Goal: Task Accomplishment & Management: Complete application form

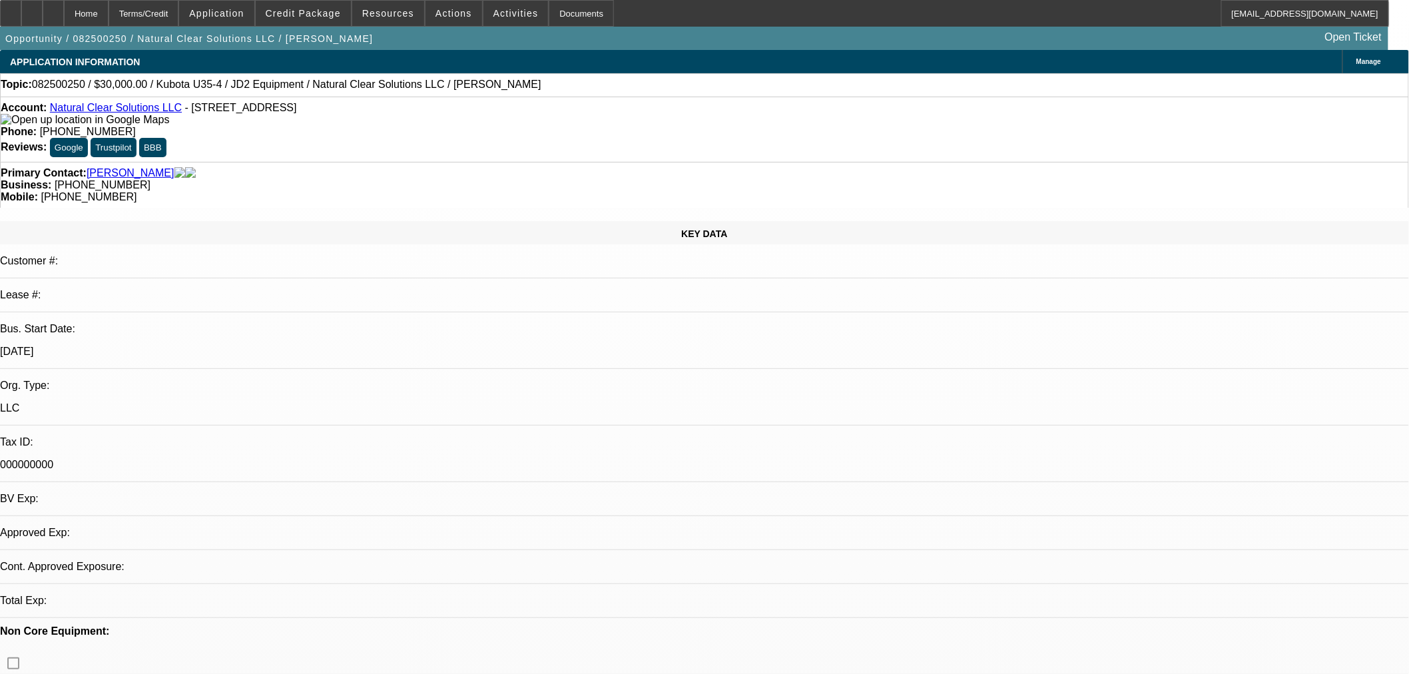
select select "0"
select select "2"
select select "0"
select select "6"
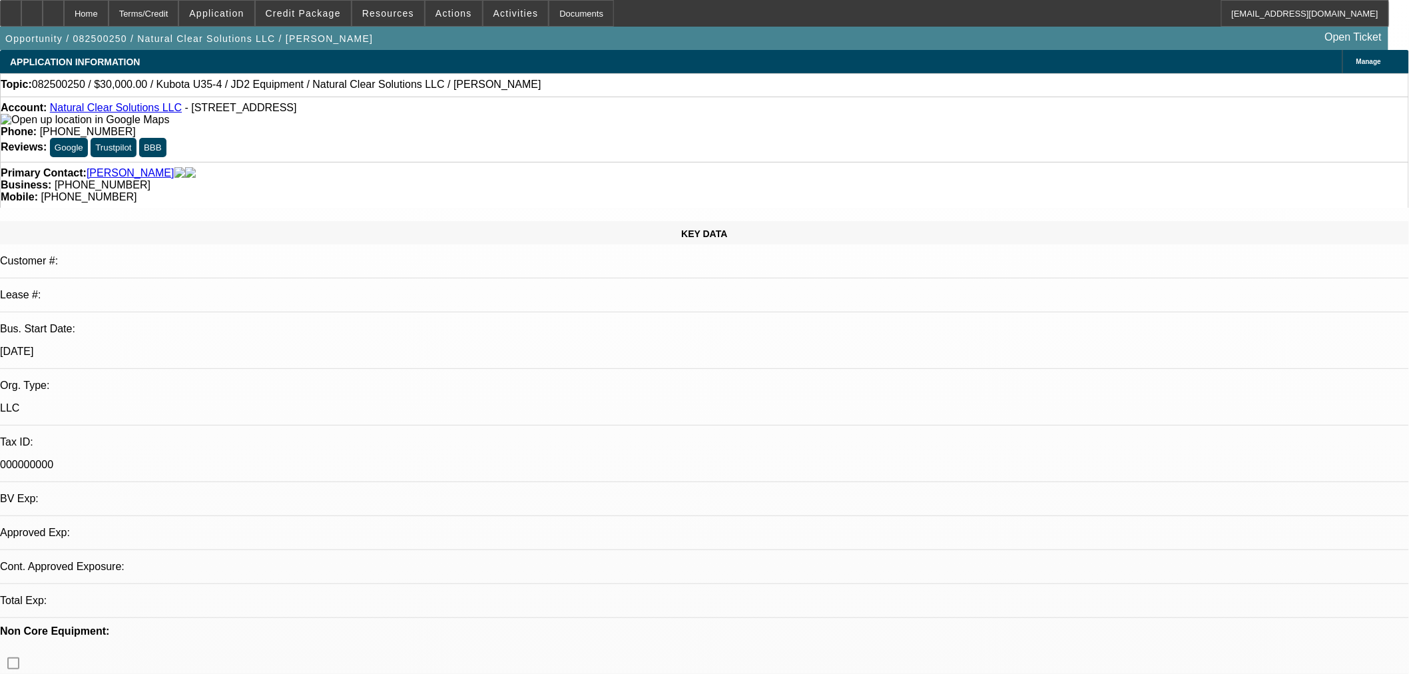
select select "0.15"
select select "2"
select select "0"
select select "6"
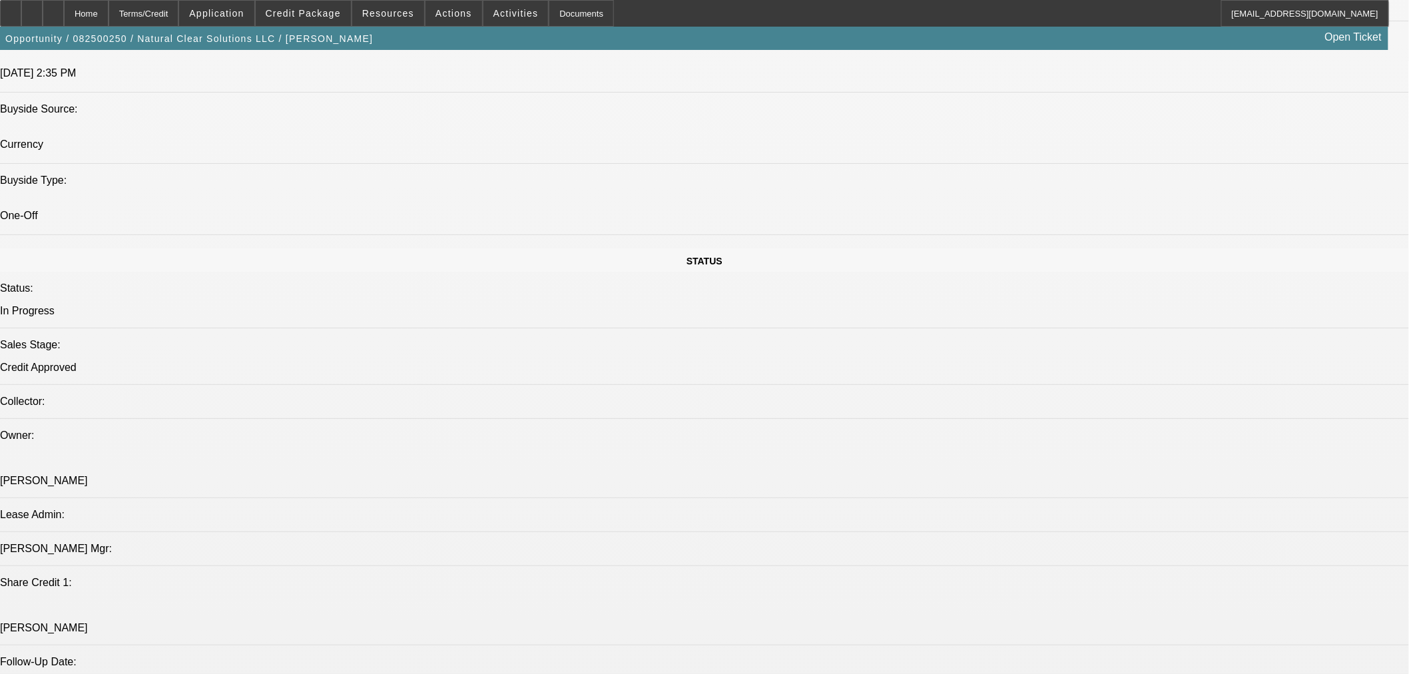
scroll to position [1233, 0]
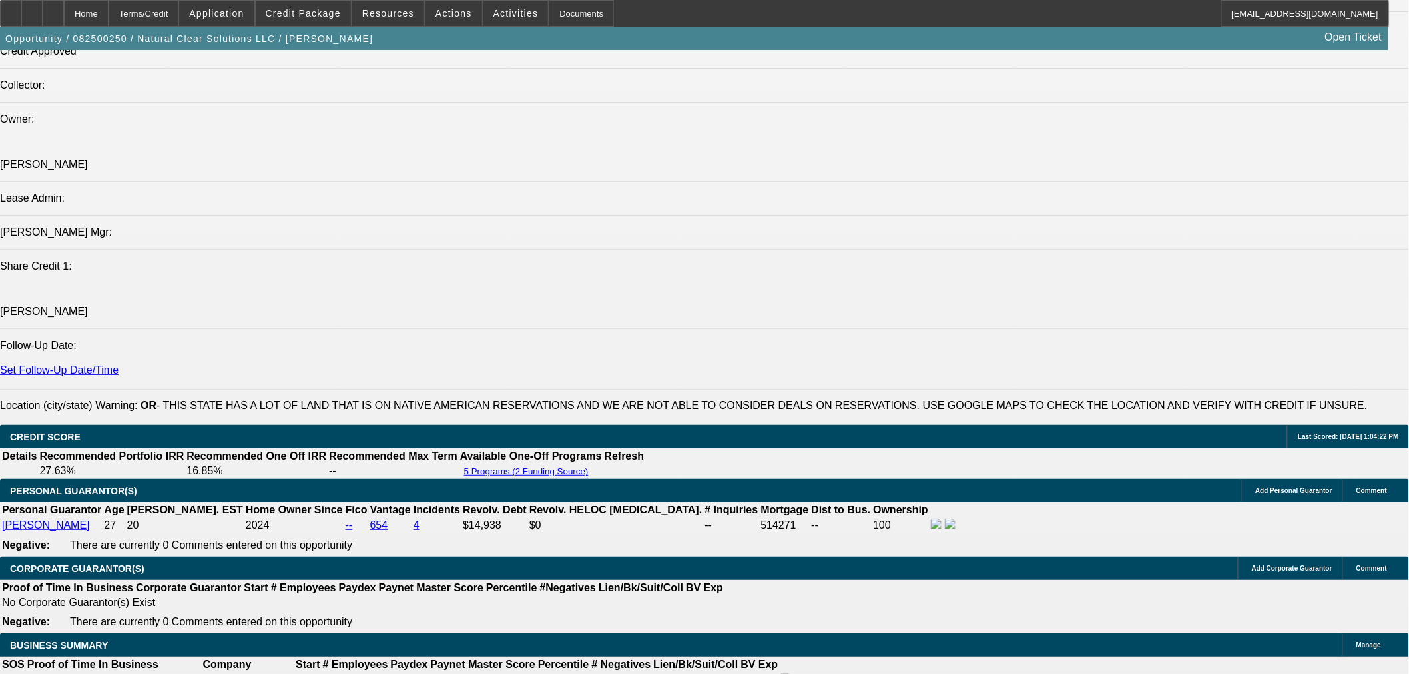
scroll to position [1480, 0]
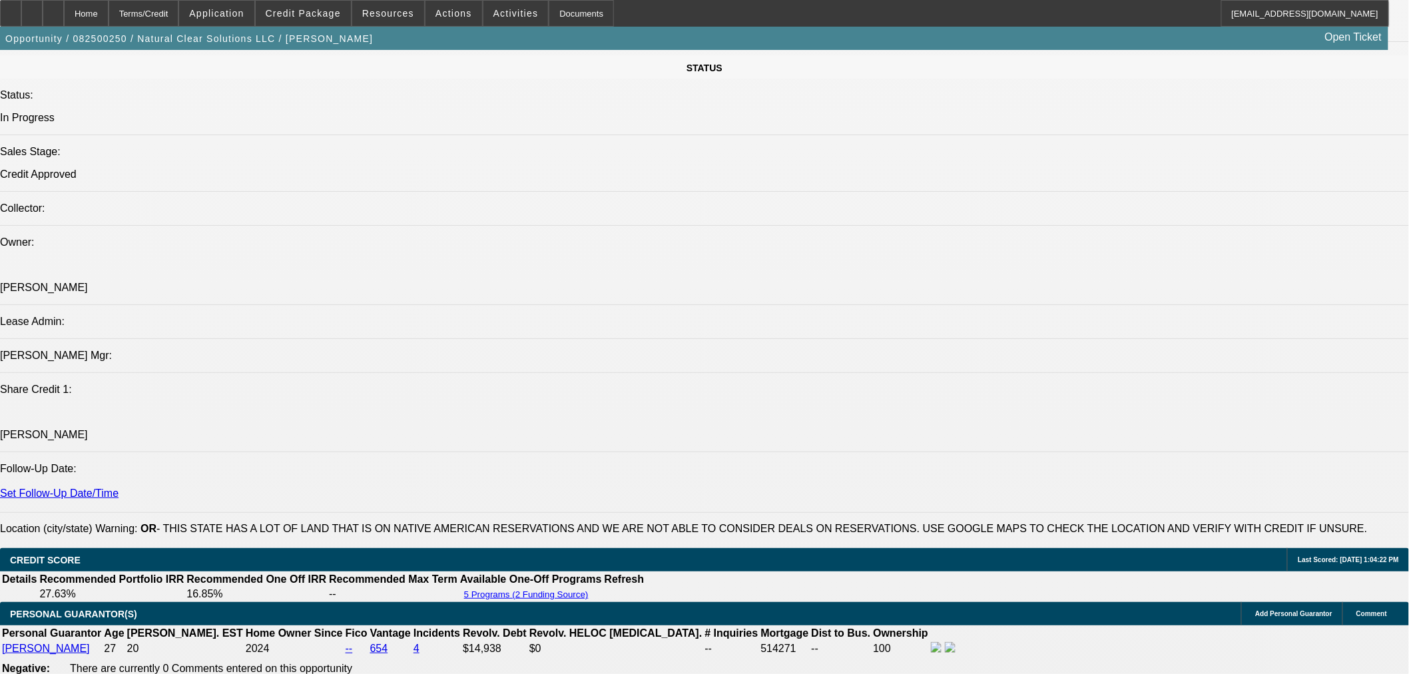
click at [298, 5] on span at bounding box center [303, 13] width 95 height 32
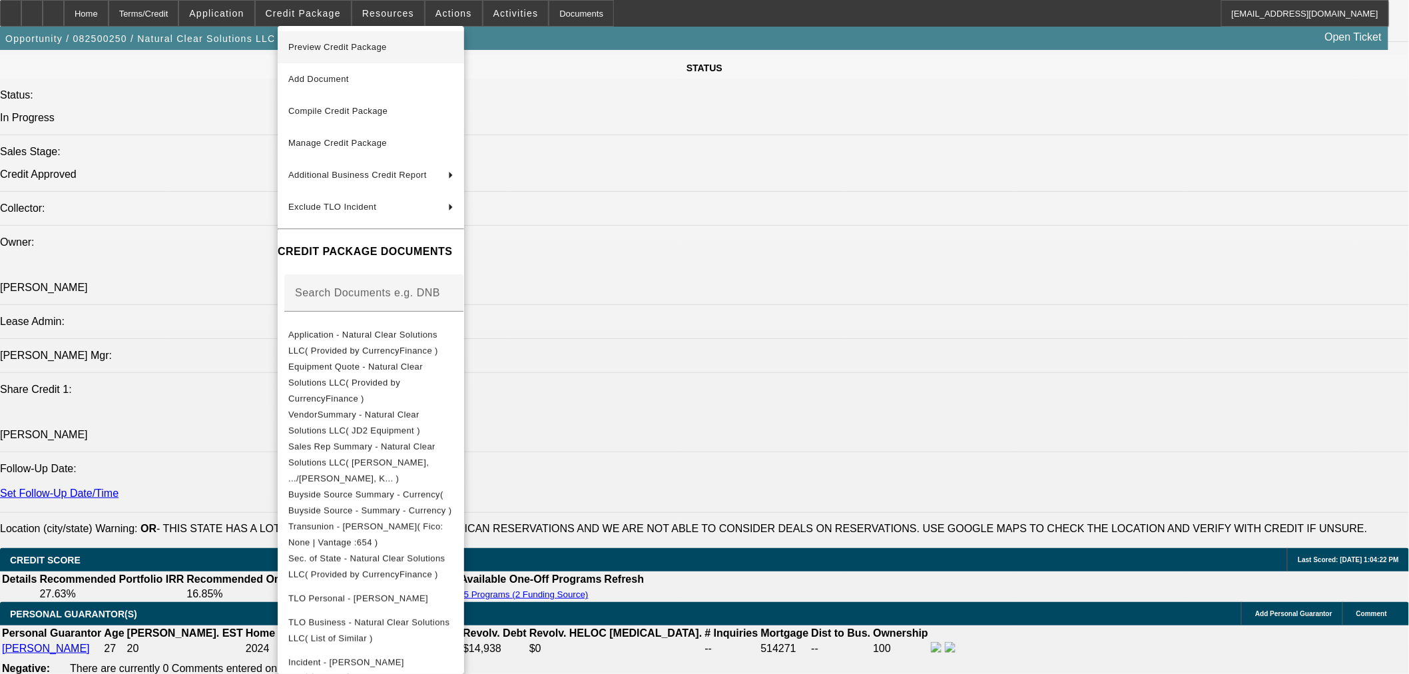
click at [341, 52] on span "Preview Credit Package" at bounding box center [370, 47] width 165 height 16
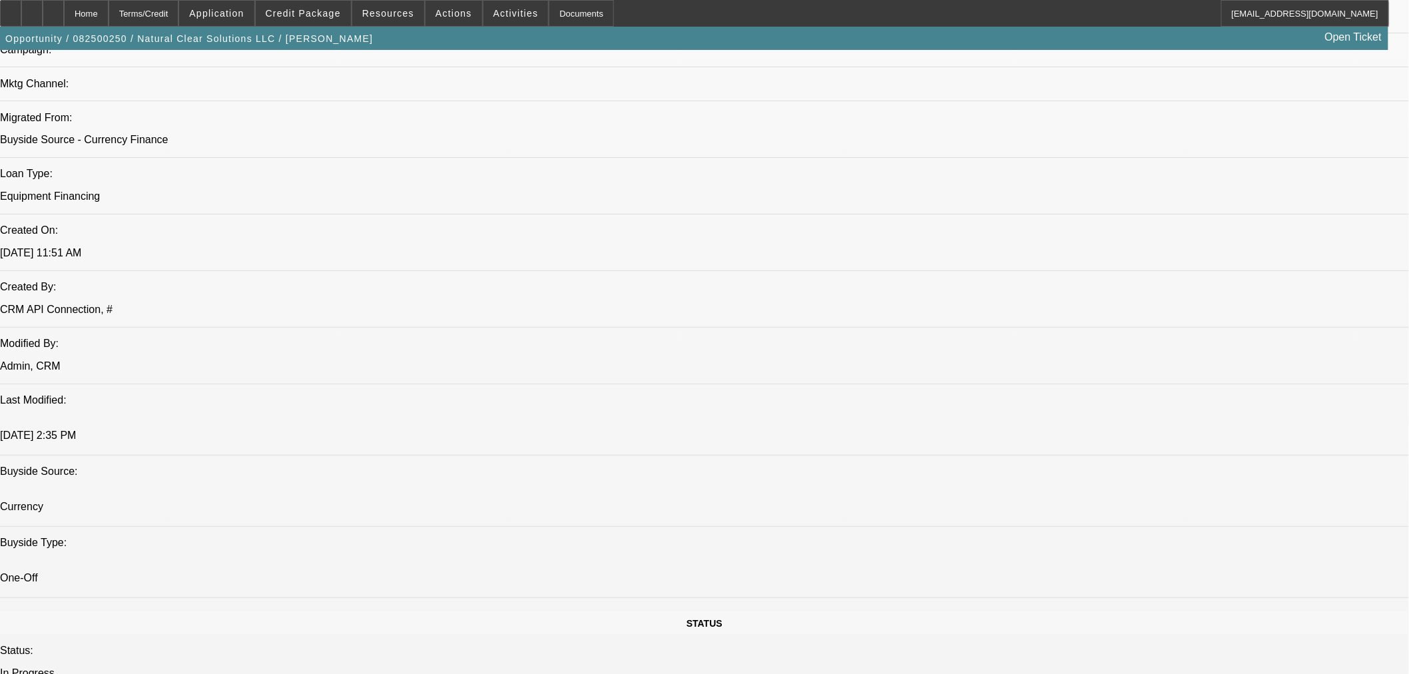
scroll to position [1109, 0]
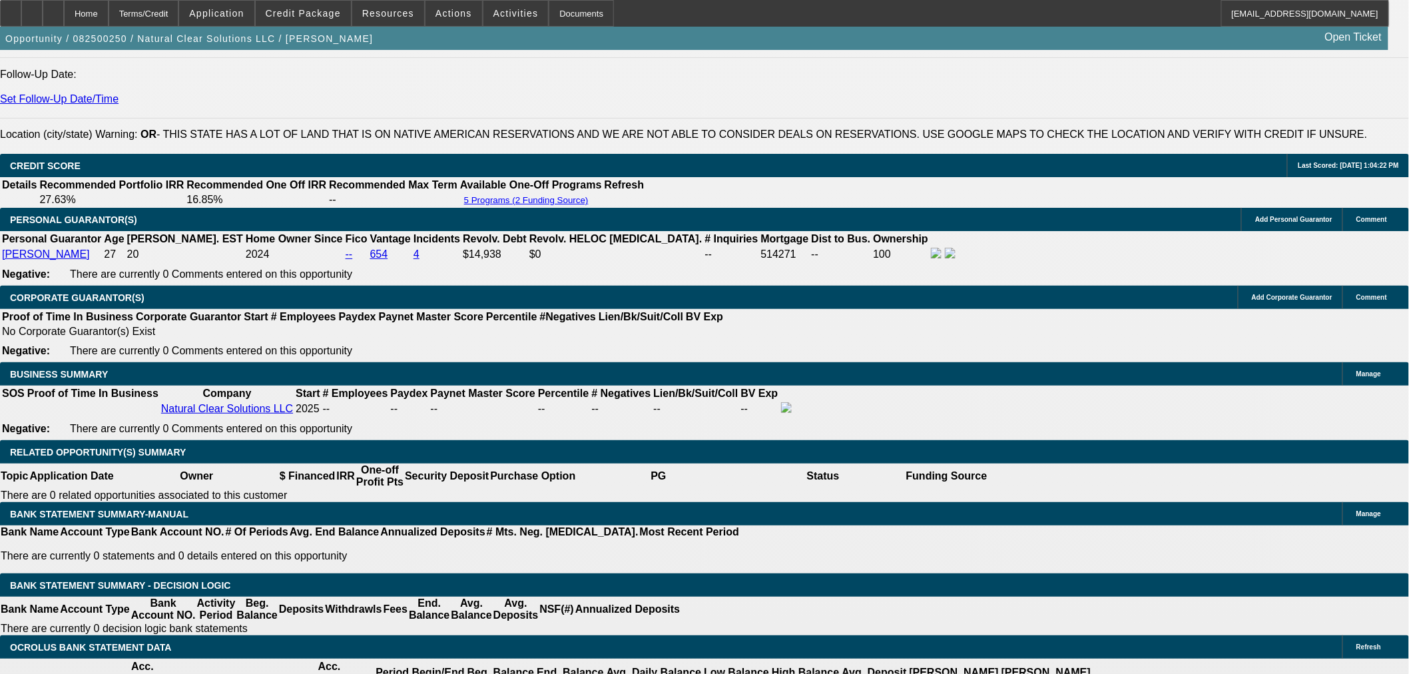
scroll to position [1973, 0]
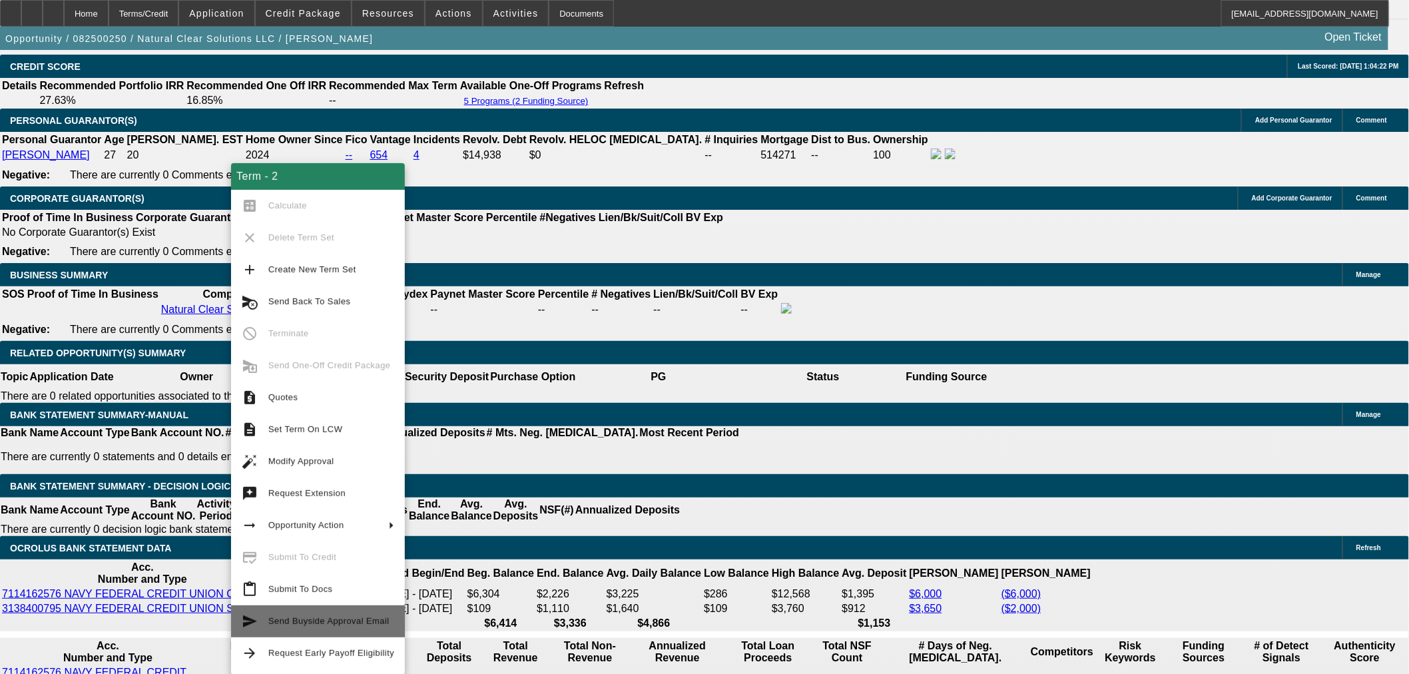
click at [348, 627] on span "Send Buyside Approval Email" at bounding box center [331, 621] width 126 height 16
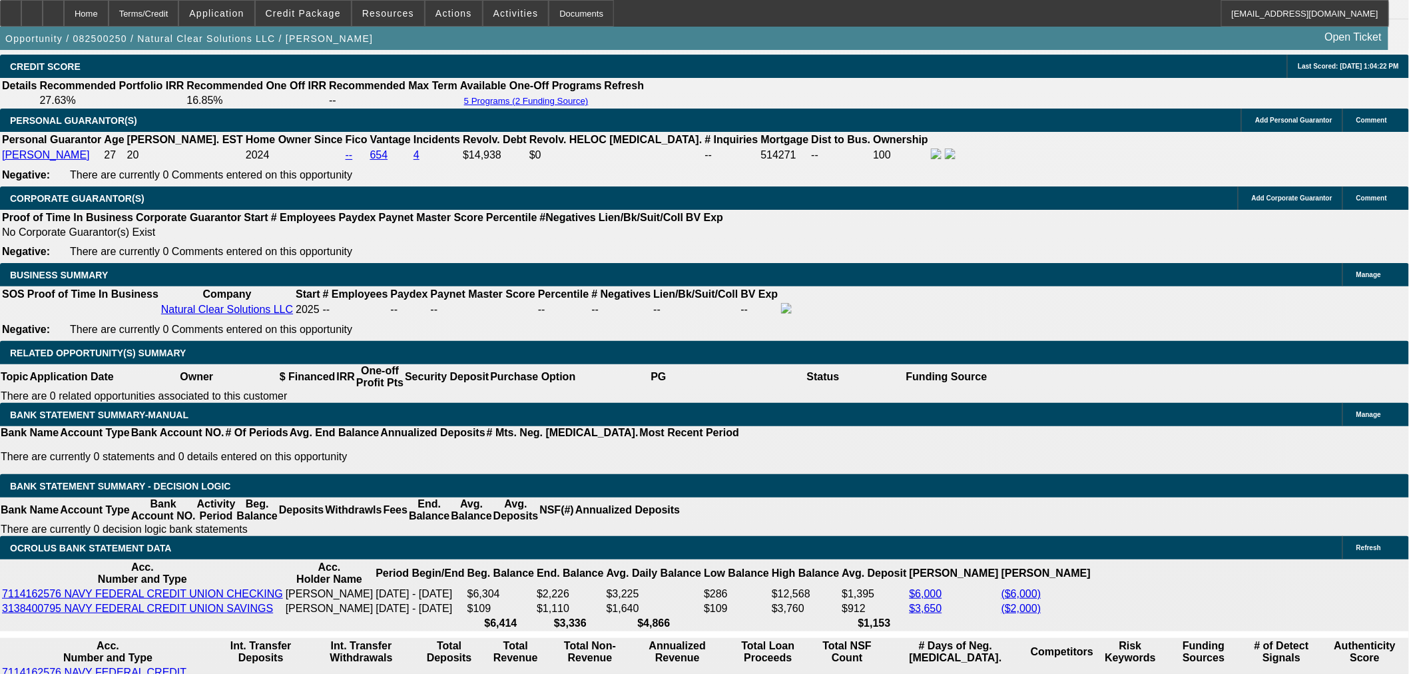
scroll to position [0, 0]
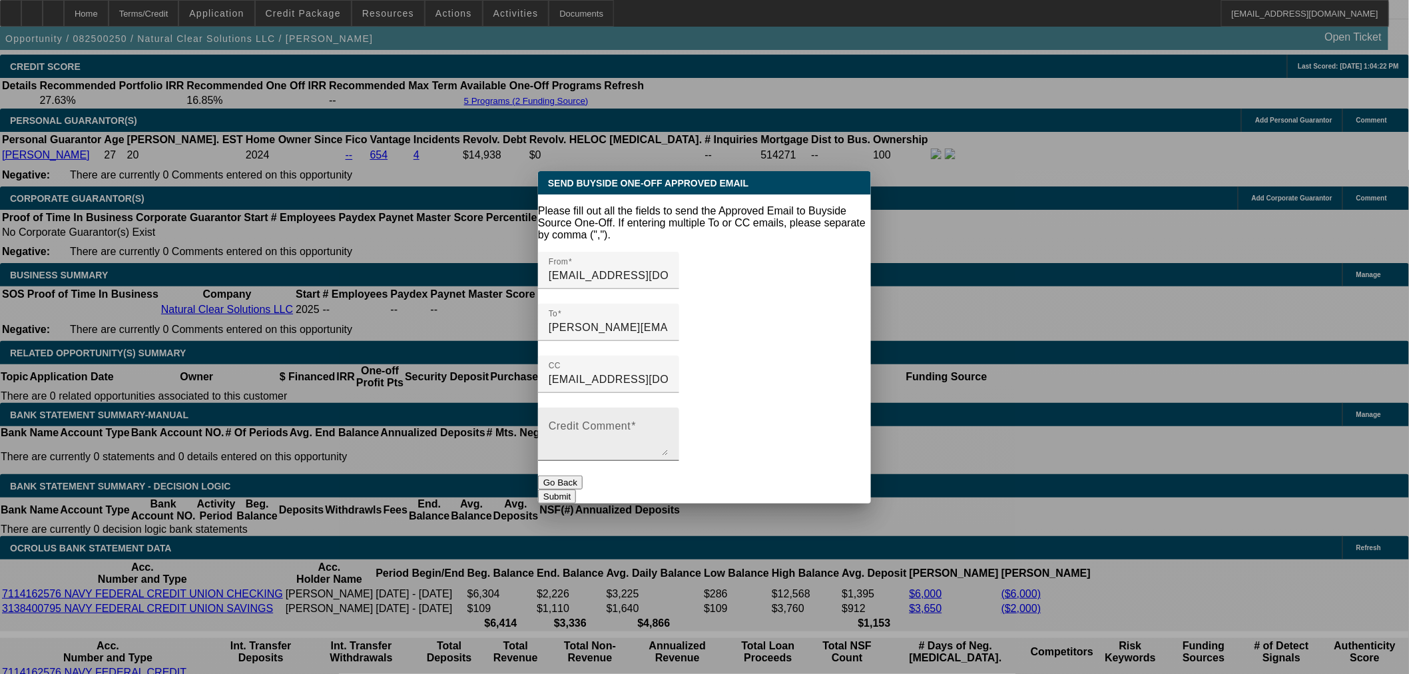
click at [669, 408] on div "Credit Comment" at bounding box center [609, 434] width 120 height 53
click at [567, 423] on textarea "Approved" at bounding box center [609, 439] width 120 height 32
click at [626, 423] on textarea "Approved" at bounding box center [609, 439] width 120 height 32
type textarea "Approved"
click at [576, 489] on button "Submit" at bounding box center [557, 496] width 38 height 14
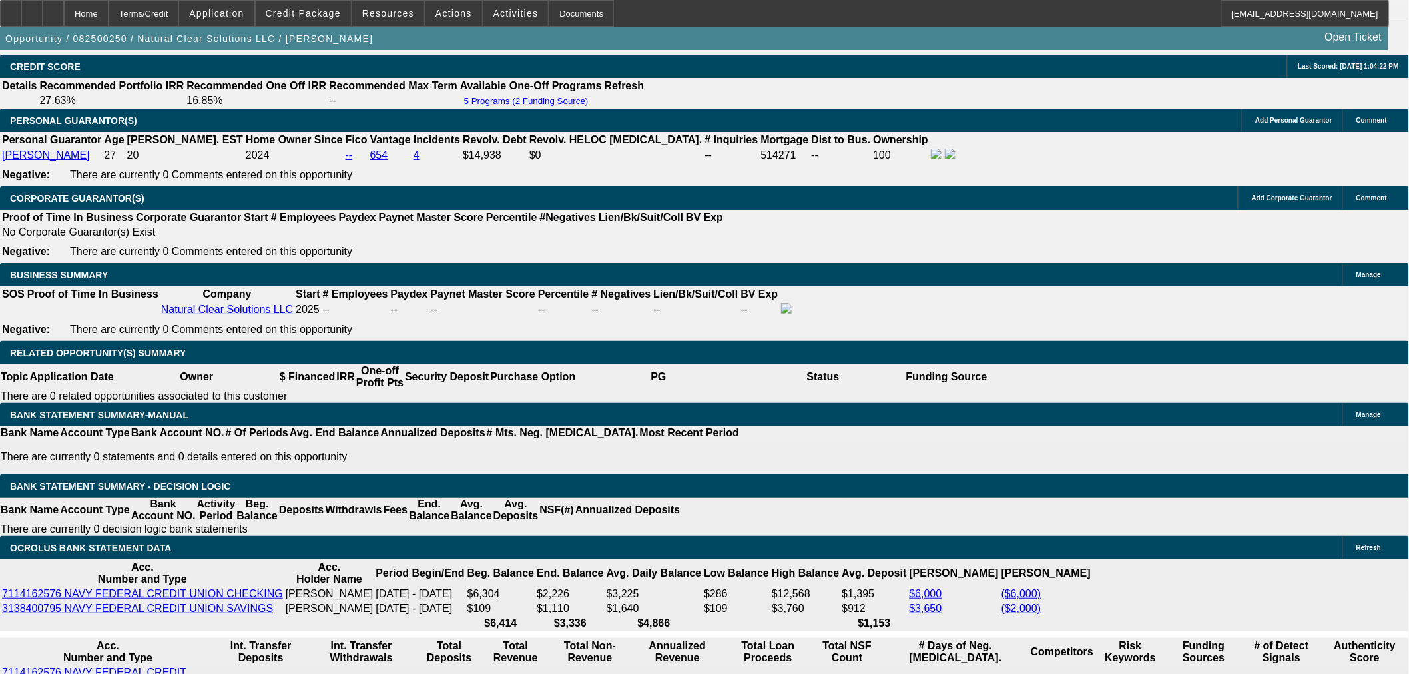
scroll to position [129, 0]
drag, startPoint x: 1155, startPoint y: 573, endPoint x: 1077, endPoint y: 573, distance: 78.6
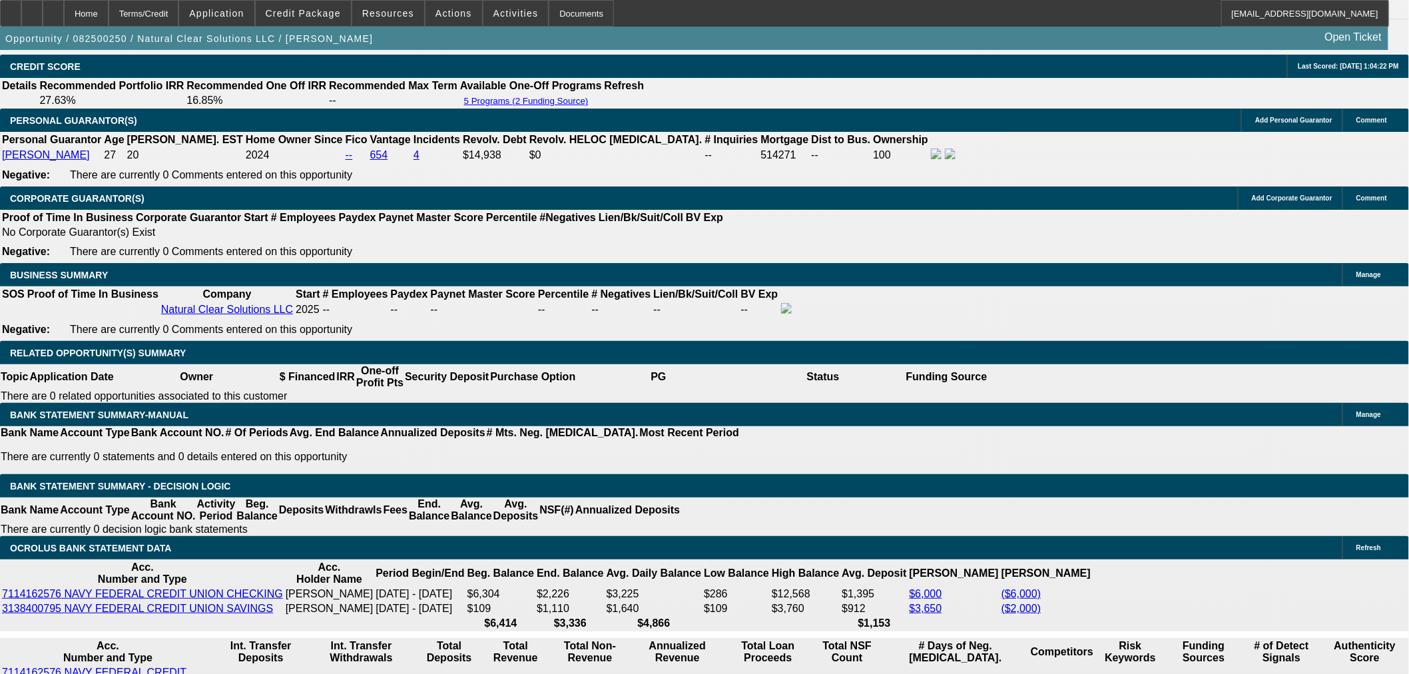
copy td "(480) 586-2496"
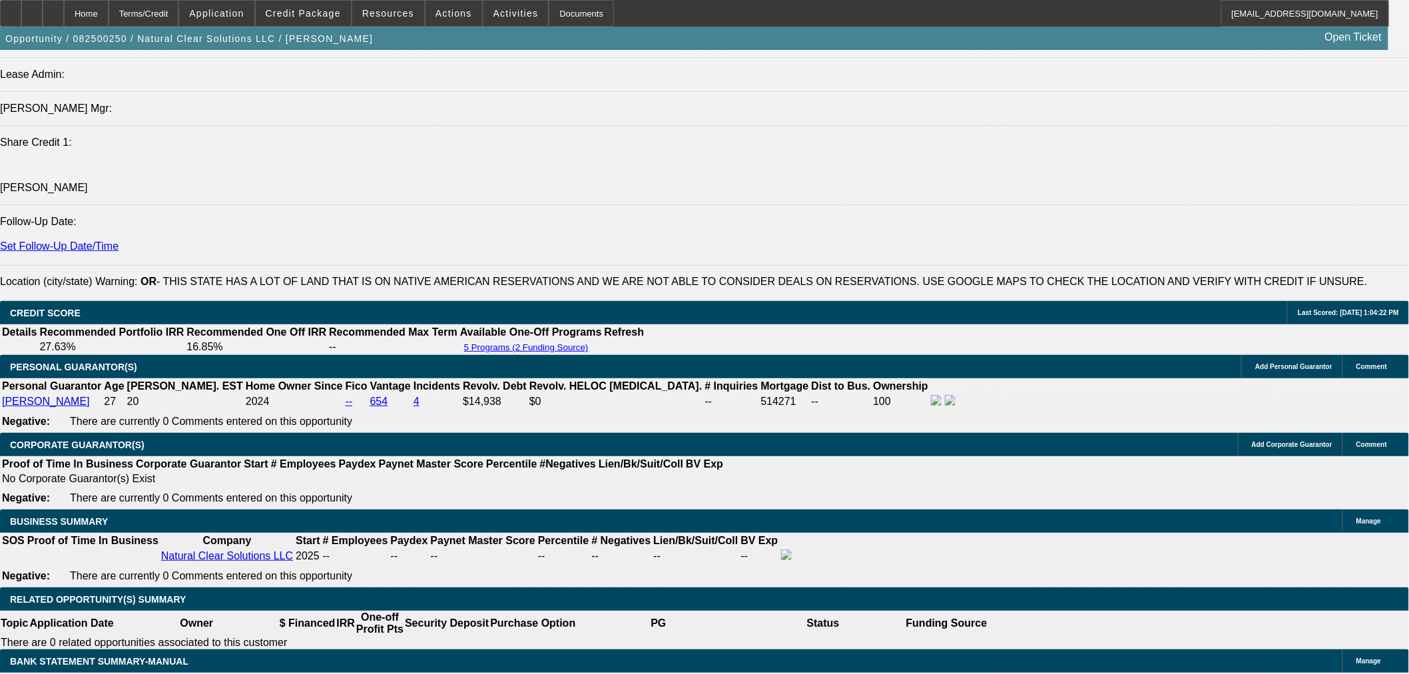
scroll to position [0, 0]
radio input "true"
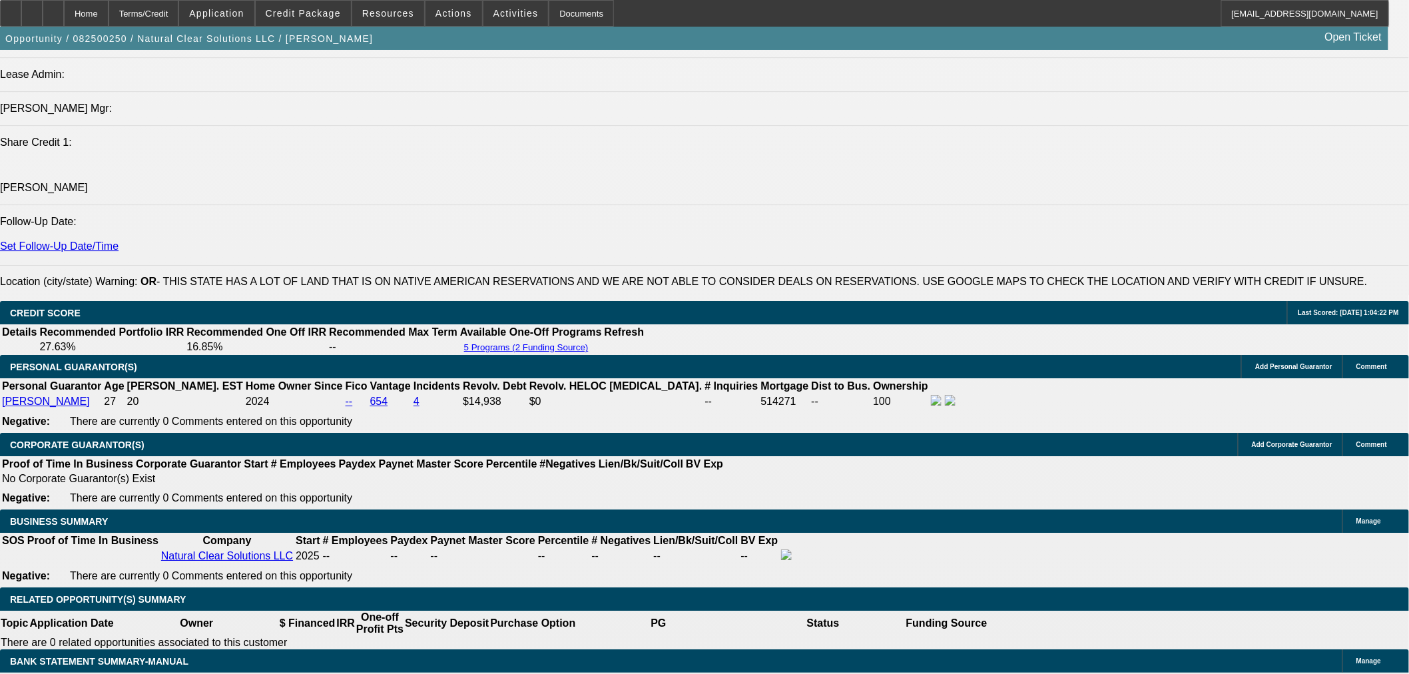
type textarea "TT Michael about the approval letter. Asked them to confirm is tax is part of t…"
radio input "true"
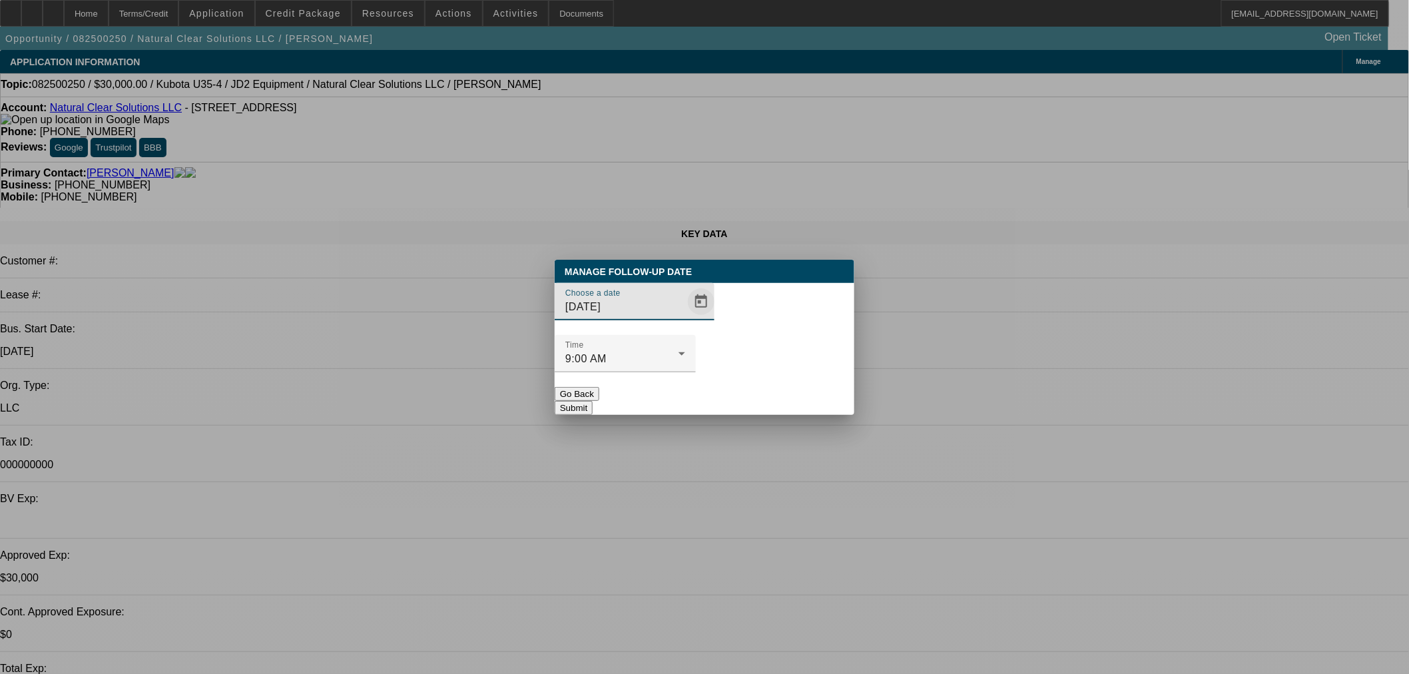
click at [685, 318] on span "Open calendar" at bounding box center [701, 302] width 32 height 32
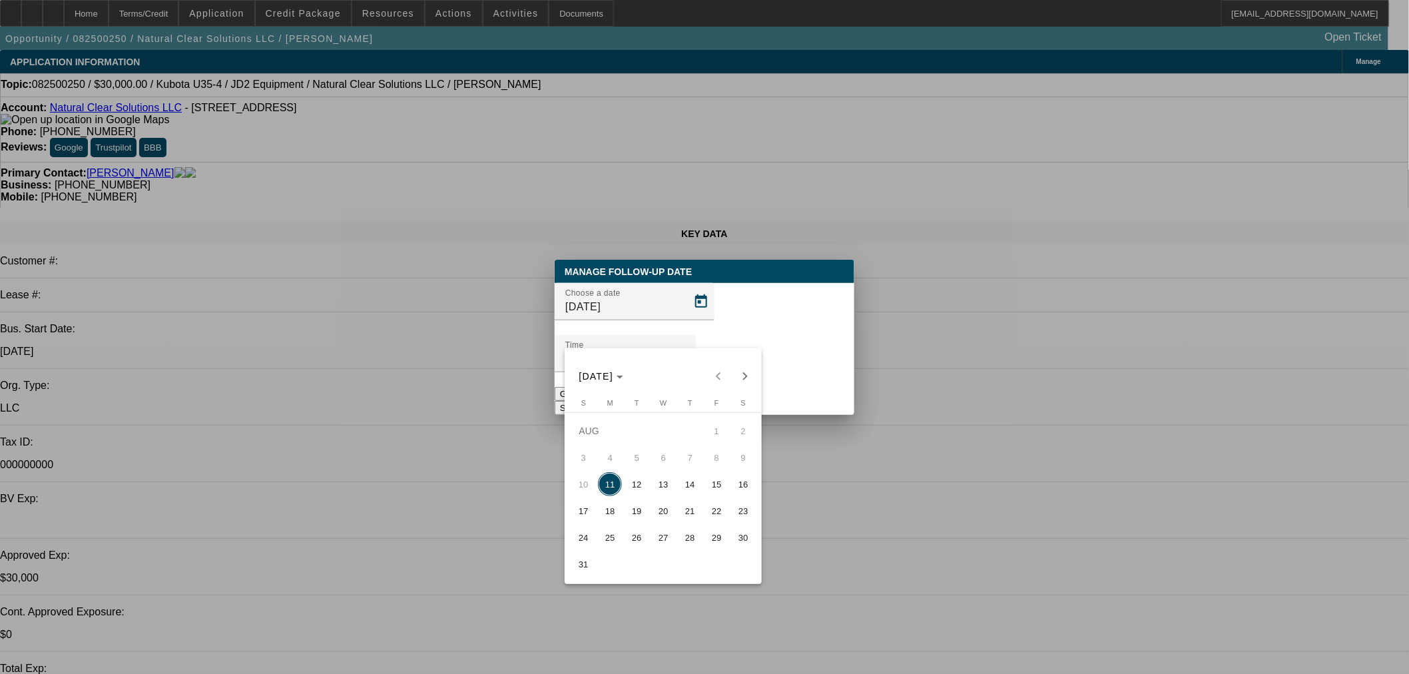
click at [639, 485] on span "12" at bounding box center [637, 484] width 24 height 24
type input "8/12/2025"
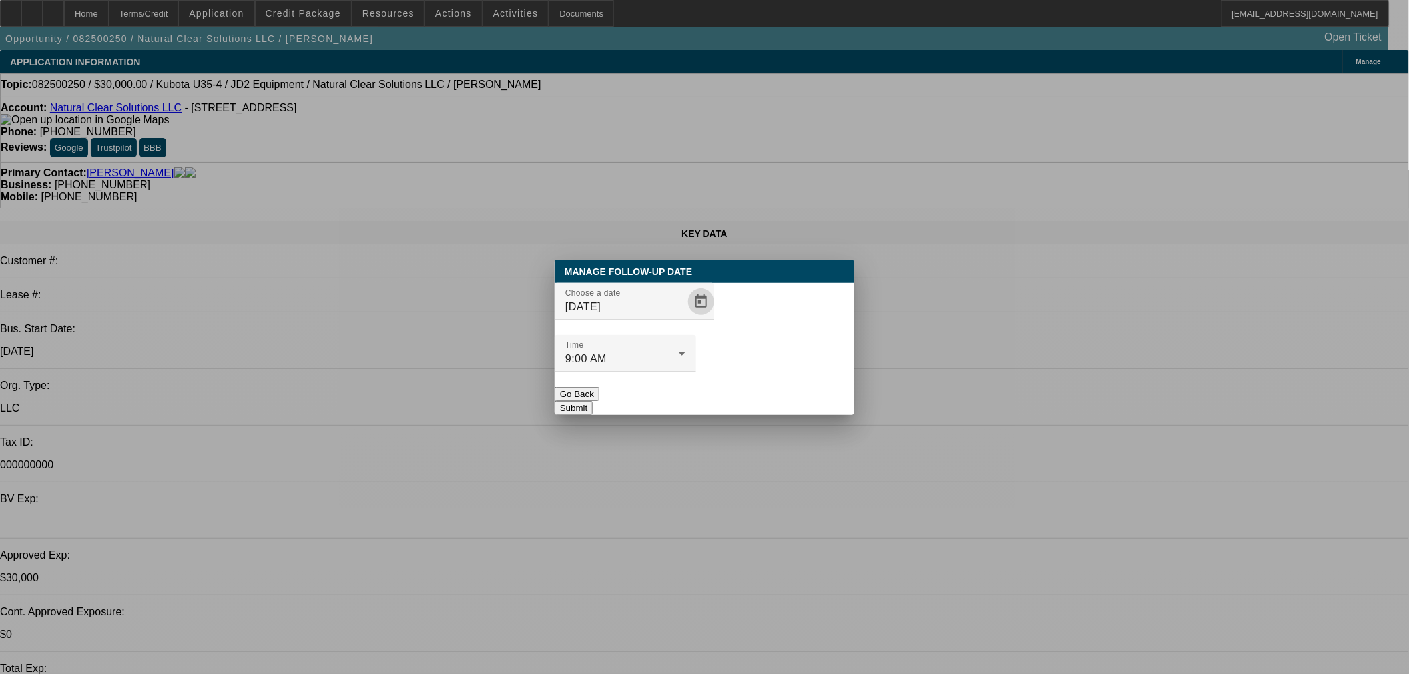
click at [593, 401] on button "Submit" at bounding box center [574, 408] width 38 height 14
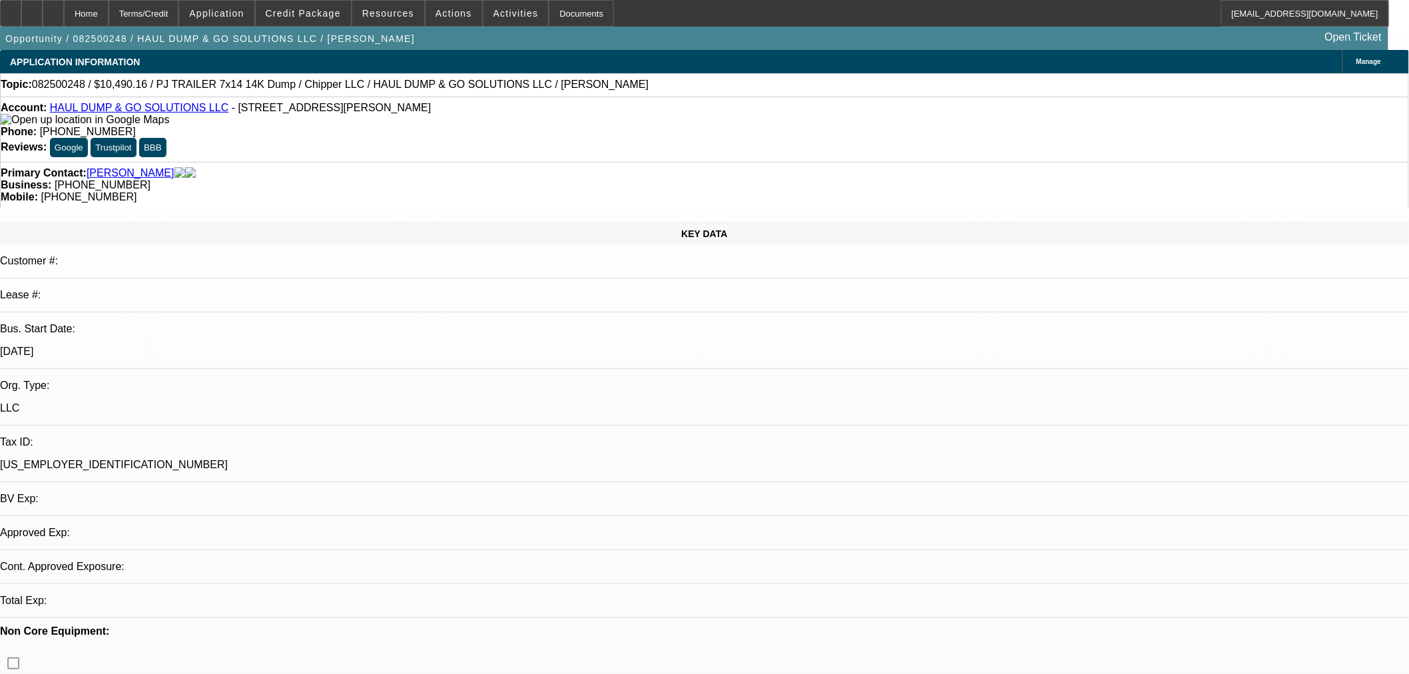
select select "0.2"
select select "2"
select select "0"
select select "1"
select select "2"
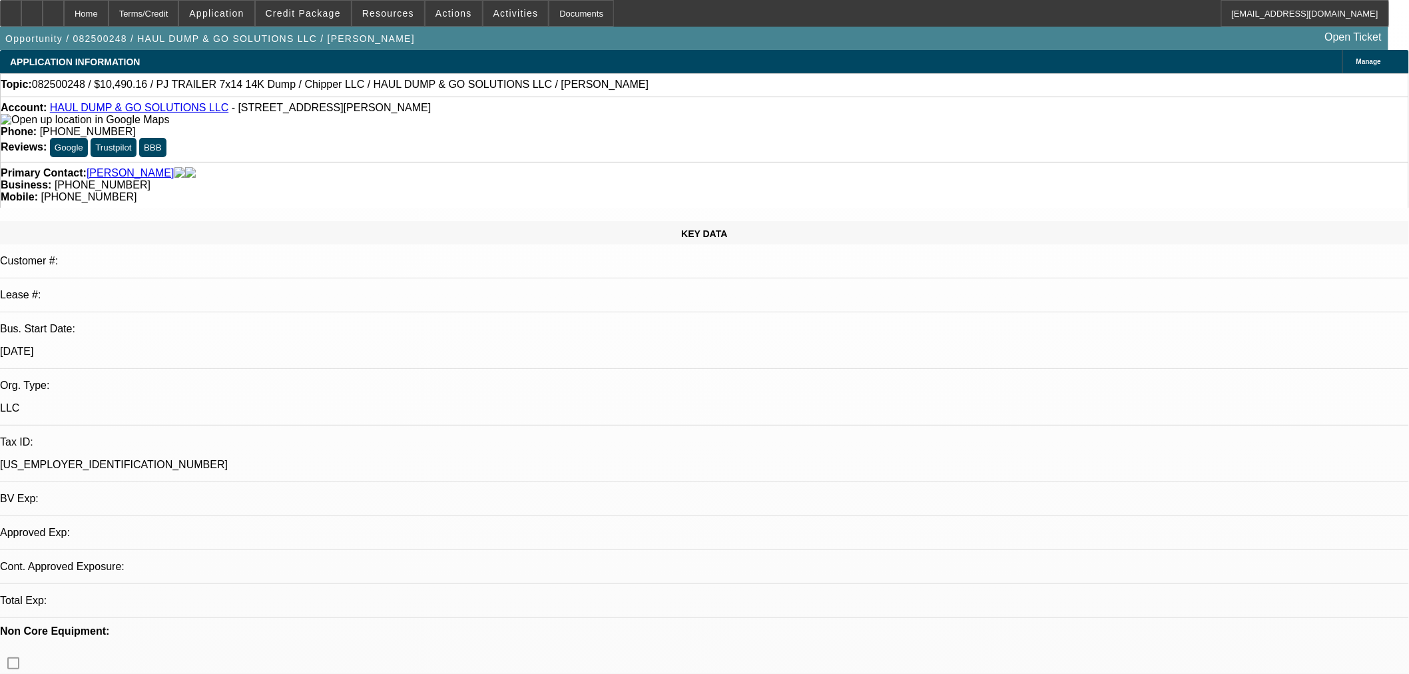
select select "6"
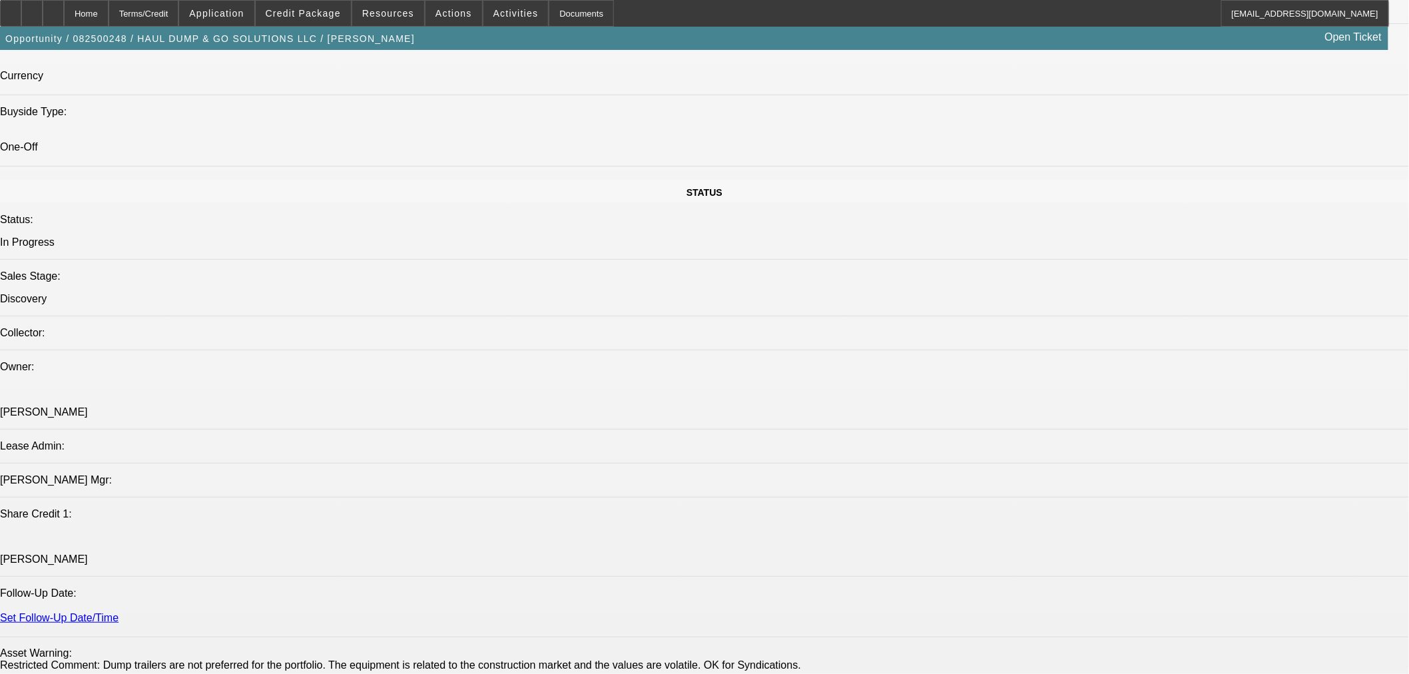
scroll to position [1356, 0]
click at [43, 17] on div at bounding box center [31, 13] width 21 height 27
click at [244, 9] on span "Application" at bounding box center [216, 13] width 55 height 11
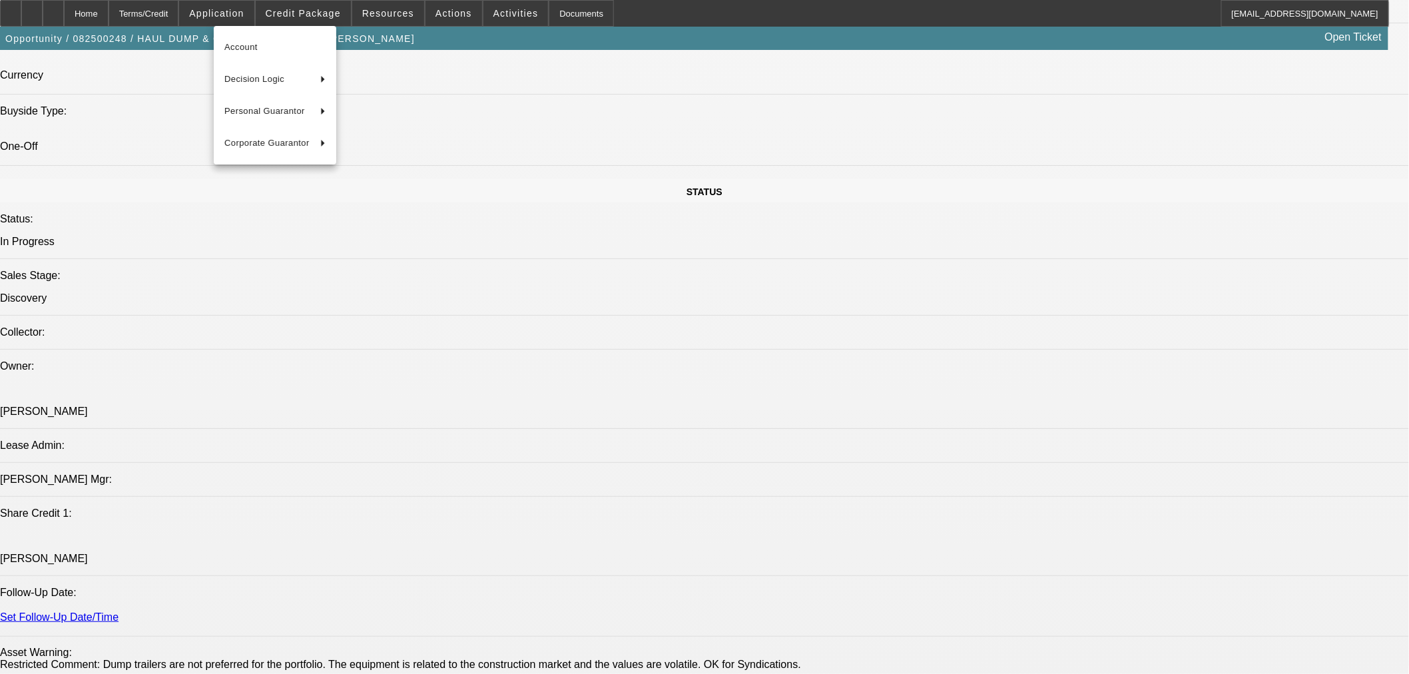
click at [307, 11] on div at bounding box center [704, 337] width 1409 height 674
click at [314, 12] on span "Credit Package" at bounding box center [303, 13] width 75 height 11
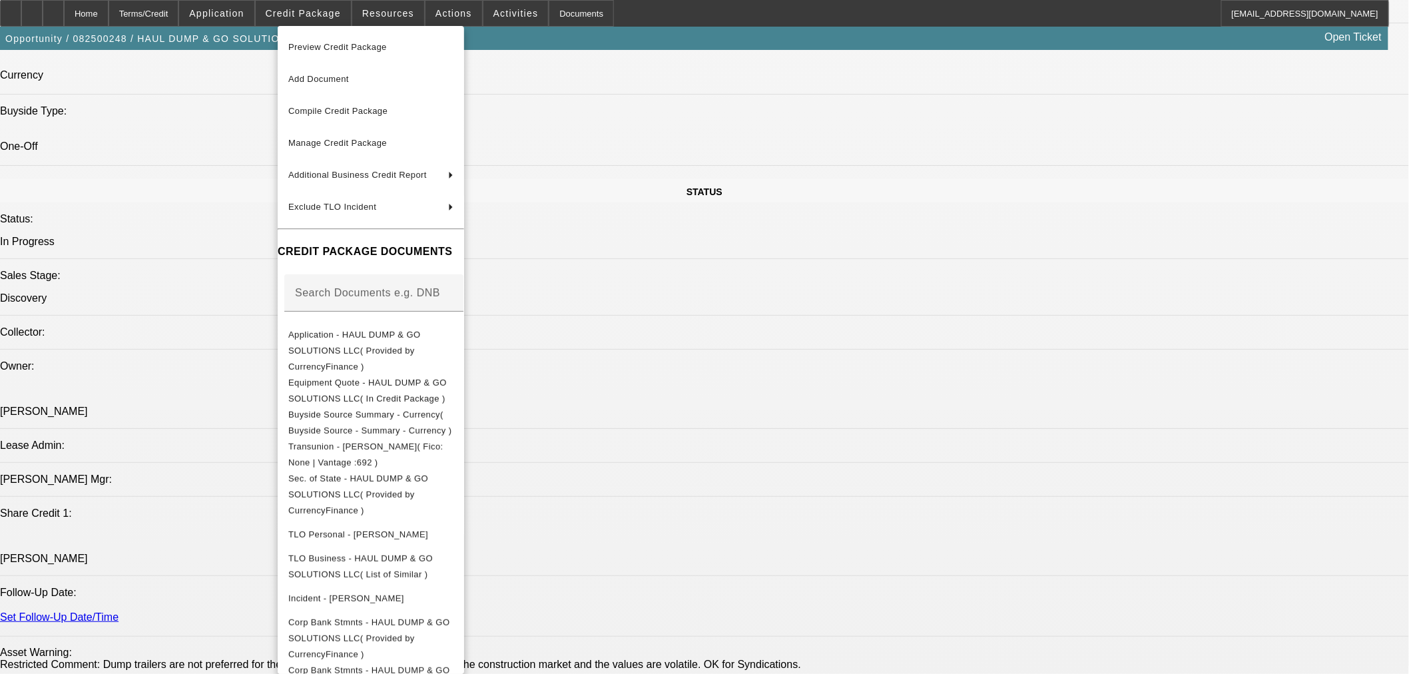
click at [49, 133] on div at bounding box center [704, 337] width 1409 height 674
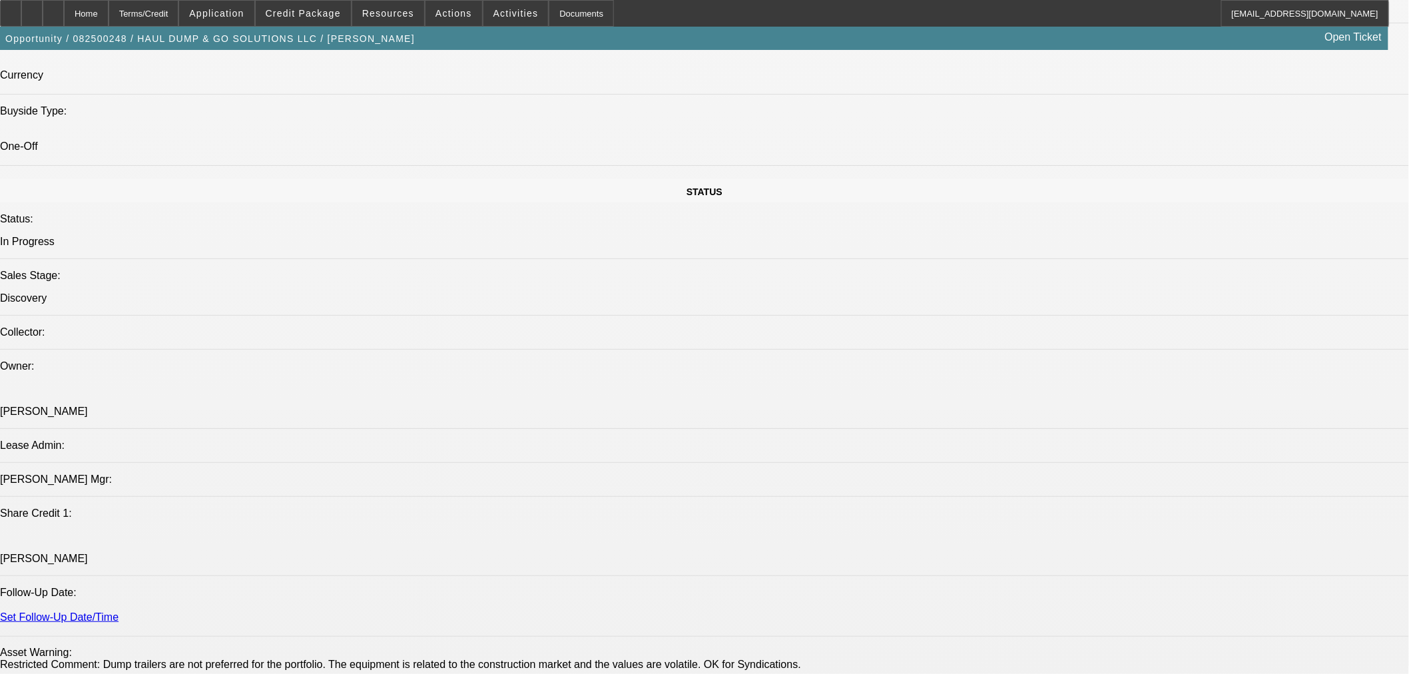
click at [316, 9] on span "Credit Package" at bounding box center [303, 13] width 75 height 11
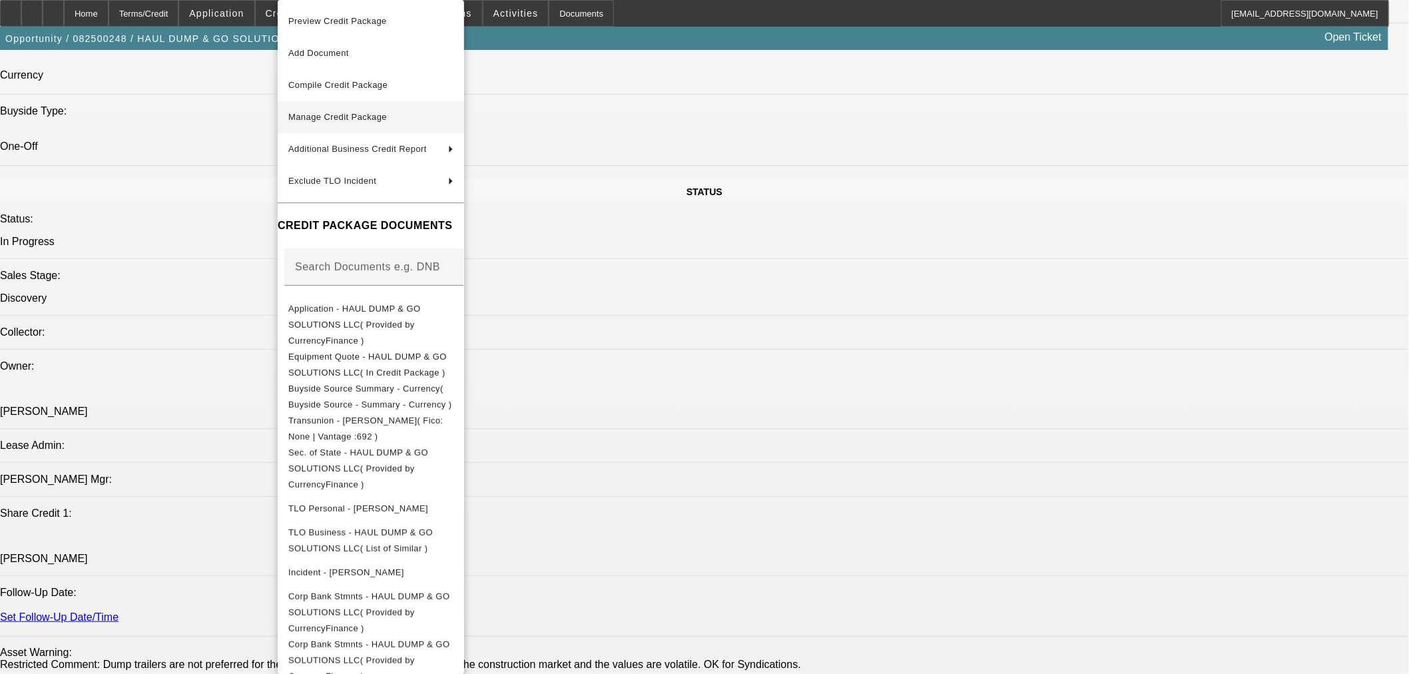
click at [409, 118] on span "Manage Credit Package" at bounding box center [370, 117] width 165 height 16
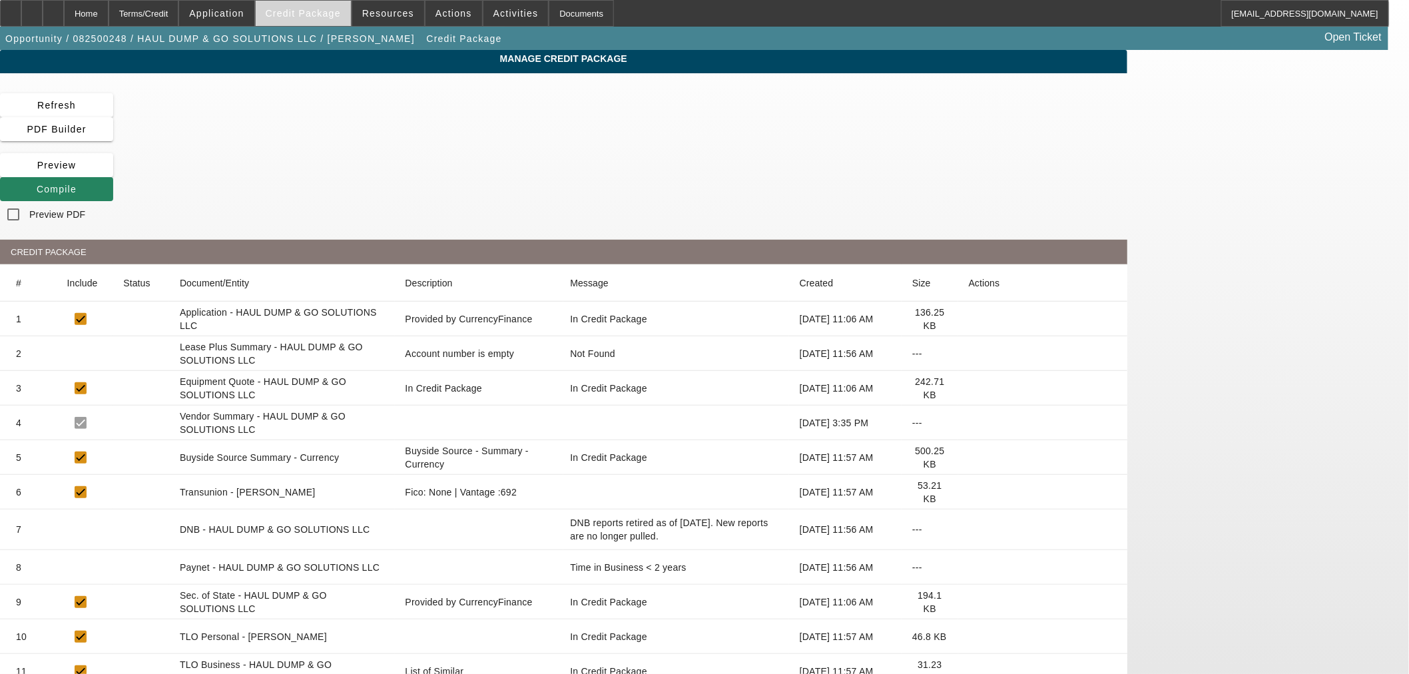
click at [301, 11] on span "Credit Package" at bounding box center [303, 13] width 75 height 11
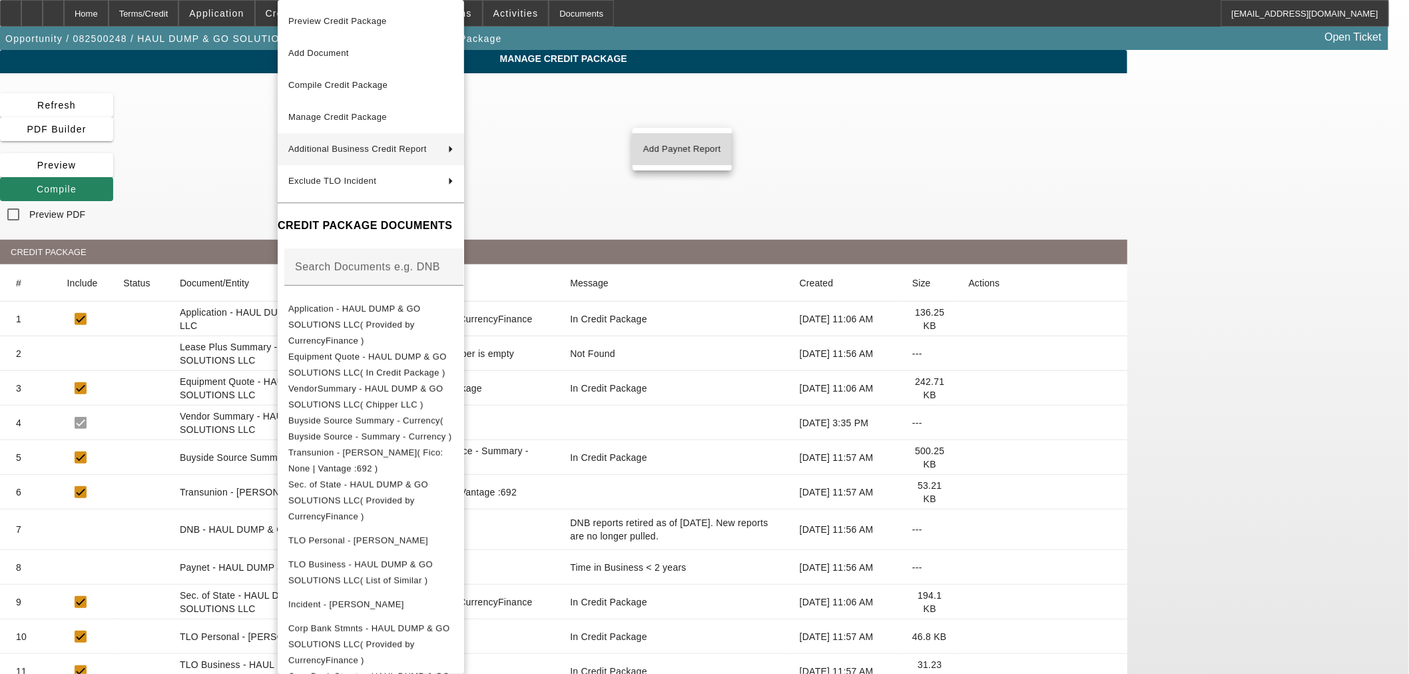
click at [713, 147] on span "Add Paynet Report" at bounding box center [682, 149] width 78 height 16
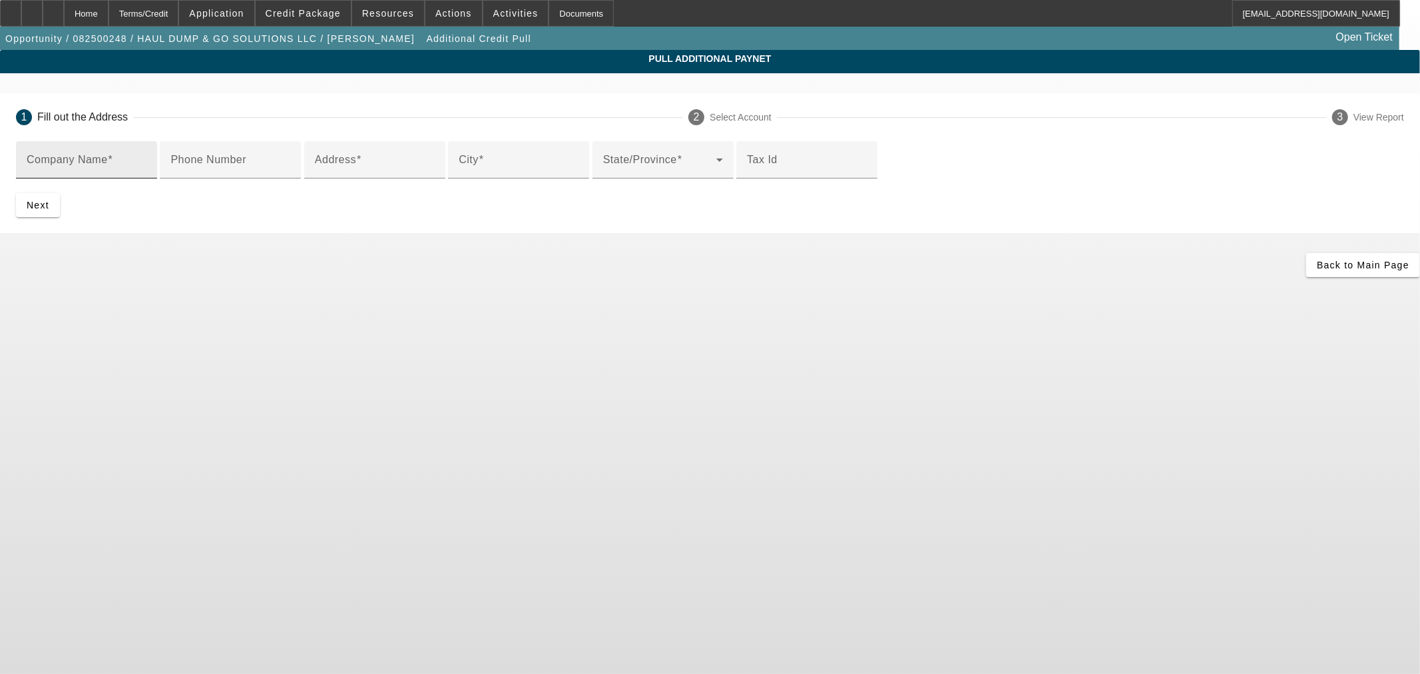
click at [146, 160] on input "Company Name" at bounding box center [87, 165] width 120 height 16
paste input "14273 Cumming Hwy"
type input "14273 Cumming Hwy"
drag, startPoint x: 390, startPoint y: 283, endPoint x: 394, endPoint y: 276, distance: 8.7
click at [392, 193] on mat-form-field "Address" at bounding box center [374, 167] width 141 height 52
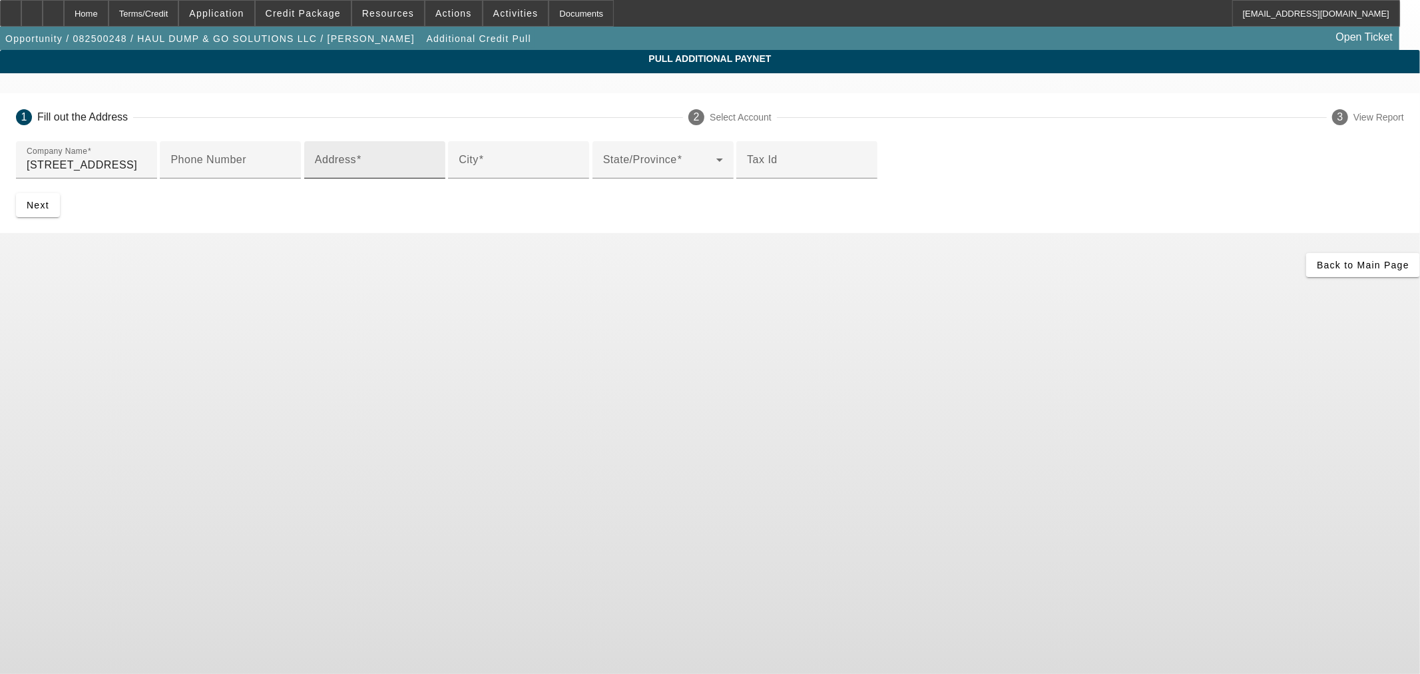
click at [394, 173] on input "Address" at bounding box center [375, 165] width 120 height 16
paste input "14273 Cumming Hwy"
type input "14273 Cumming Hwy"
click at [146, 163] on input "14273 Cumming Hwy" at bounding box center [87, 165] width 120 height 16
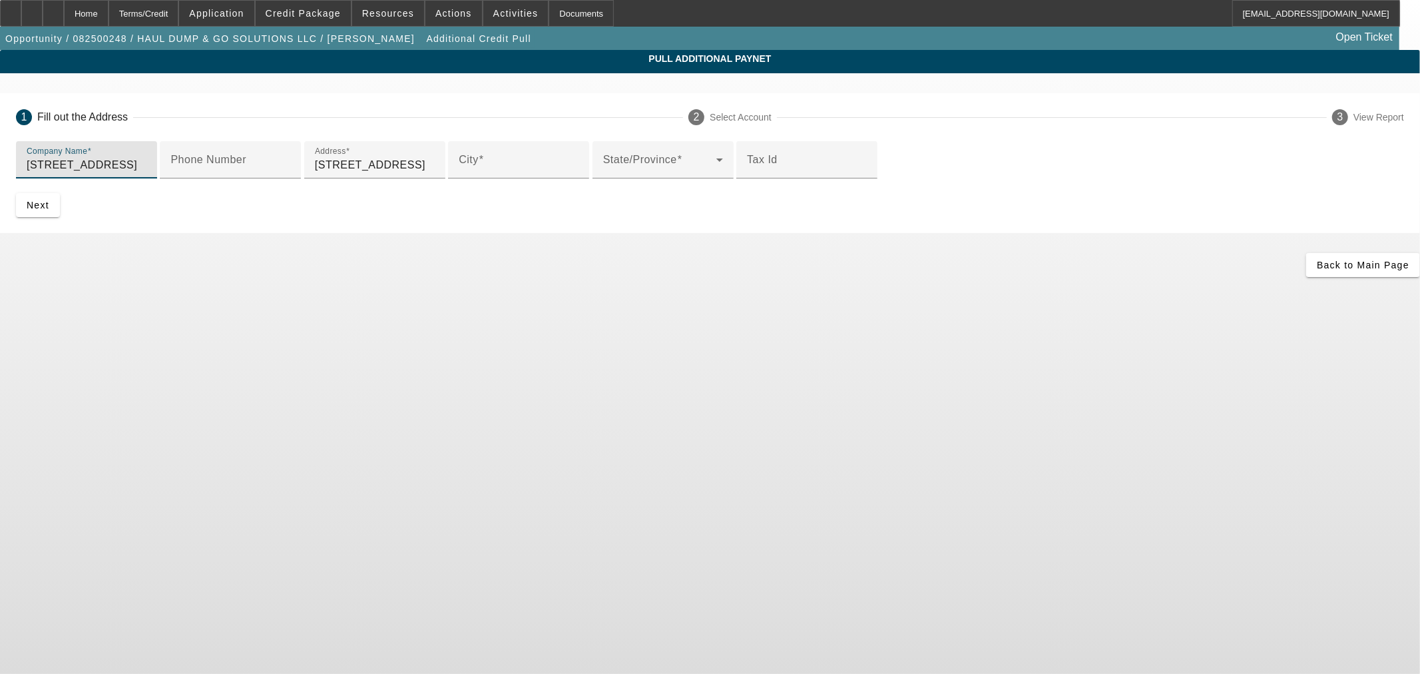
click at [146, 163] on input "14273 Cumming Hwy" at bounding box center [87, 165] width 120 height 16
paste input "Chipper LLC"
type input "Chipper LLC"
click at [459, 173] on input "City" at bounding box center [519, 165] width 120 height 16
paste input "Cumming"
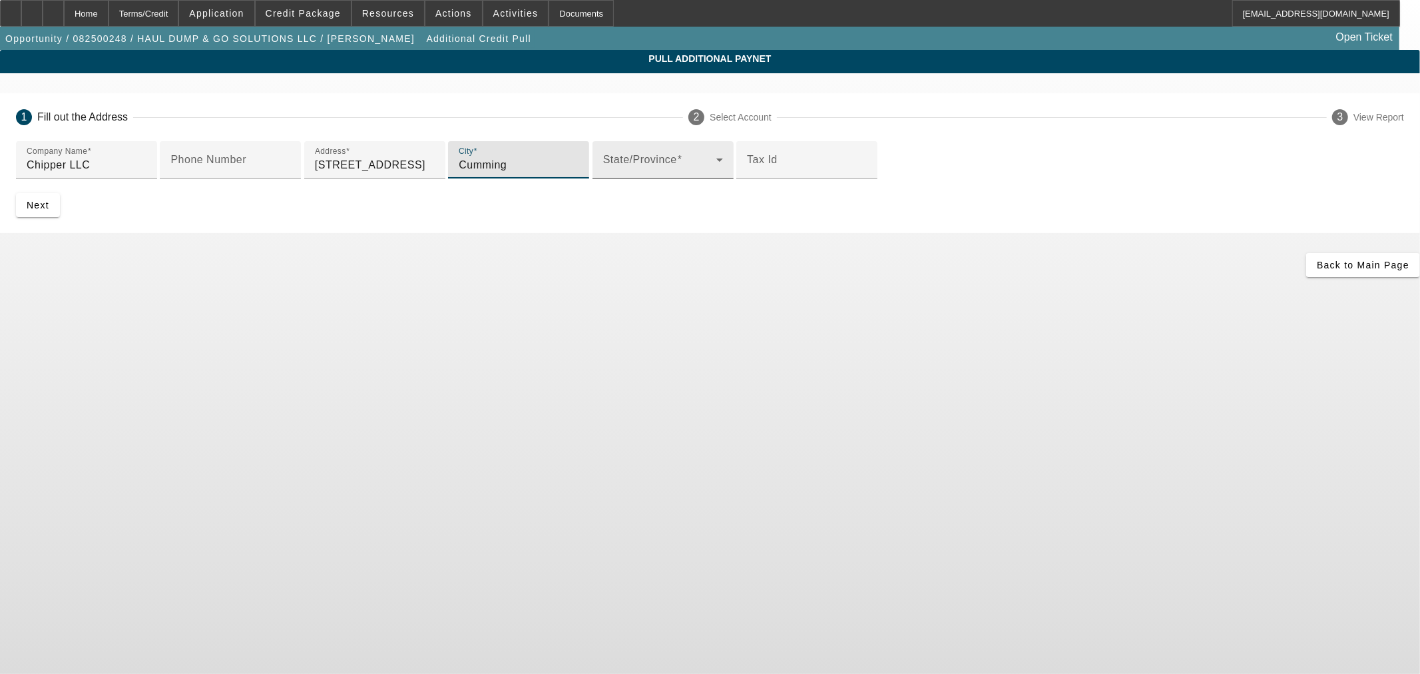
type input "Cumming"
click at [603, 173] on span at bounding box center [659, 165] width 113 height 16
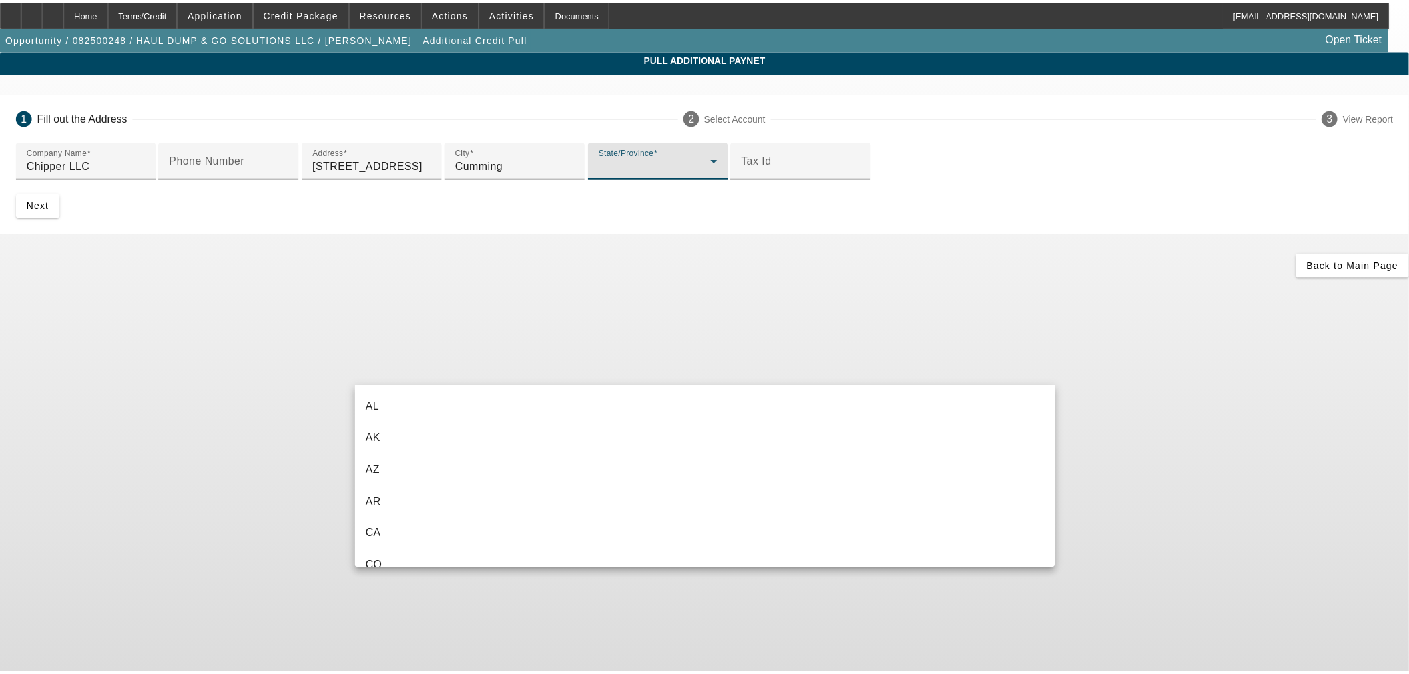
scroll to position [174, 0]
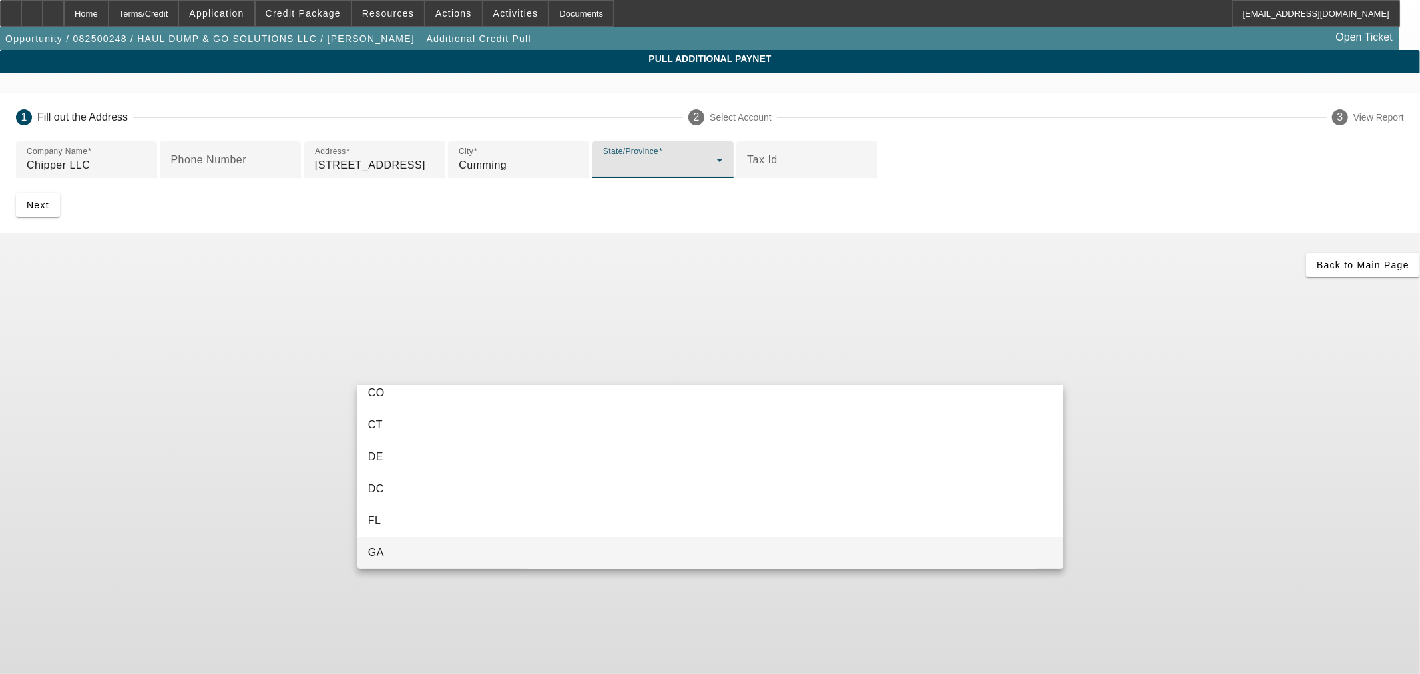
click at [398, 549] on mat-option "GA" at bounding box center [711, 553] width 706 height 32
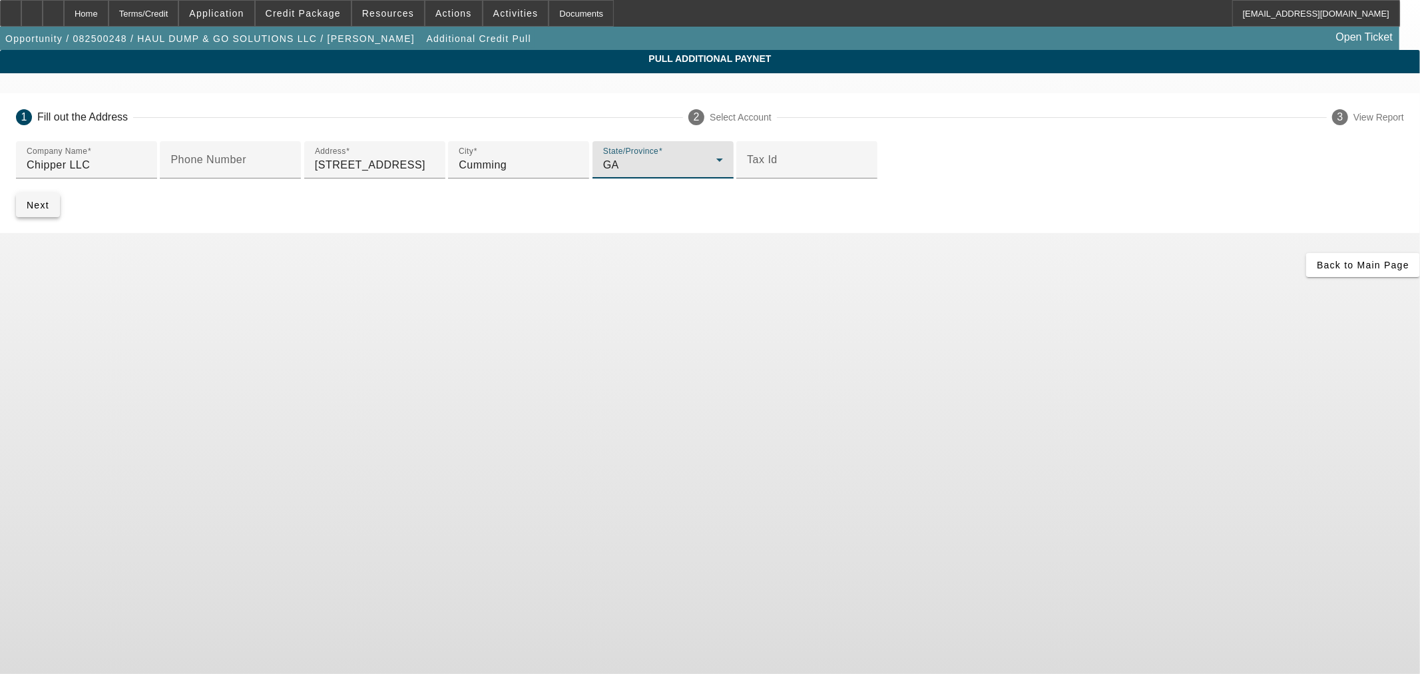
click at [60, 221] on span "submit" at bounding box center [38, 205] width 44 height 32
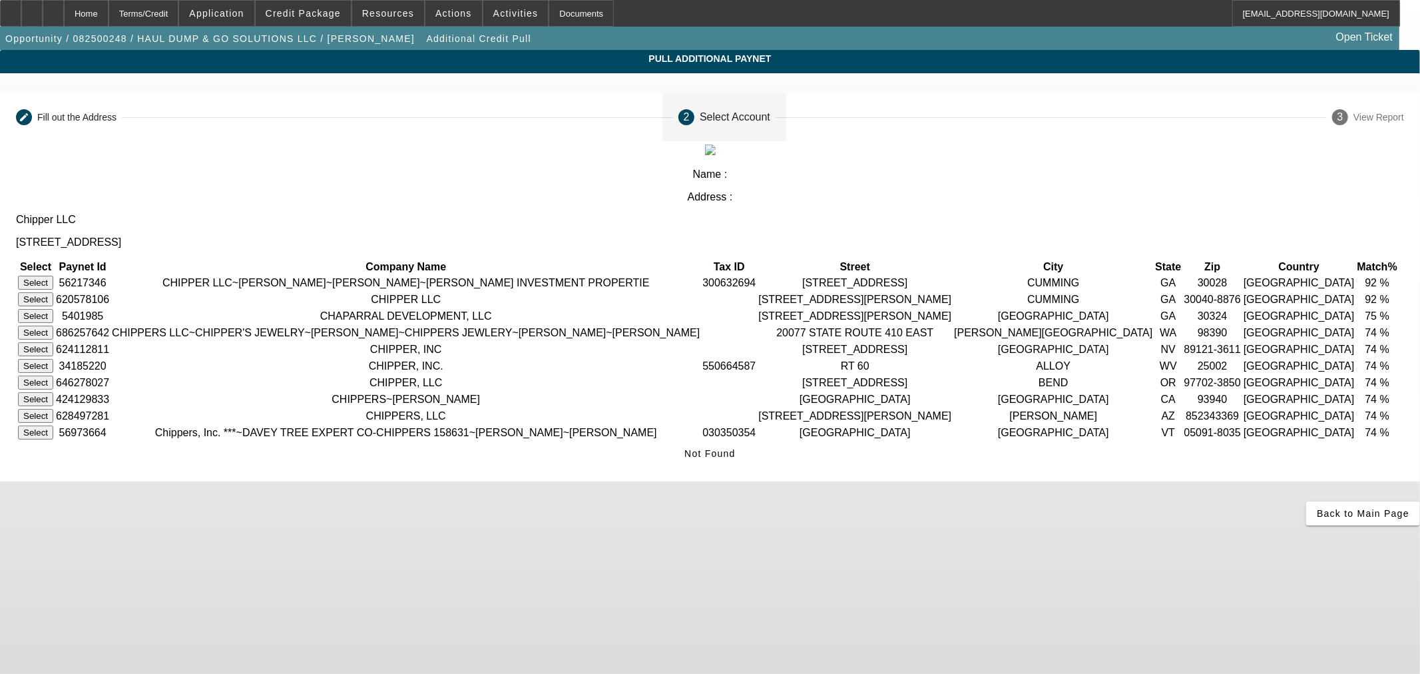
click at [53, 292] on button "Select" at bounding box center [35, 299] width 35 height 14
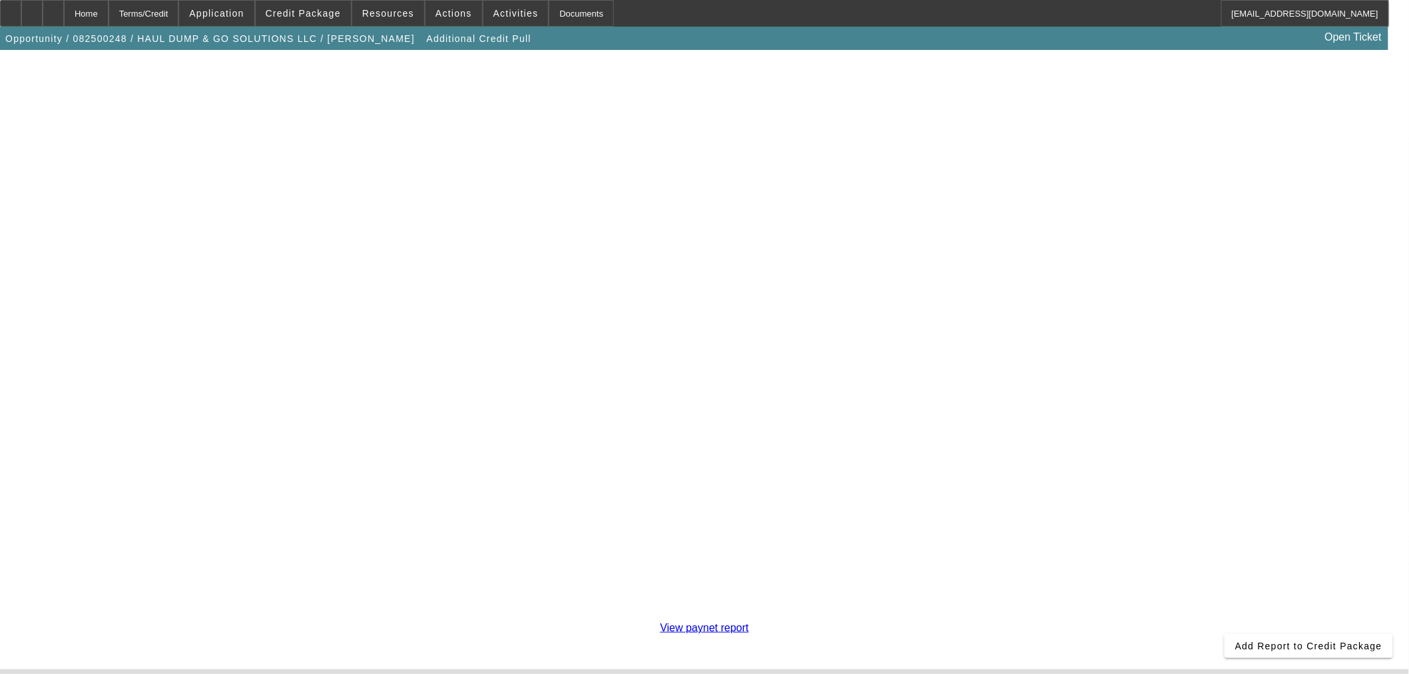
scroll to position [230, 0]
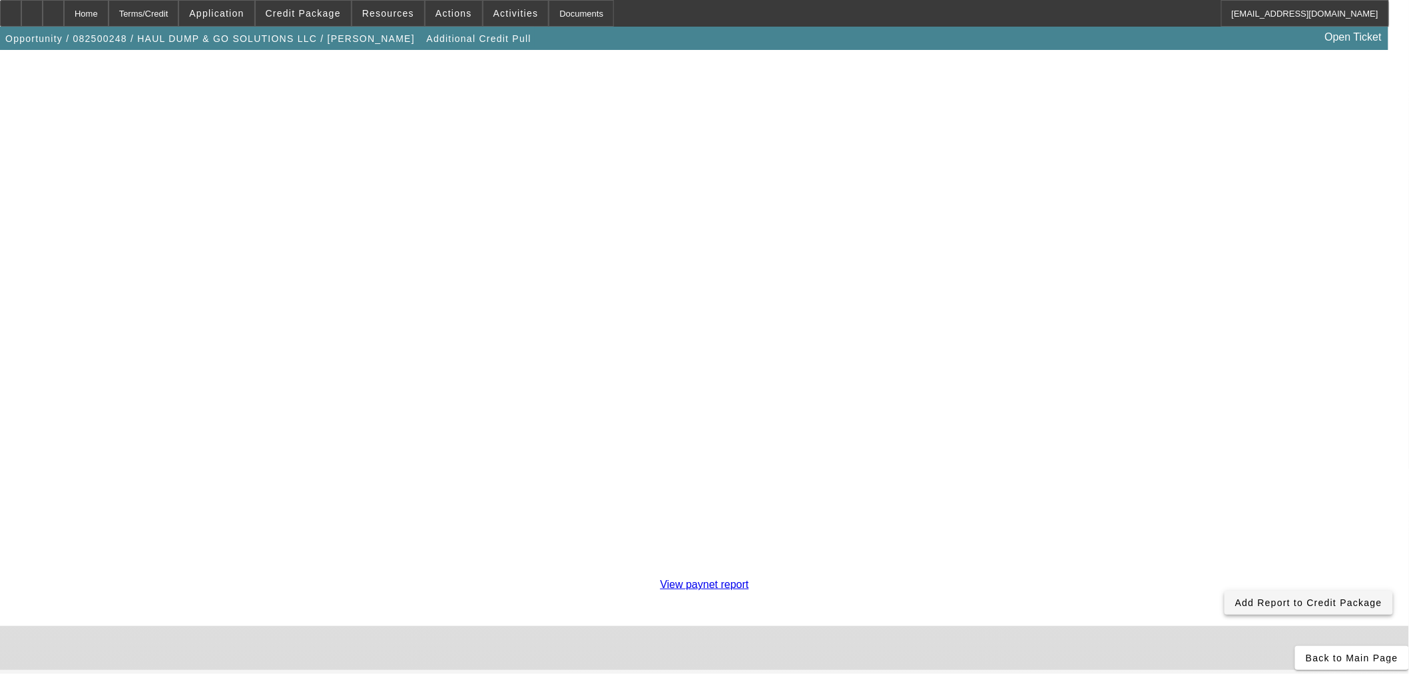
click at [1235, 597] on span "Add Report to Credit Package" at bounding box center [1308, 602] width 147 height 11
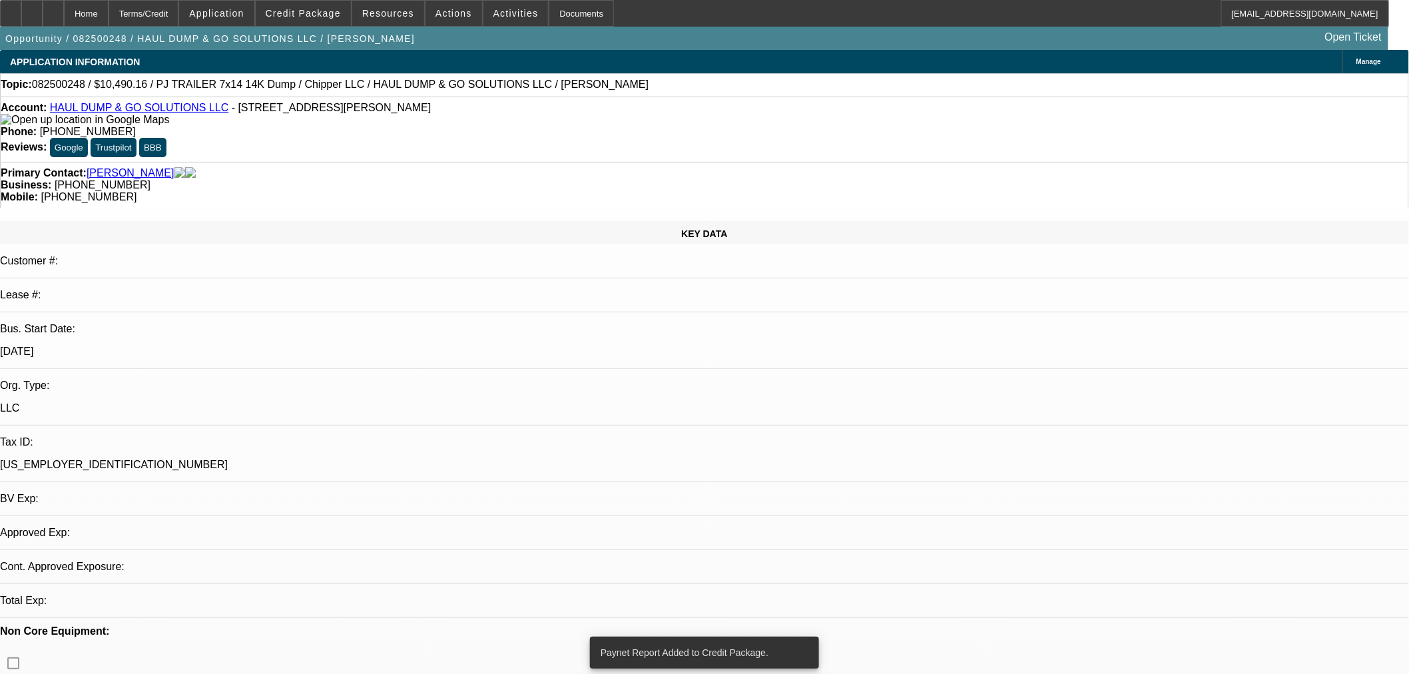
select select "0.2"
select select "2"
select select "0"
select select "6"
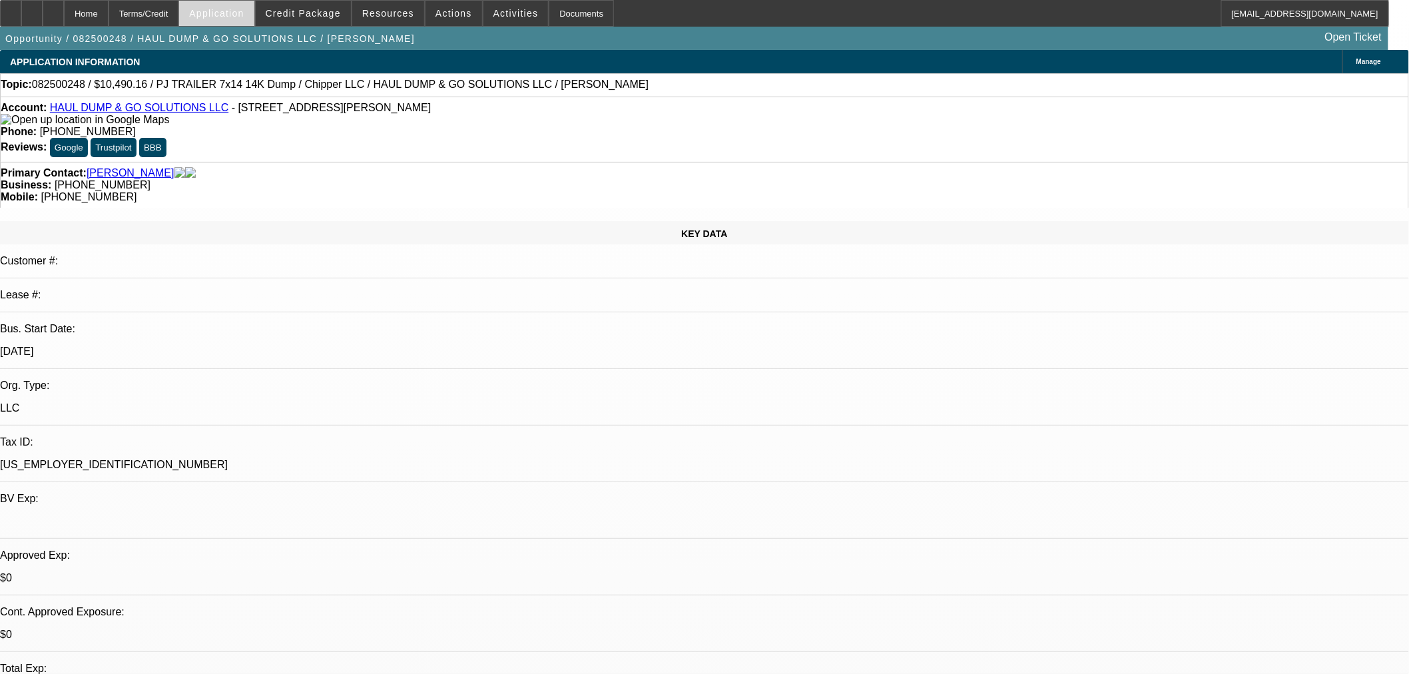
click at [244, 15] on span "Application" at bounding box center [216, 13] width 55 height 11
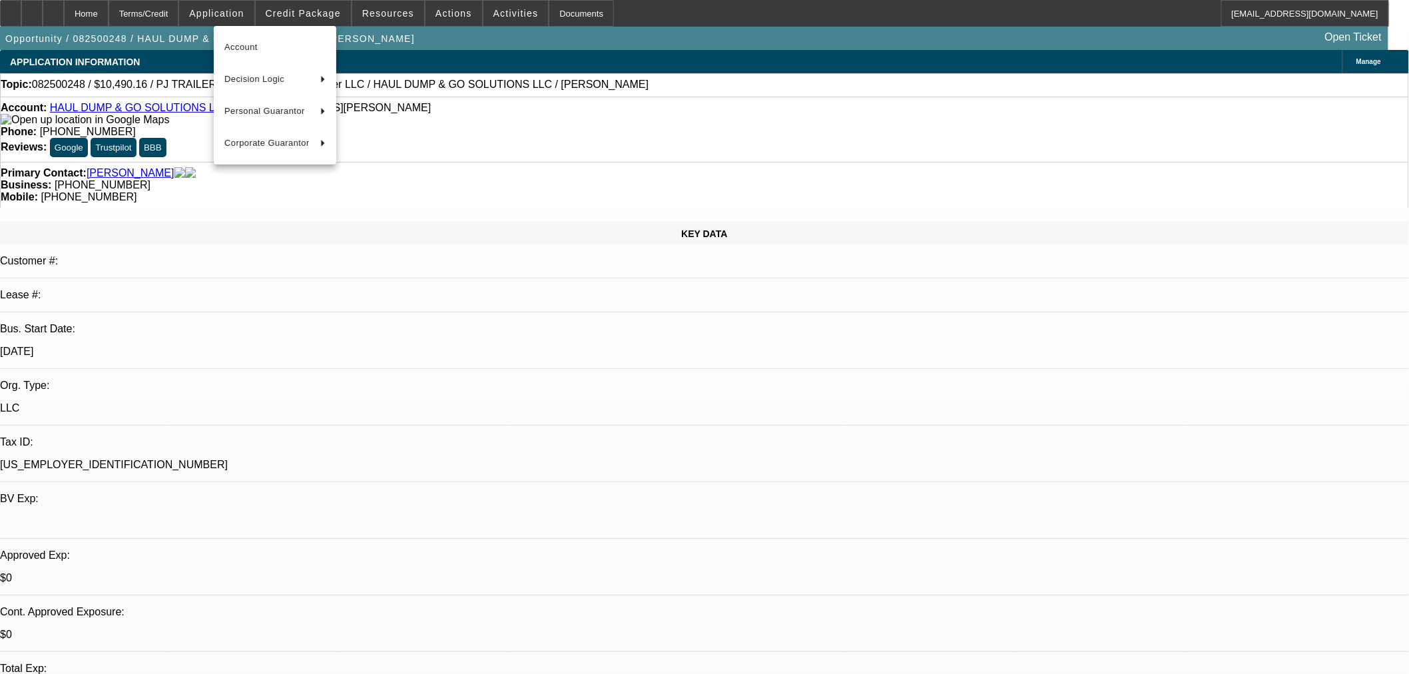
click at [300, 8] on div at bounding box center [704, 337] width 1409 height 674
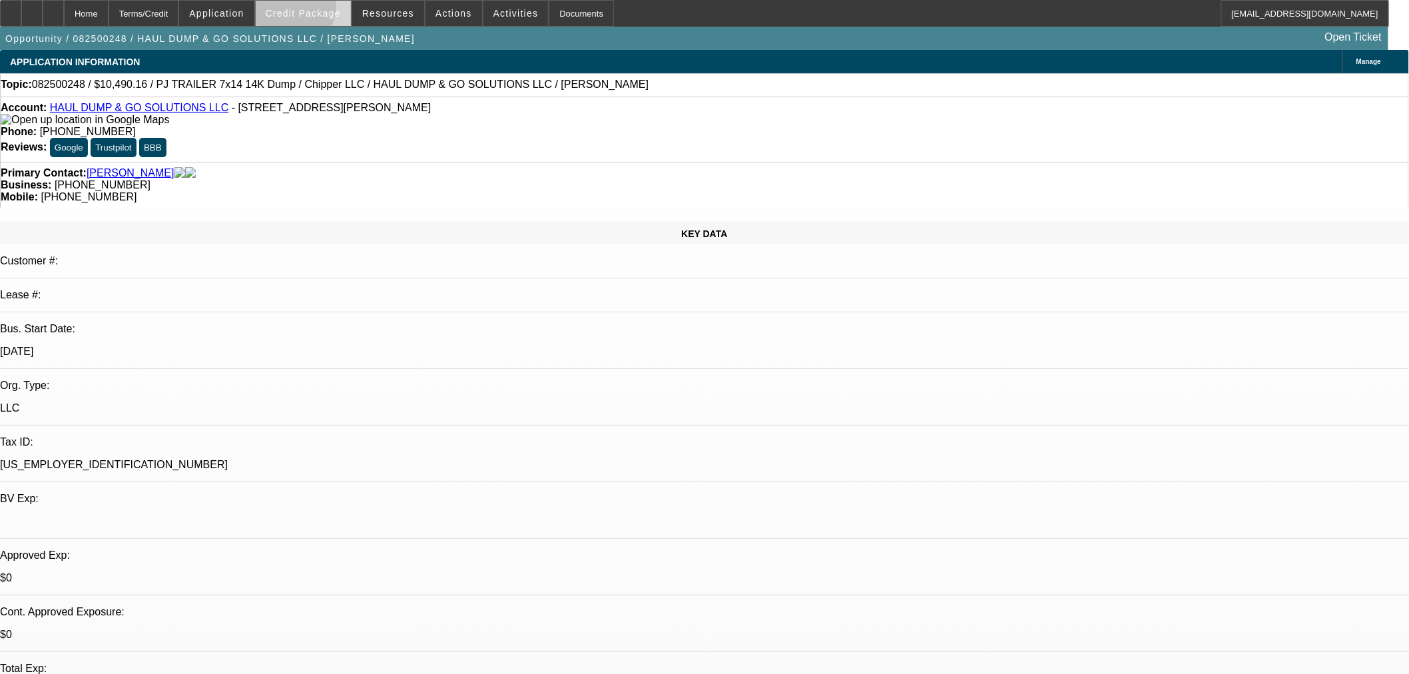
click at [308, 9] on span "Credit Package" at bounding box center [303, 13] width 75 height 11
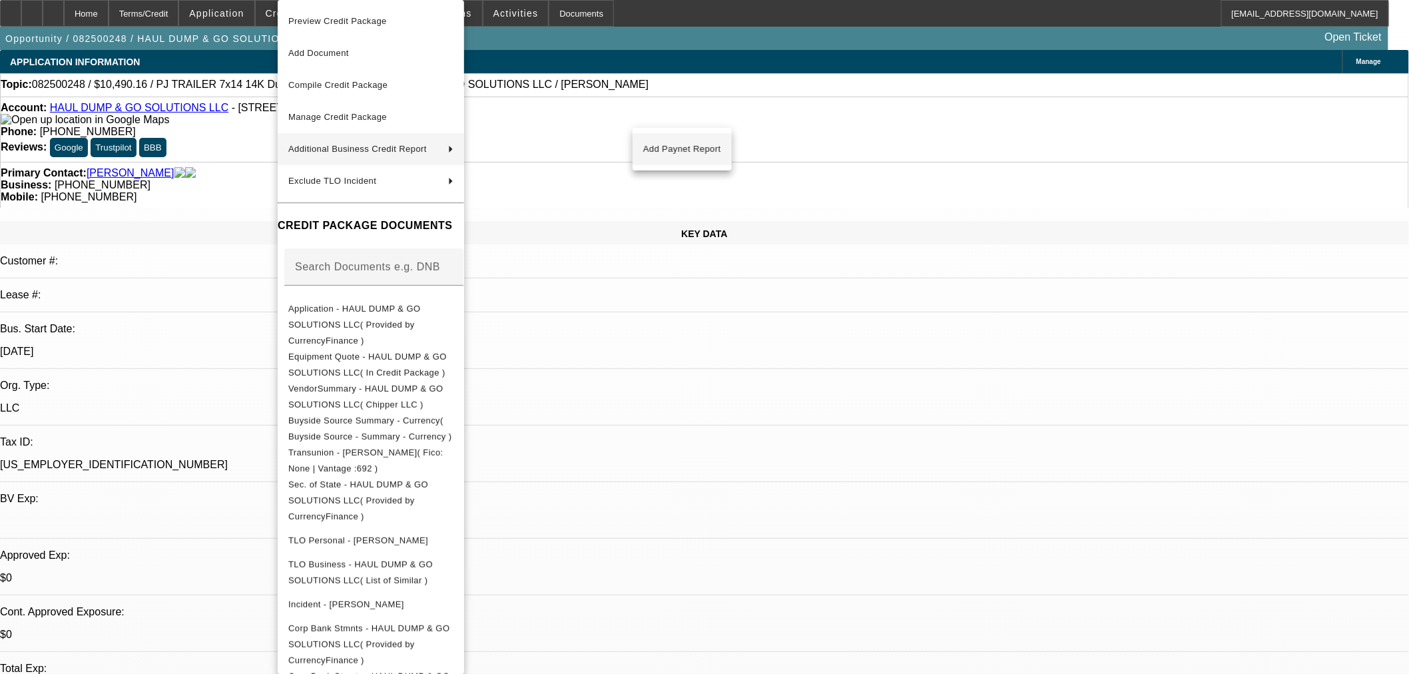
click at [702, 142] on span "Add Paynet Report" at bounding box center [682, 149] width 78 height 16
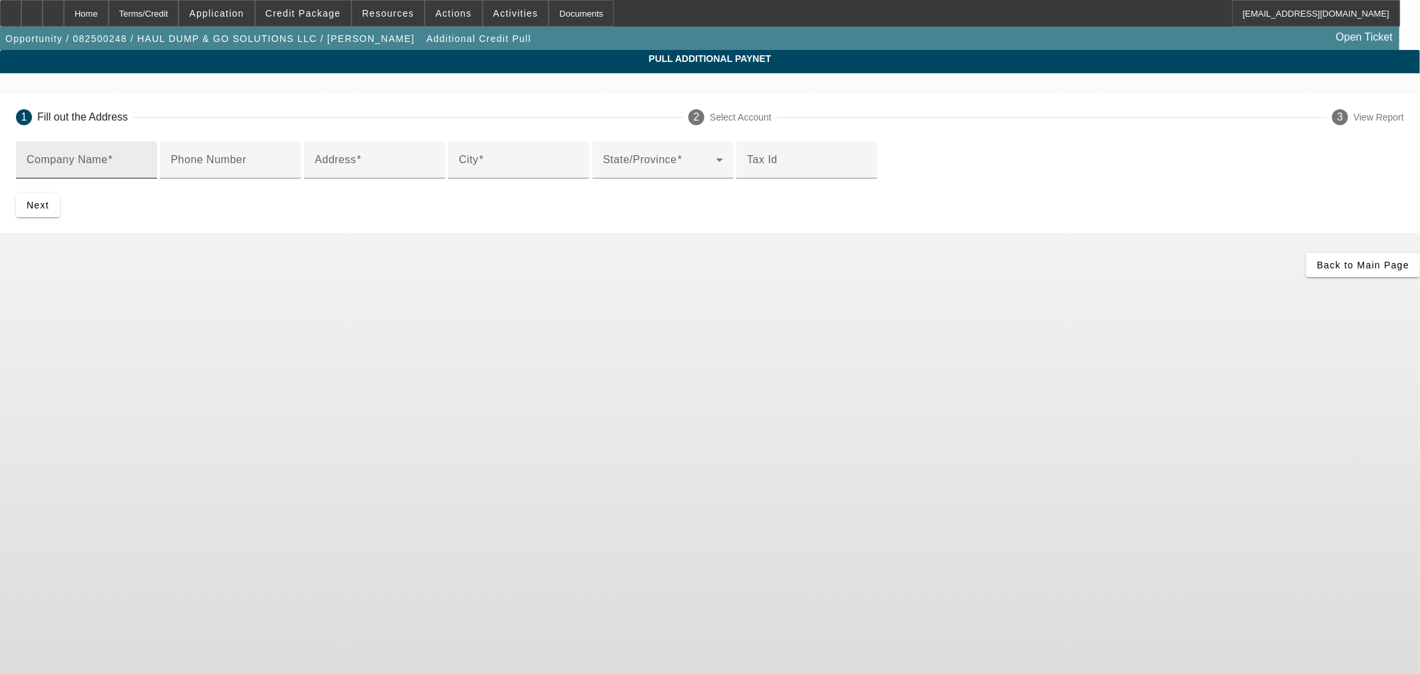
click at [146, 164] on input "Company Name" at bounding box center [87, 165] width 120 height 16
paste input "CHIPPER LLC"
type input "CHIPPER LLC"
click at [459, 173] on input "City" at bounding box center [519, 165] width 120 height 16
click at [429, 173] on input "Address" at bounding box center [375, 165] width 120 height 16
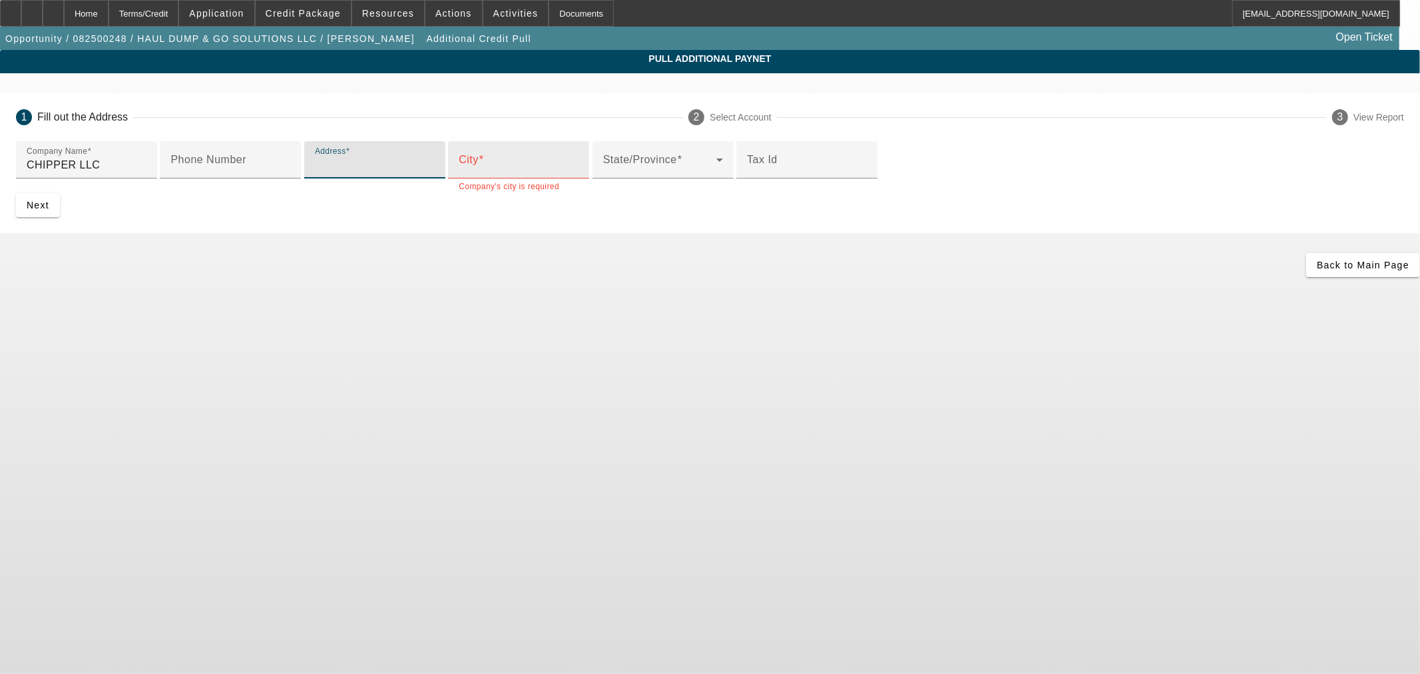
paste input "9401 Cumming Highway"
type input "9401 Cumming Highway"
click at [459, 173] on input "City" at bounding box center [519, 165] width 120 height 16
type input "Canton"
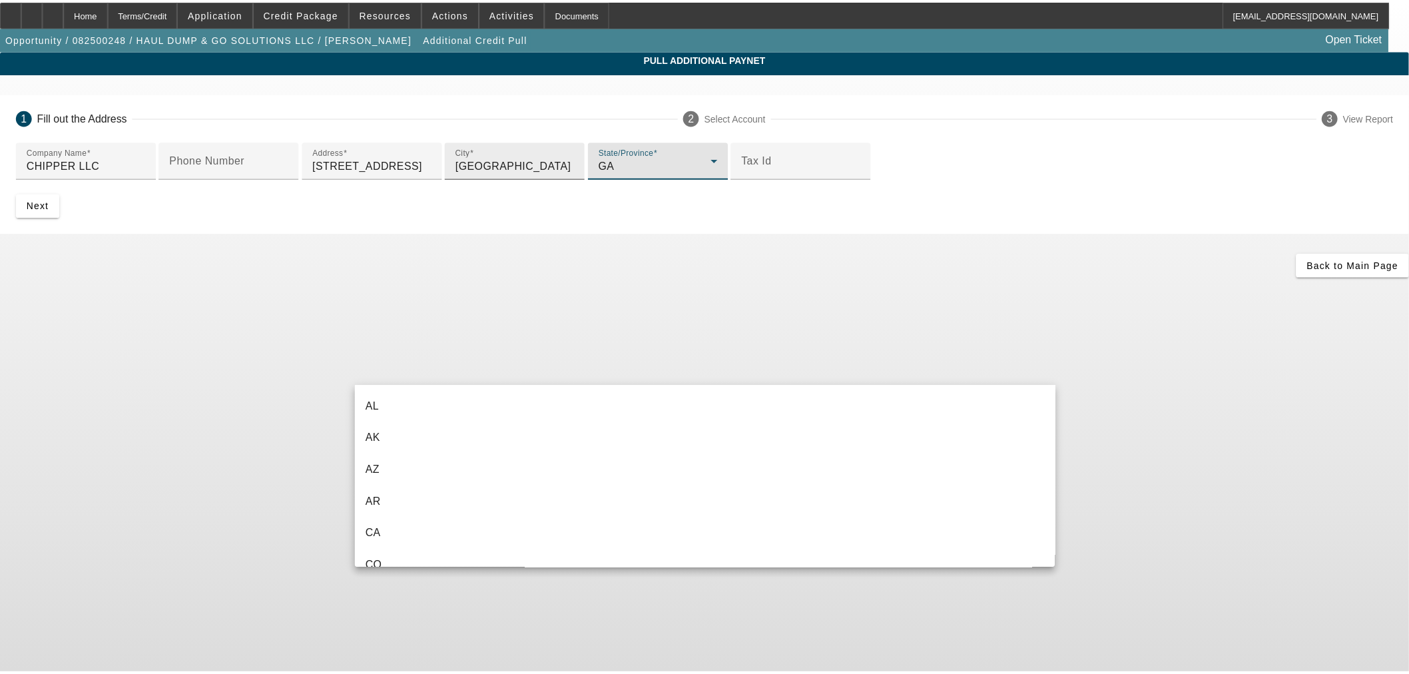
scroll to position [174, 0]
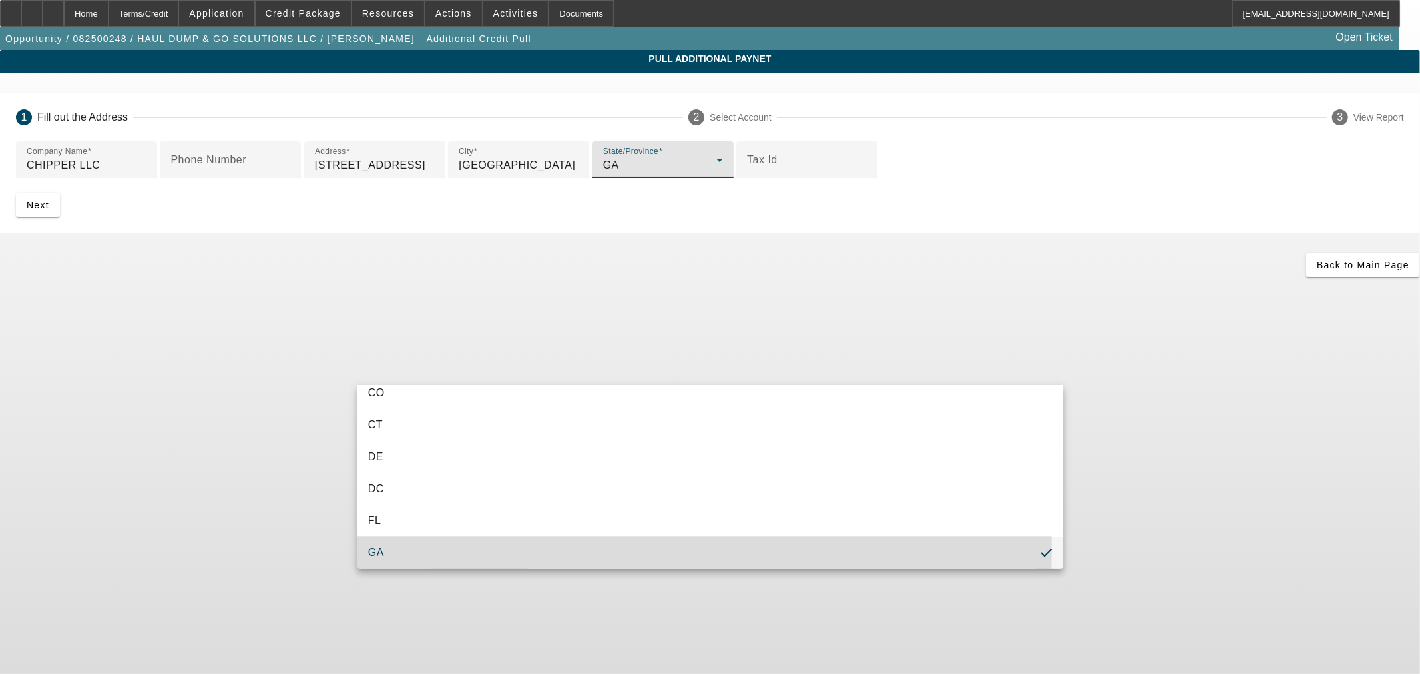
click at [403, 547] on mat-option "GA" at bounding box center [711, 553] width 706 height 32
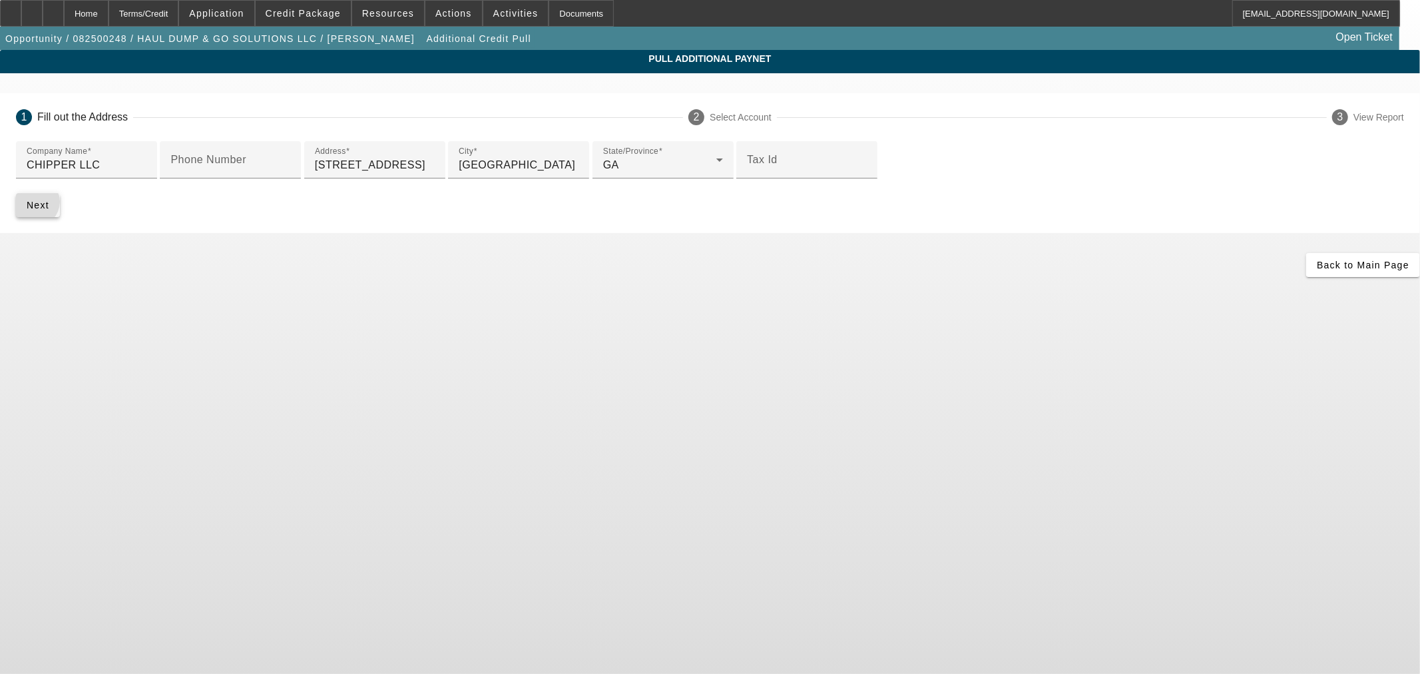
click at [49, 210] on span "Next" at bounding box center [38, 205] width 23 height 11
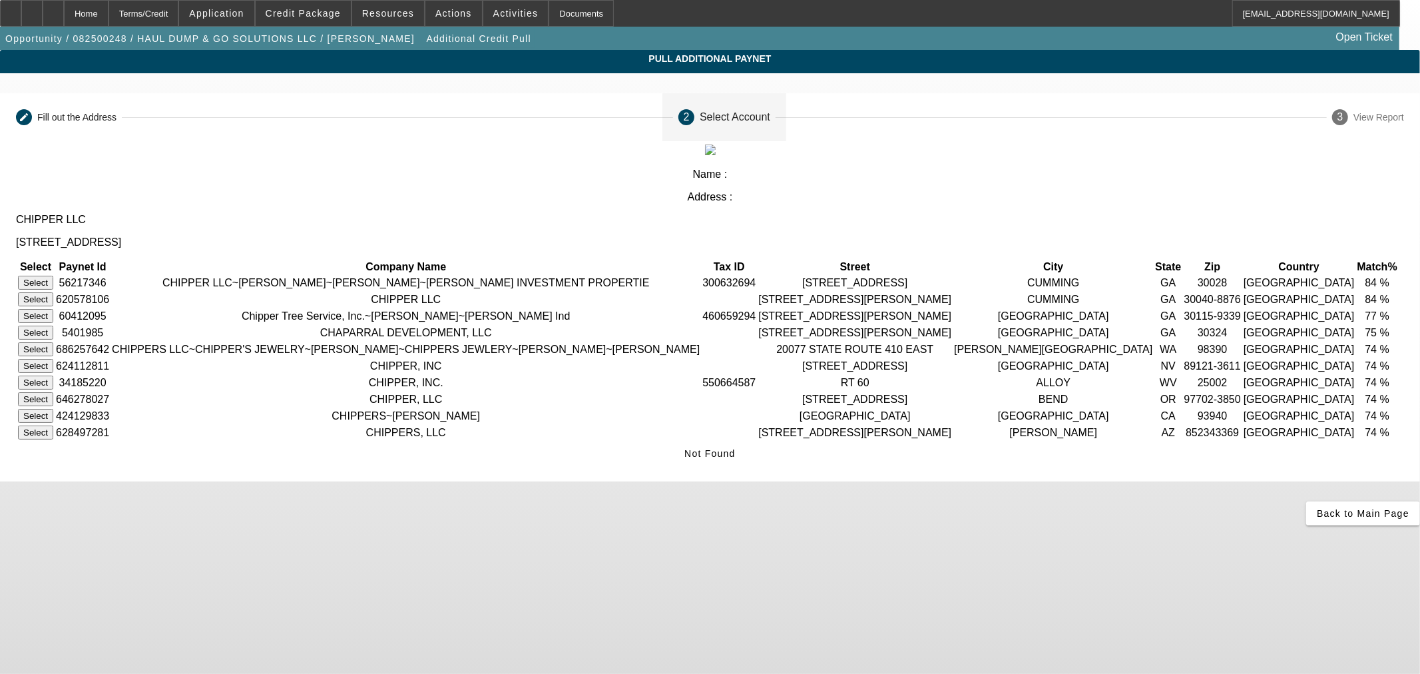
click at [53, 276] on button "Select" at bounding box center [35, 283] width 35 height 14
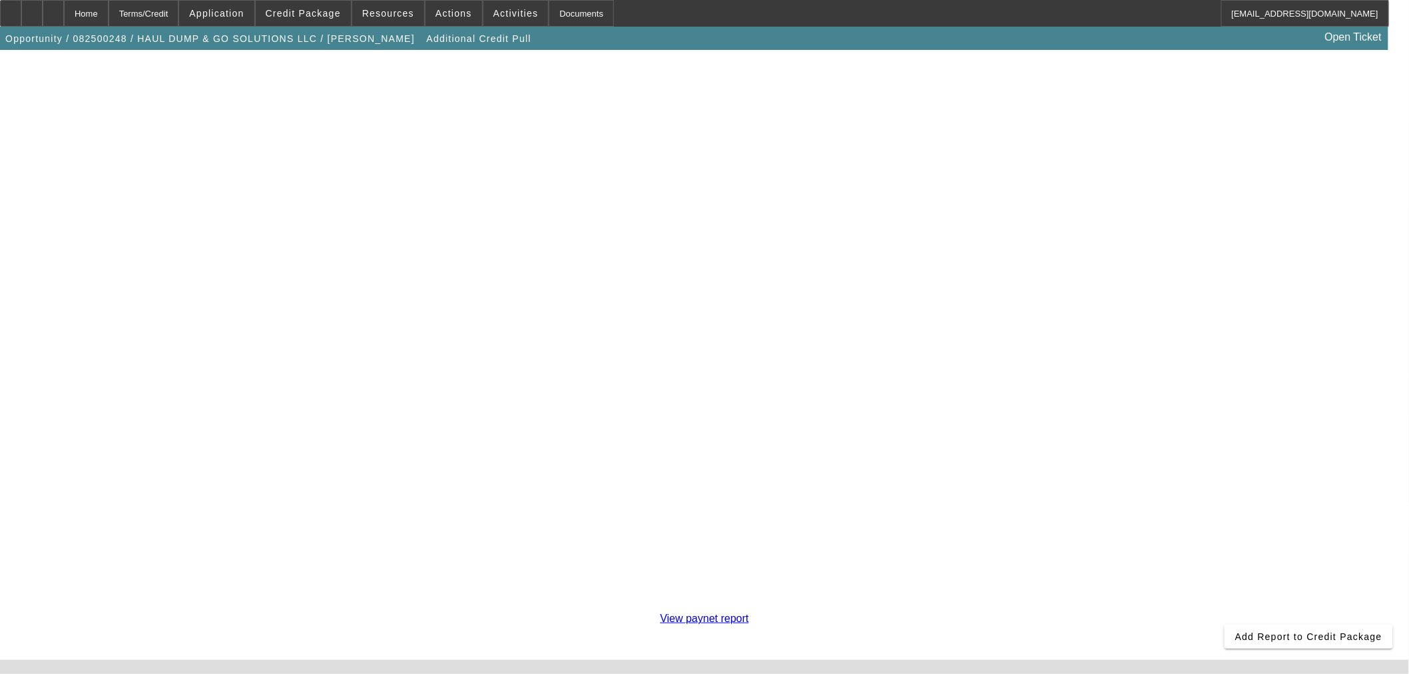
scroll to position [230, 0]
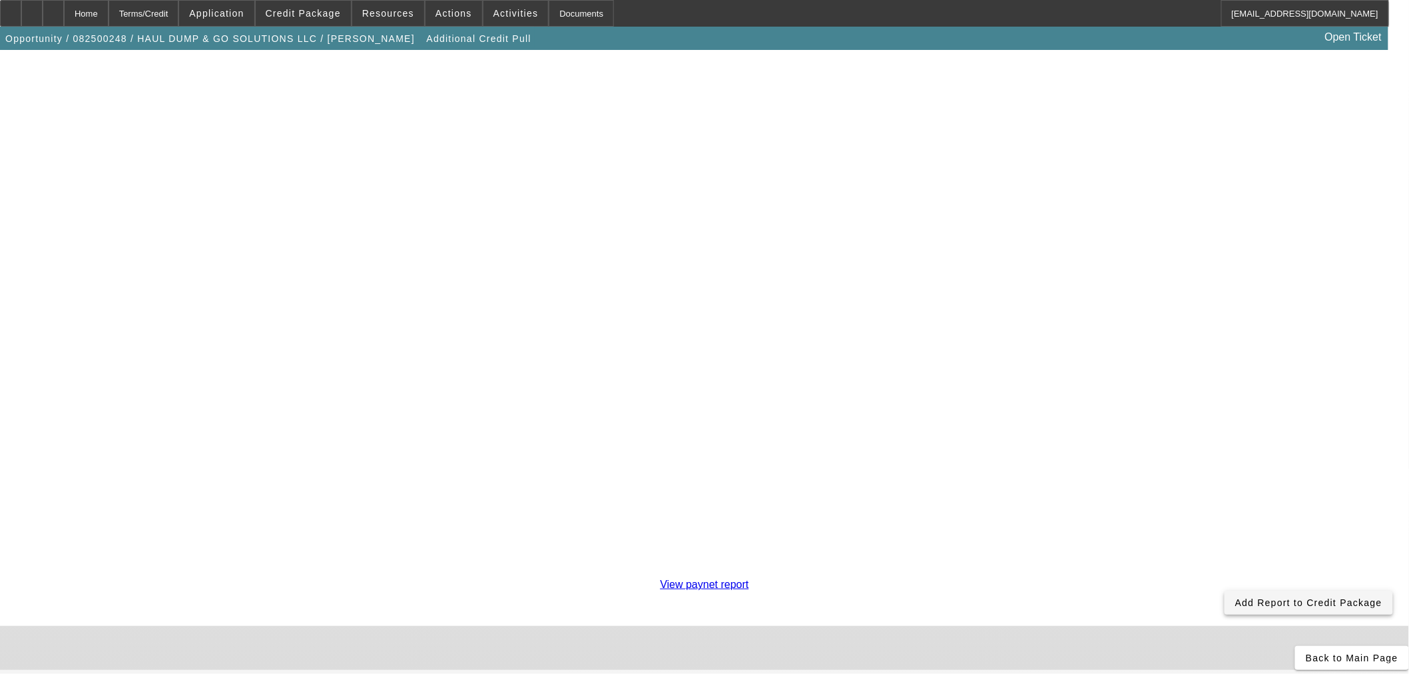
click at [1225, 587] on span at bounding box center [1309, 603] width 168 height 32
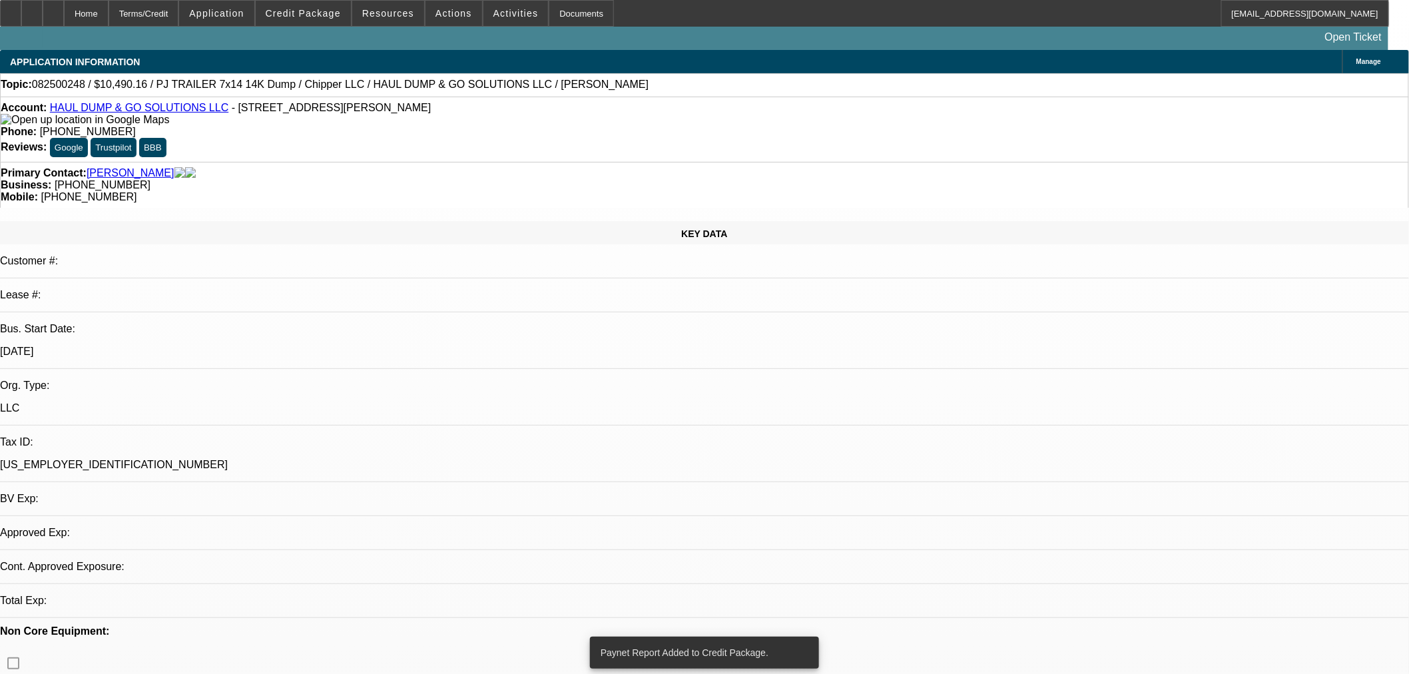
select select "0.2"
select select "2"
select select "0"
select select "6"
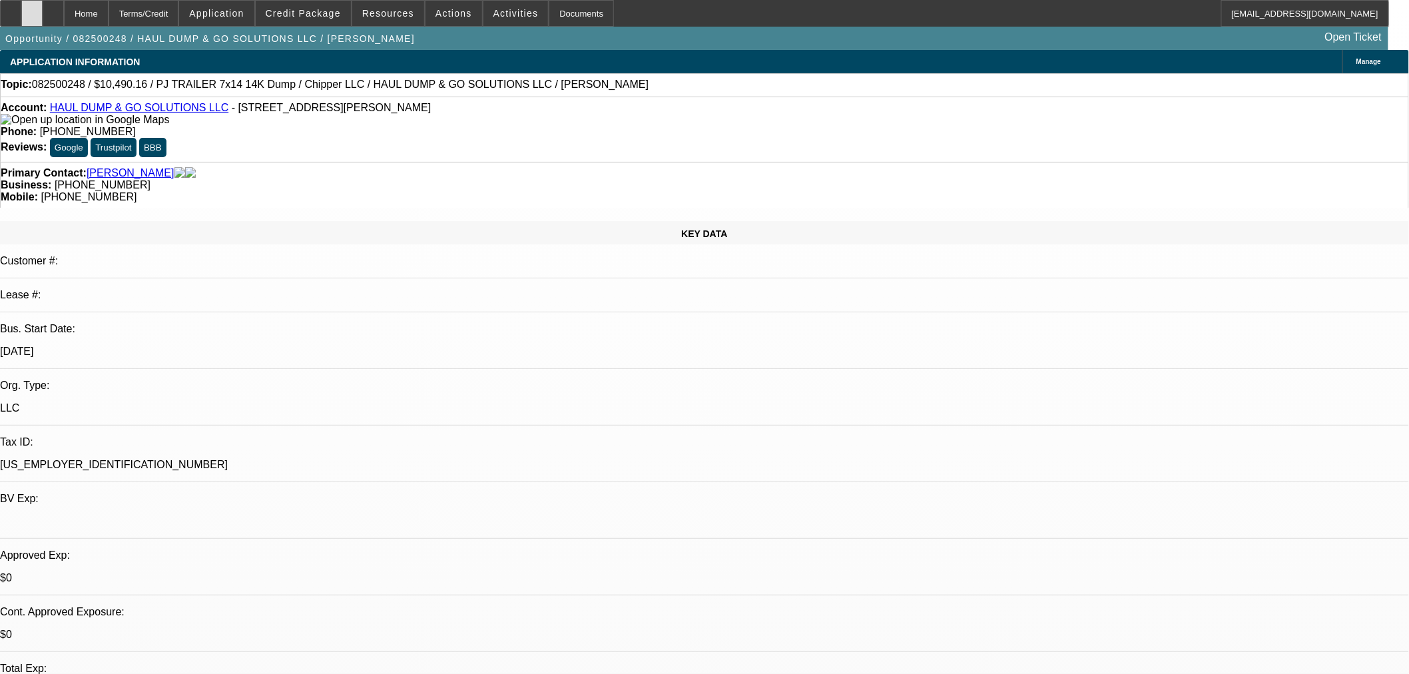
click at [43, 19] on div at bounding box center [31, 13] width 21 height 27
click at [64, 17] on div at bounding box center [53, 13] width 21 height 27
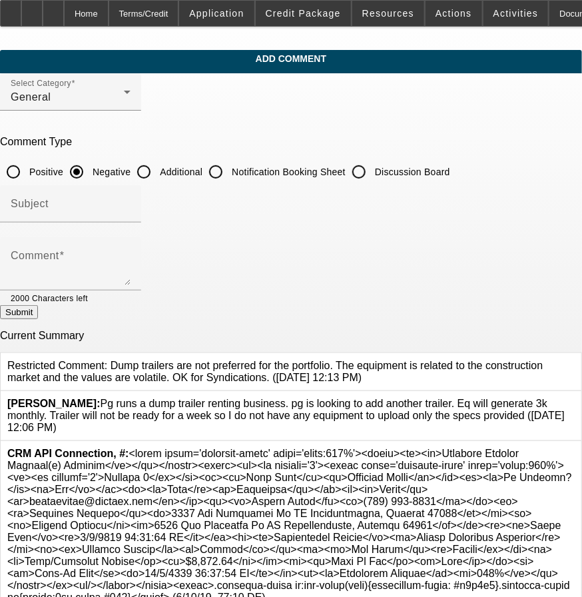
click at [157, 167] on input "Additional" at bounding box center [144, 171] width 27 height 27
radio input "true"
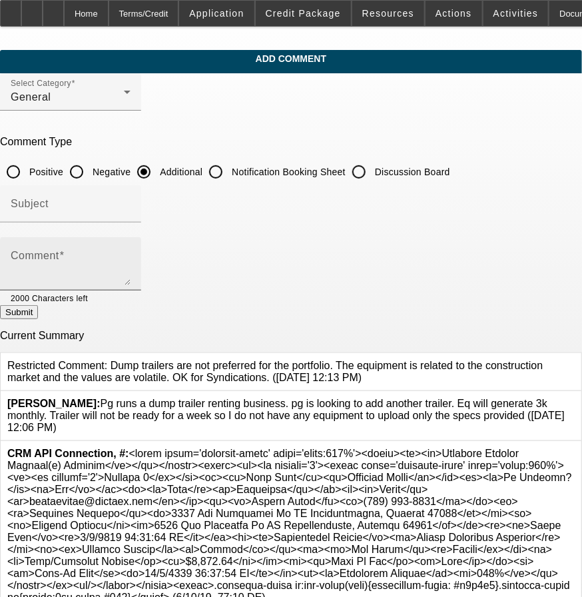
click at [131, 248] on div "Comment" at bounding box center [71, 263] width 120 height 53
type textarea "L"
type textarea "W"
type textarea "Equipment in the listing is and example of the make and model."
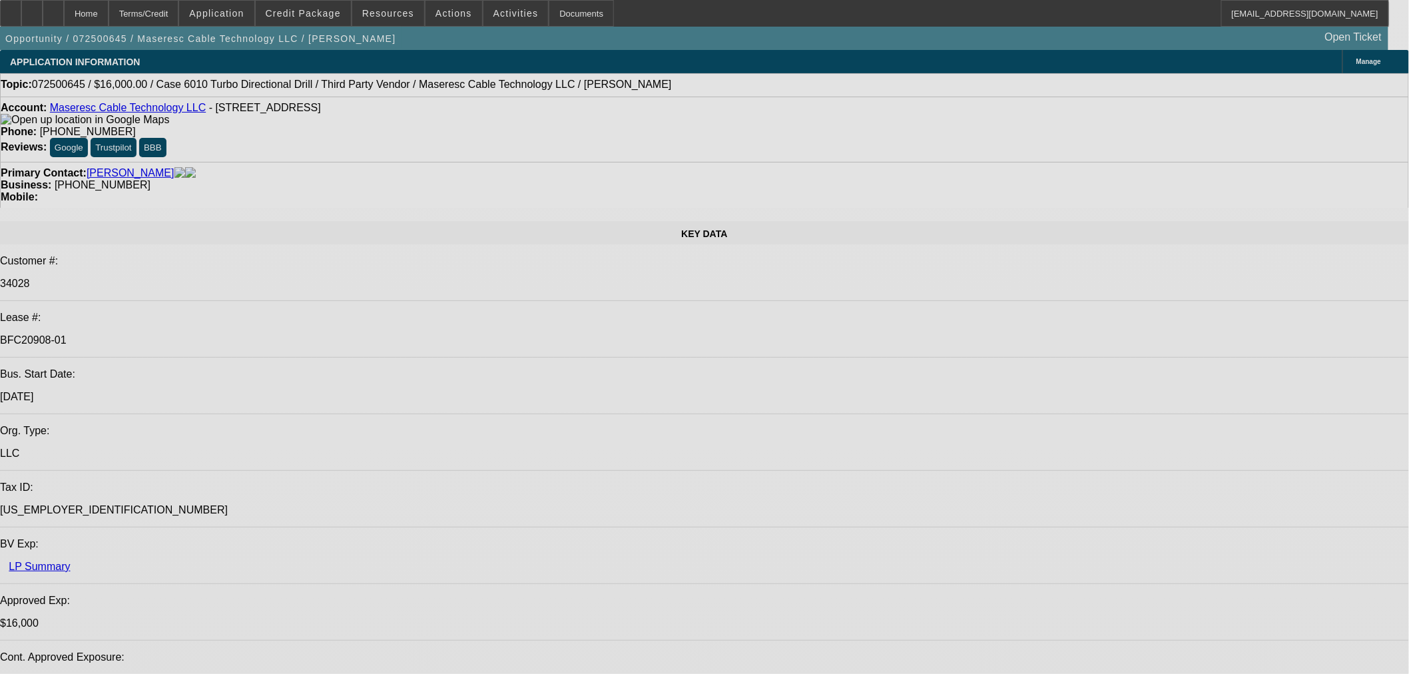
select select "0"
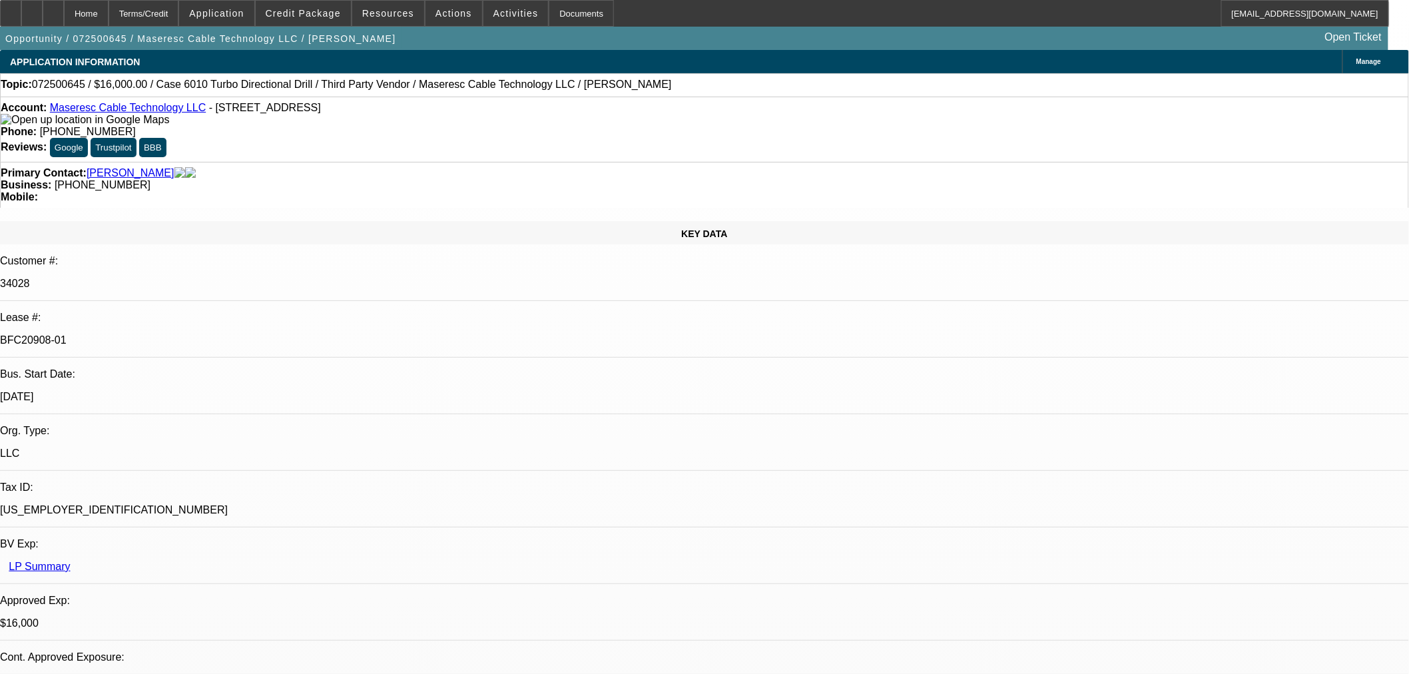
select select "2"
select select "0"
select select "6"
select select "0"
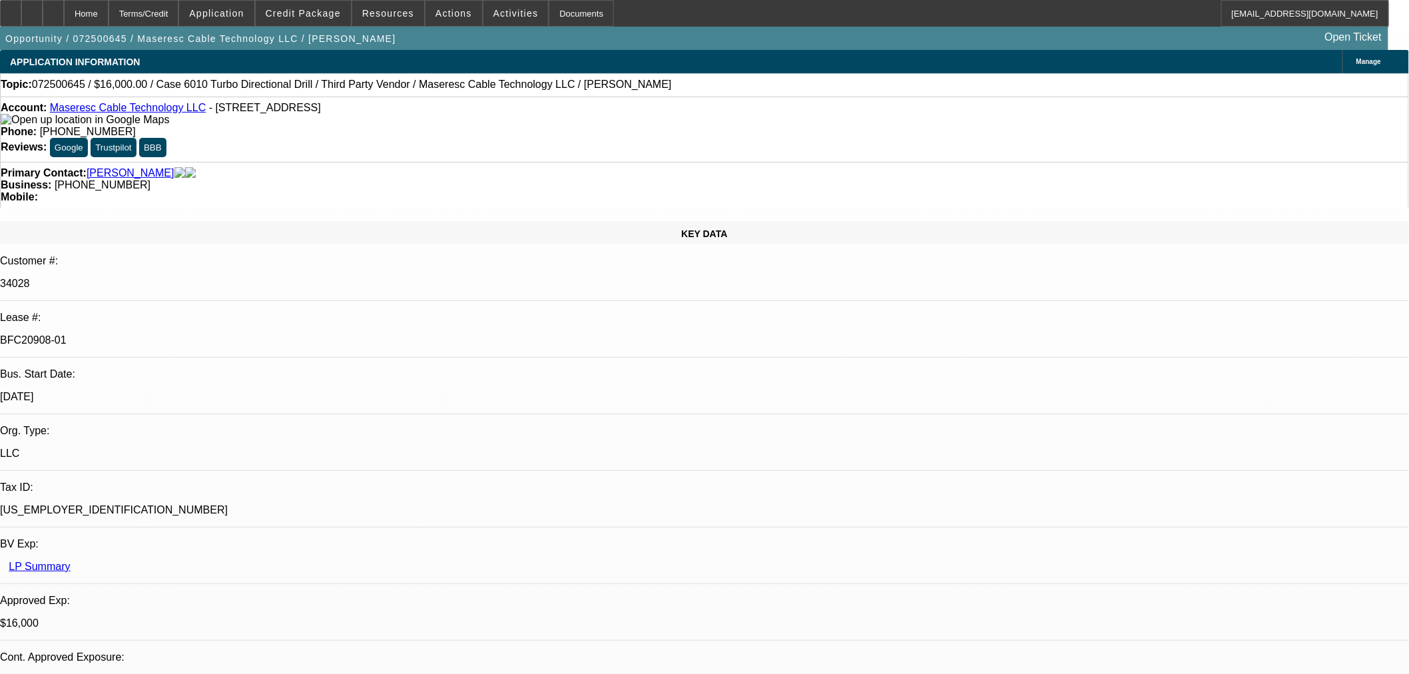
select select "2"
select select "0"
select select "6"
select select "0"
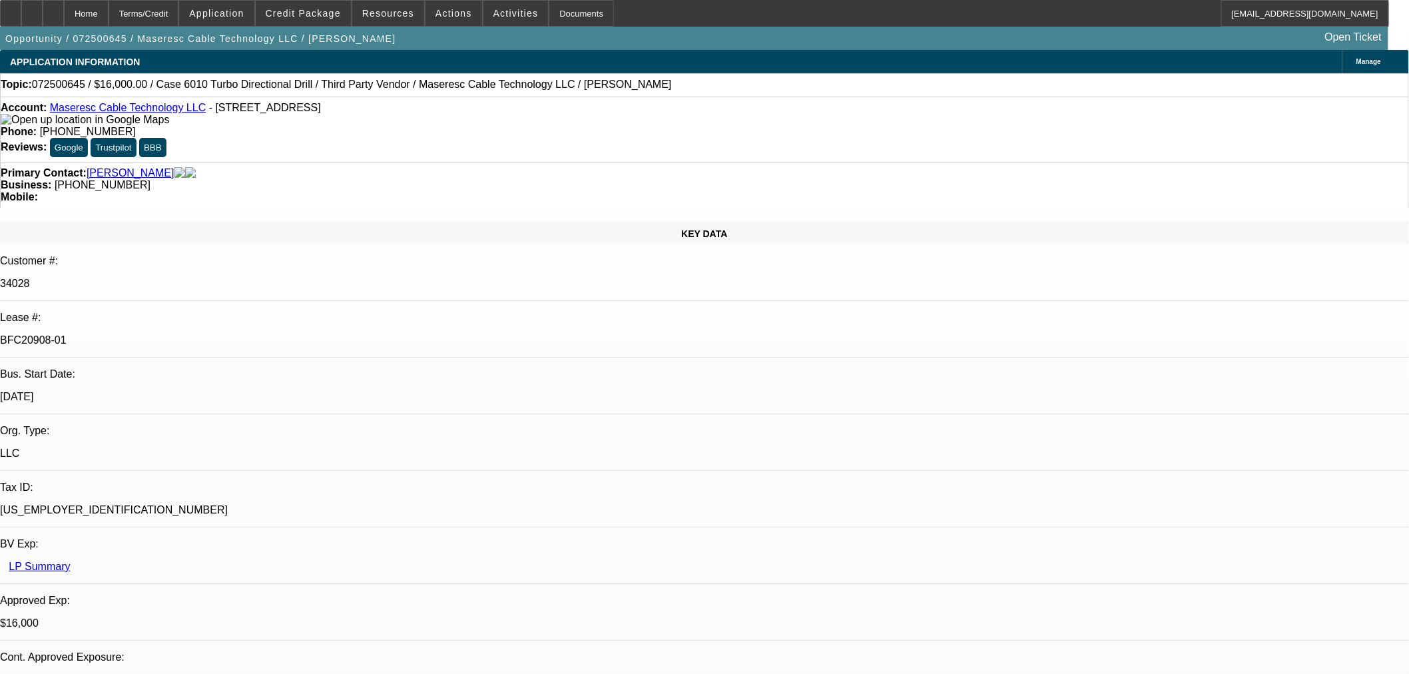
select select "2"
select select "0"
select select "6"
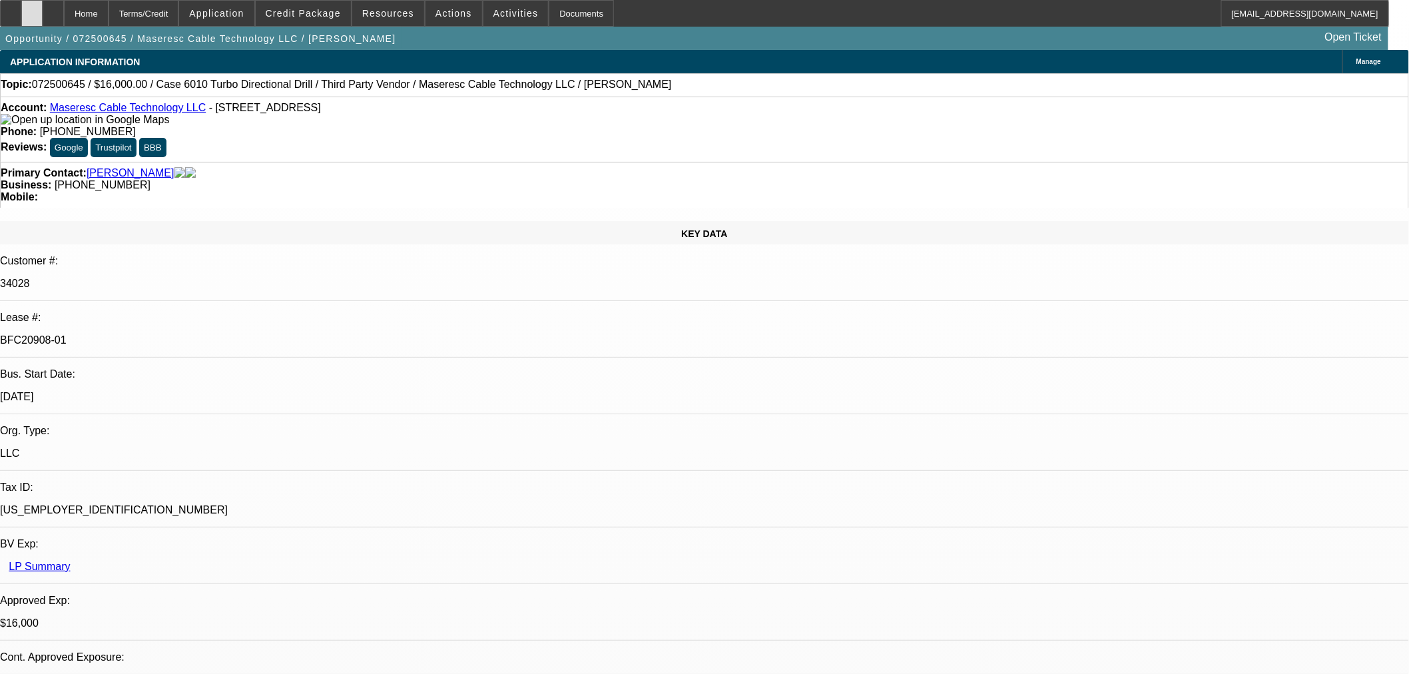
click at [43, 20] on div at bounding box center [31, 13] width 21 height 27
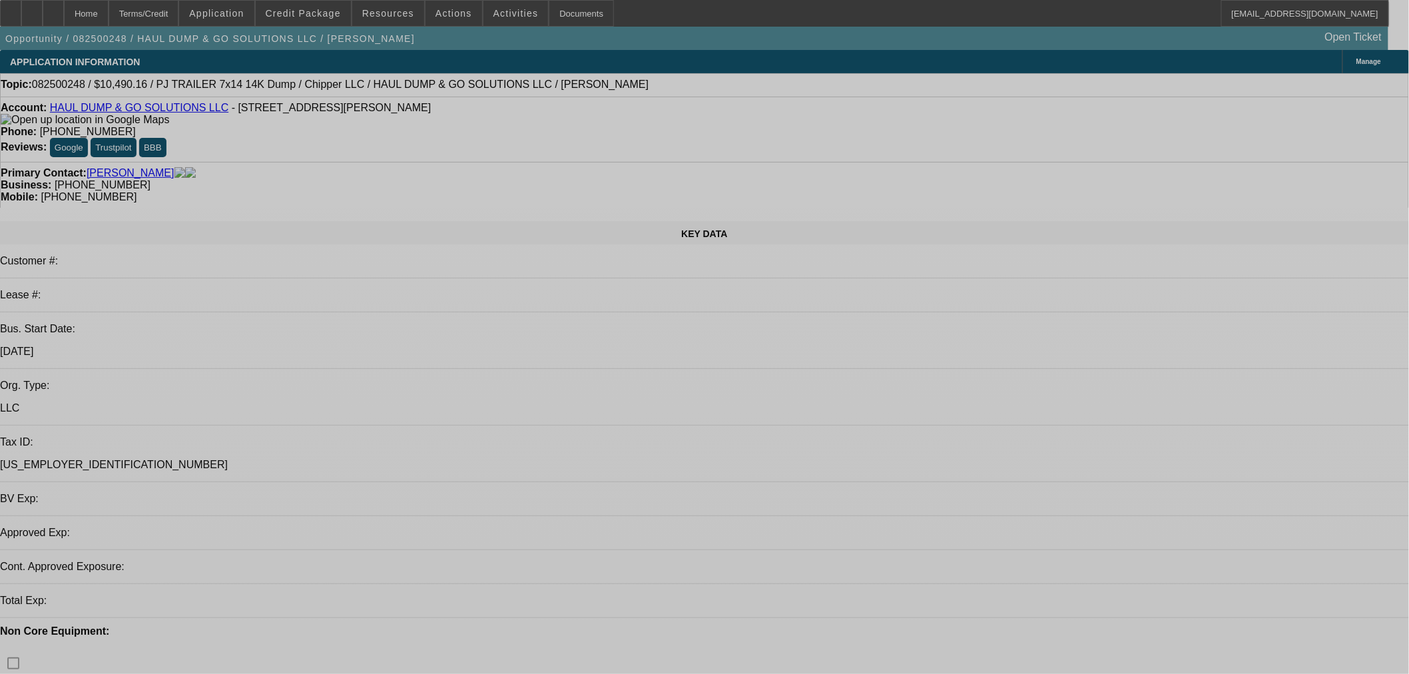
select select "0.2"
select select "2"
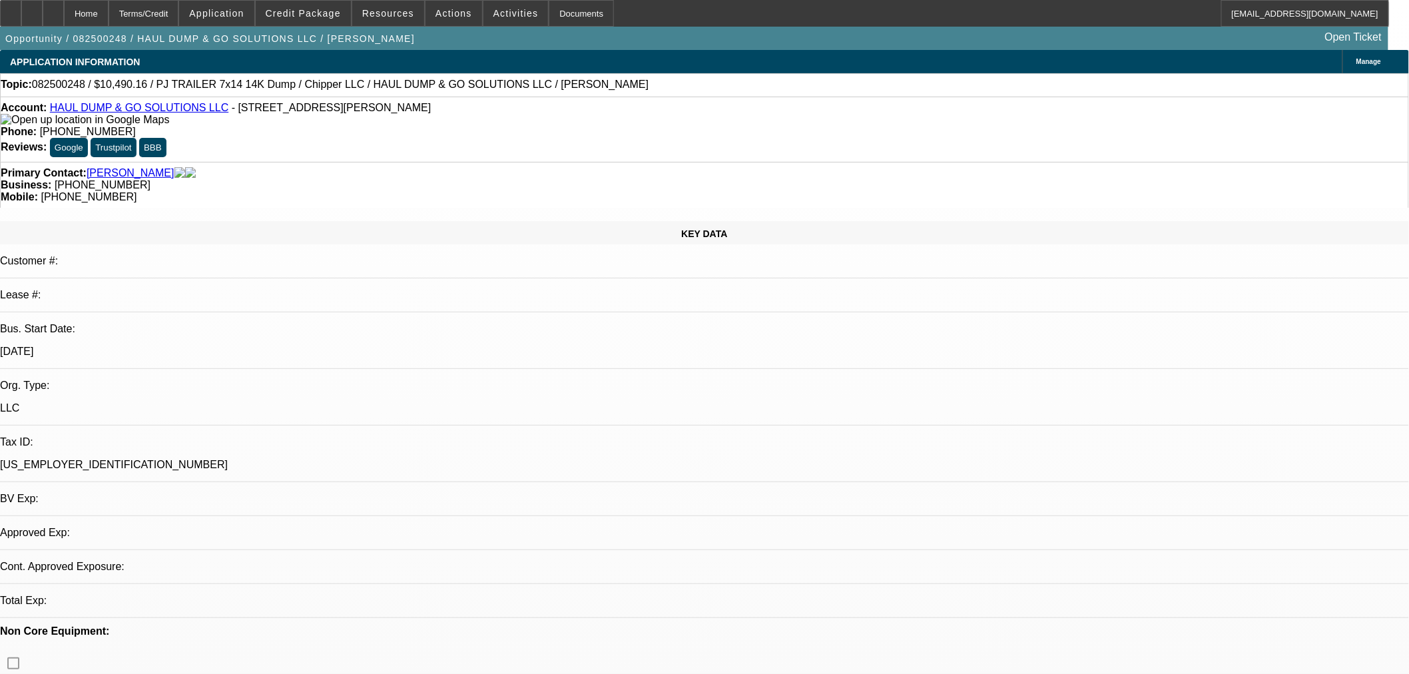
select select "2"
select select "0"
select select "6"
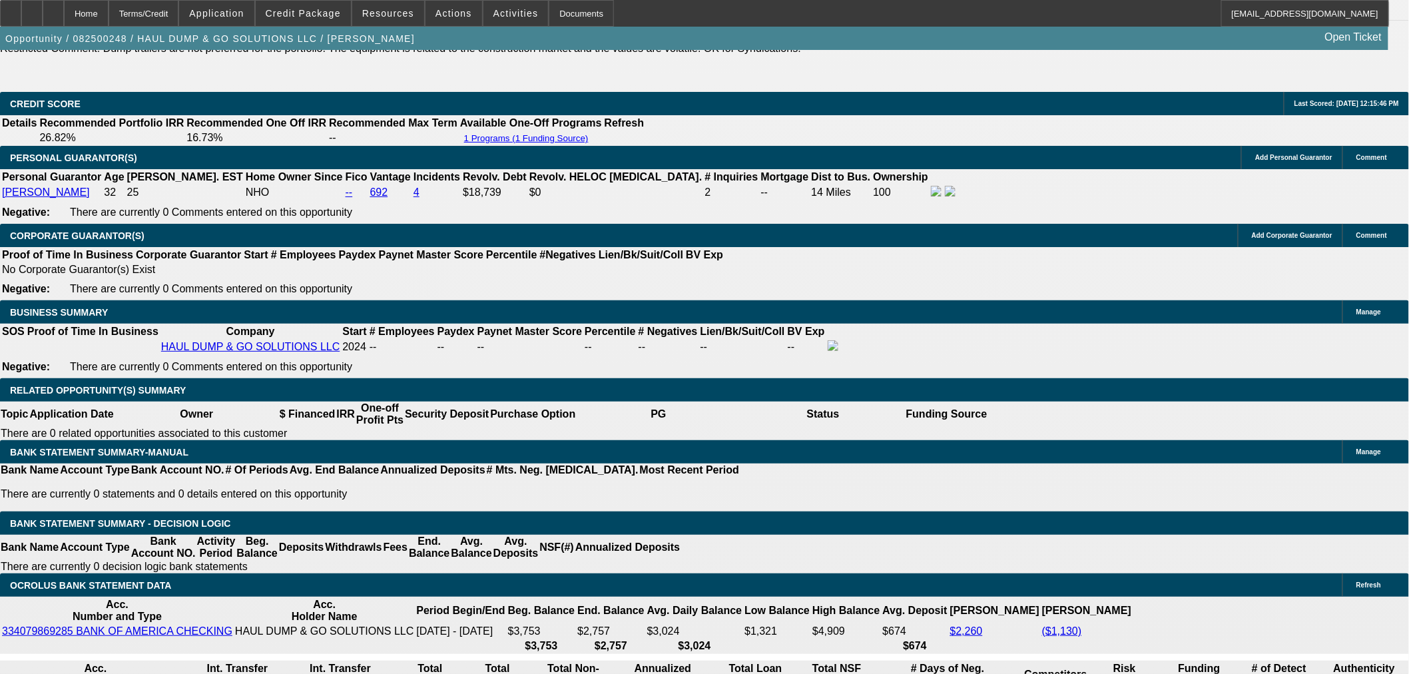
scroll to position [1973, 0]
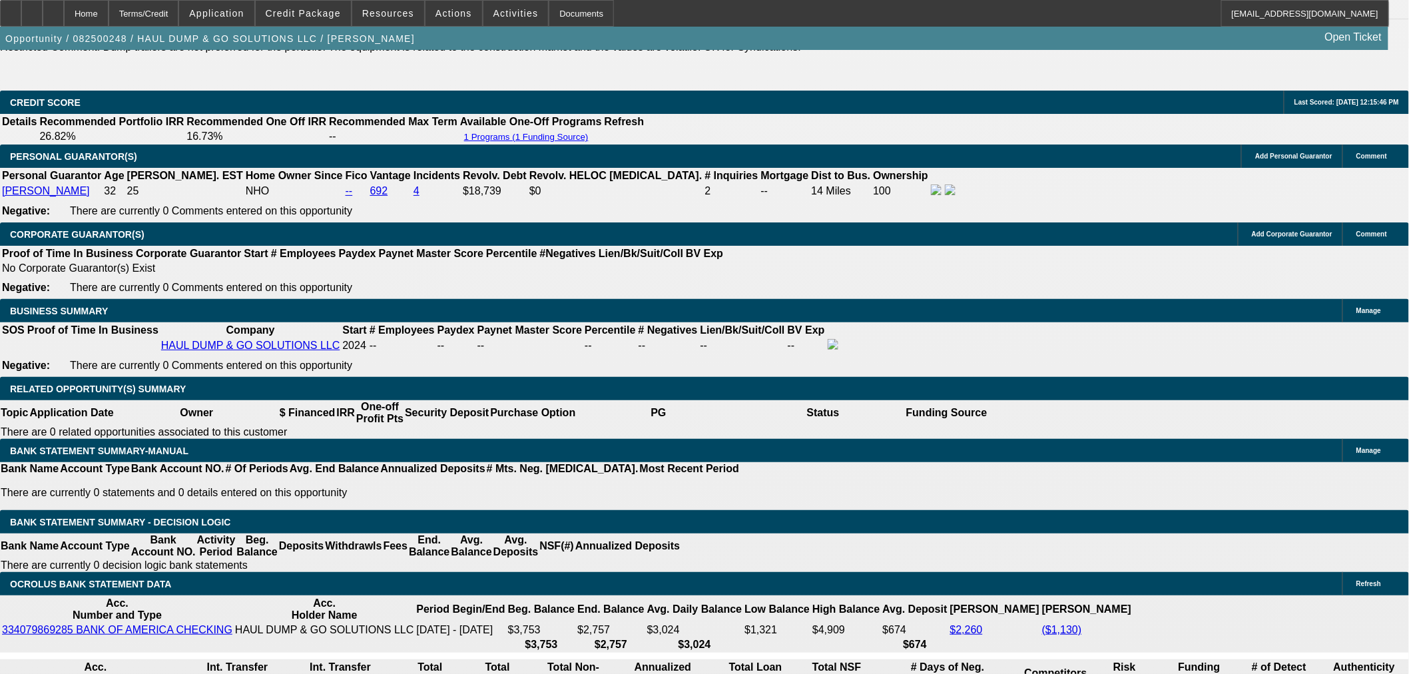
type input "UNKNOWN"
type input "36"
type input "$7,286.84"
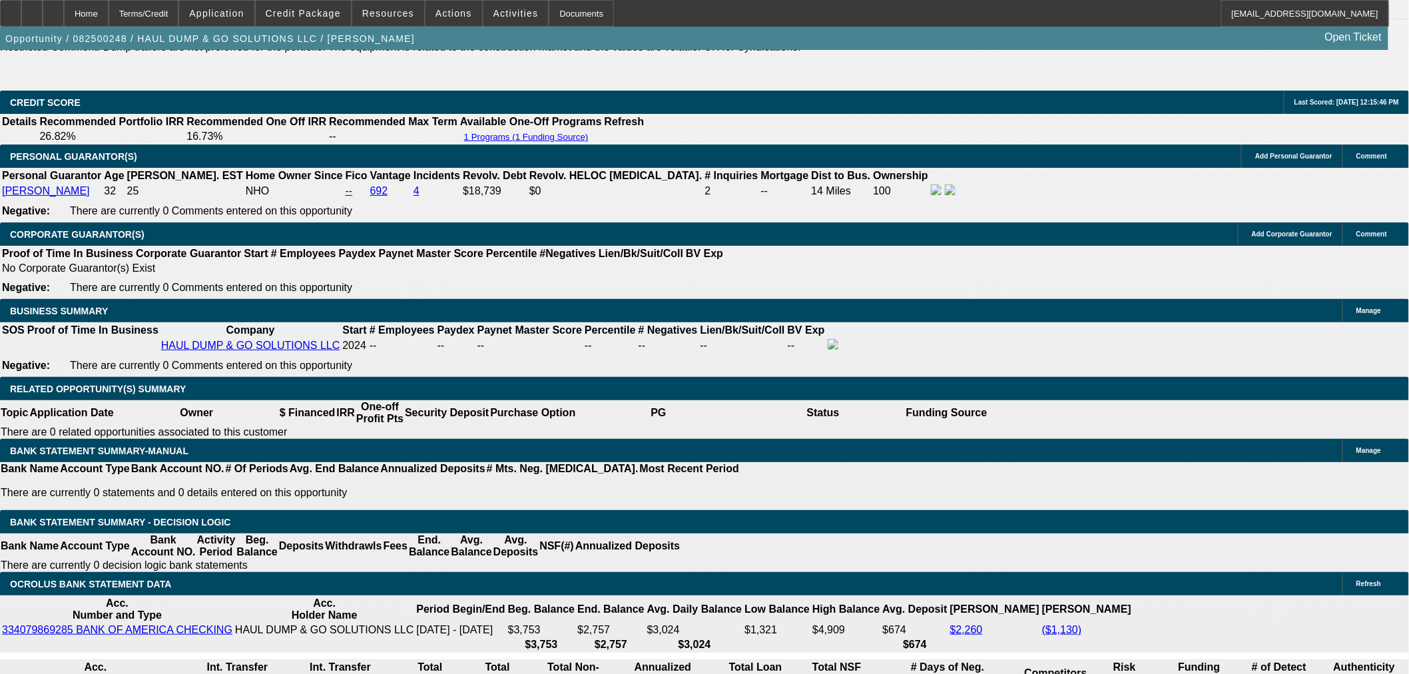
type input "$3,643.42"
type input "$834.18"
type input "$417.09"
type input "36"
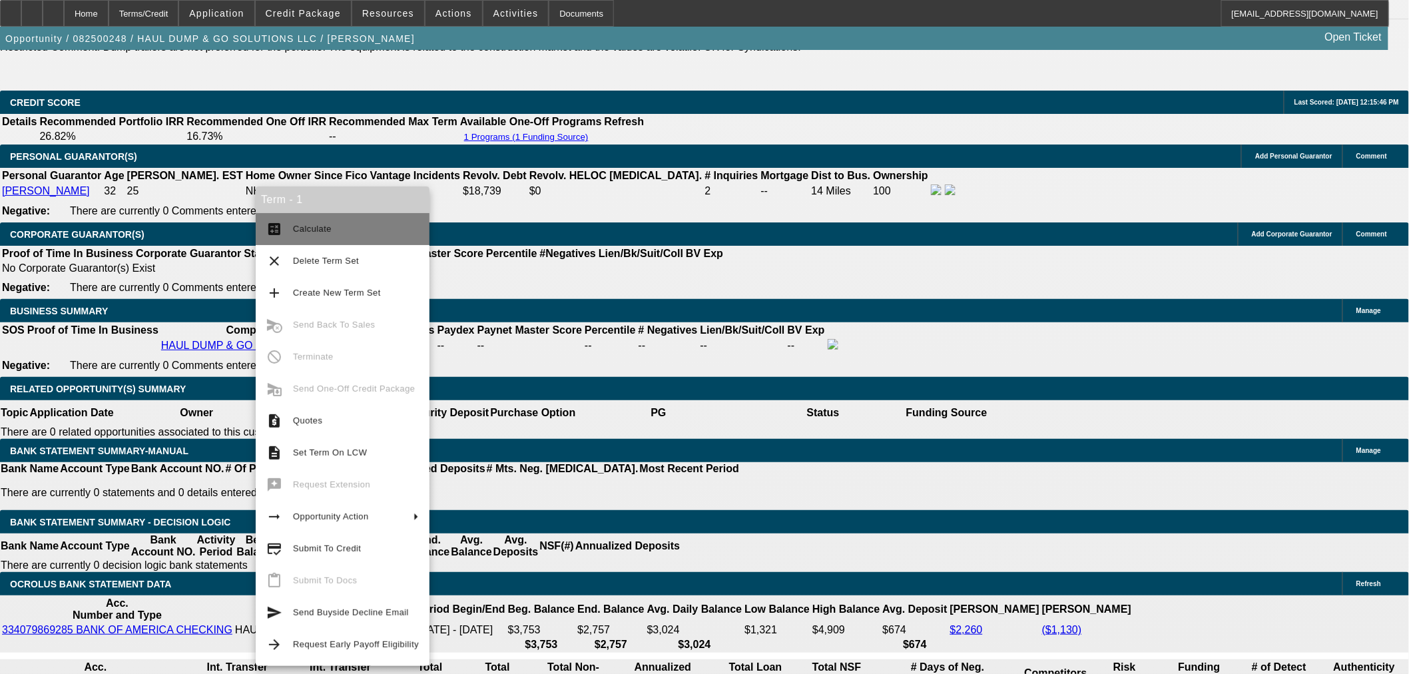
click at [310, 228] on span "Calculate" at bounding box center [312, 229] width 39 height 10
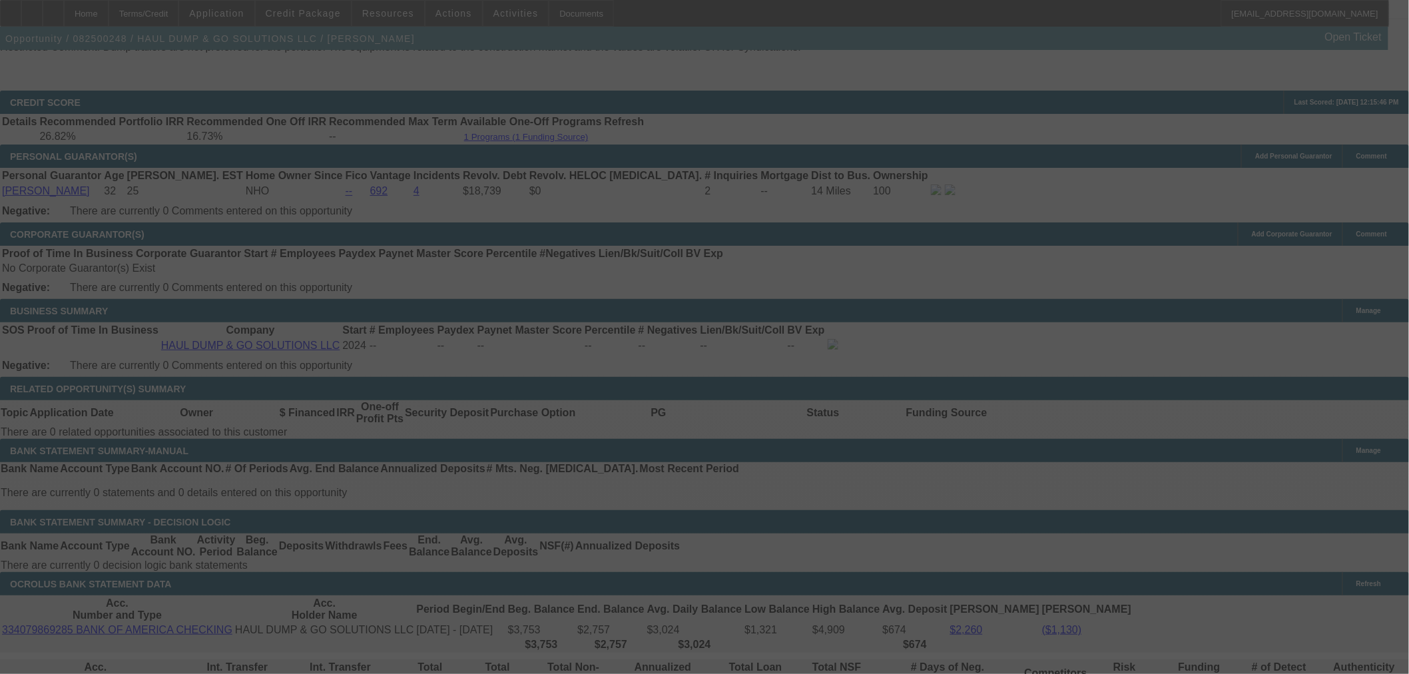
select select "0.2"
select select "2"
select select "0"
select select "6"
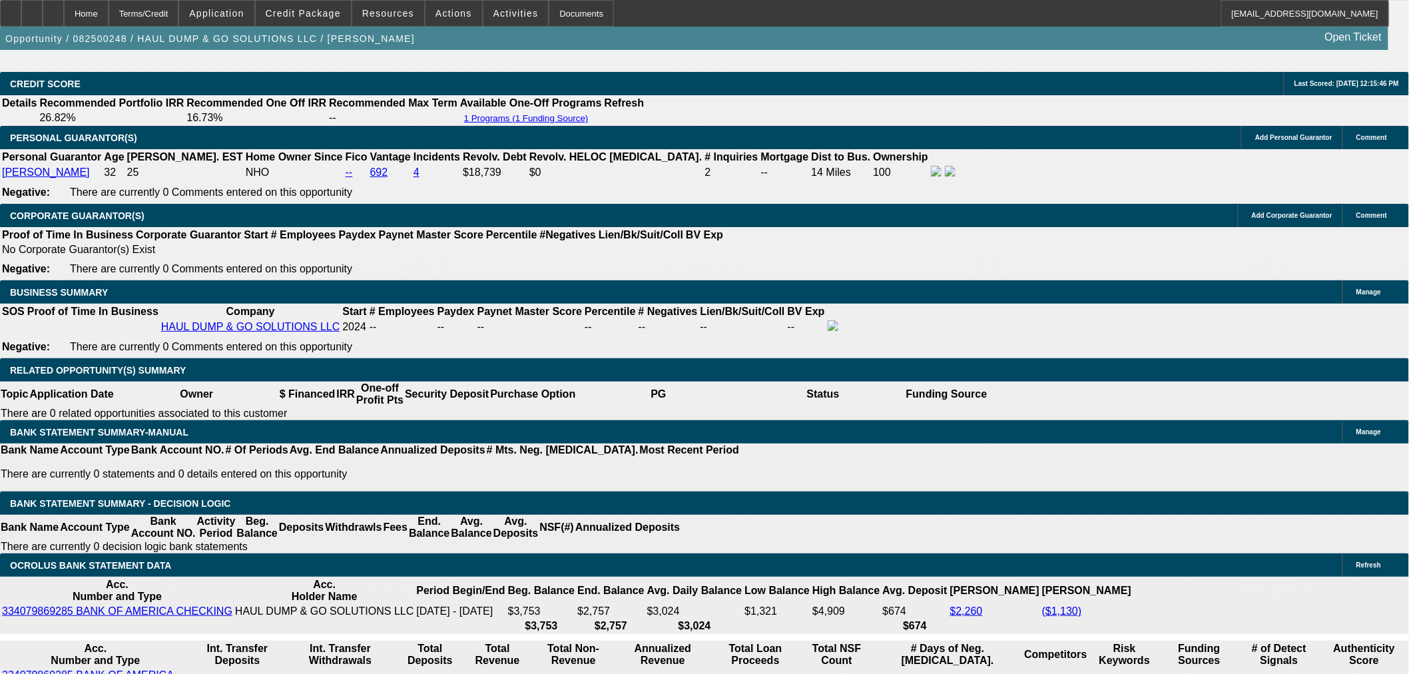
scroll to position [2095, 0]
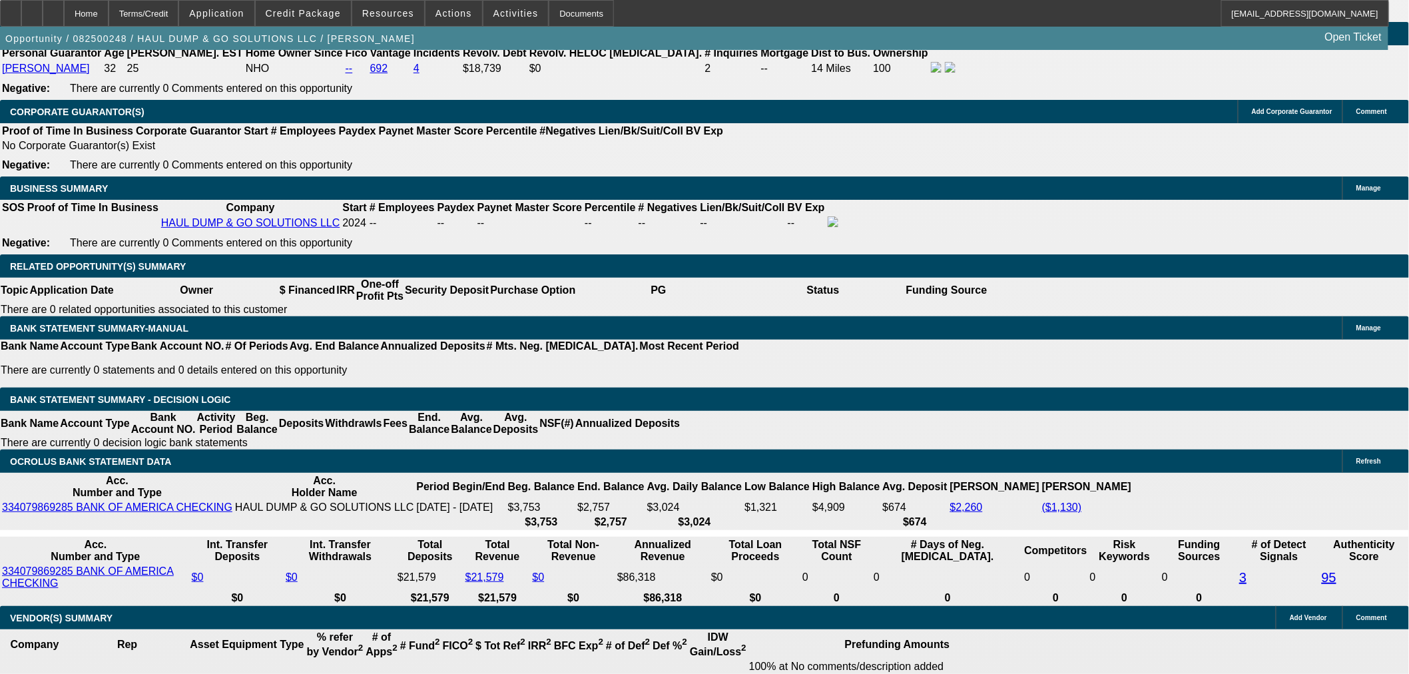
drag, startPoint x: 244, startPoint y: 224, endPoint x: 274, endPoint y: 228, distance: 31.0
type input "415"
type input "$830.00"
type input "UNKNOWN"
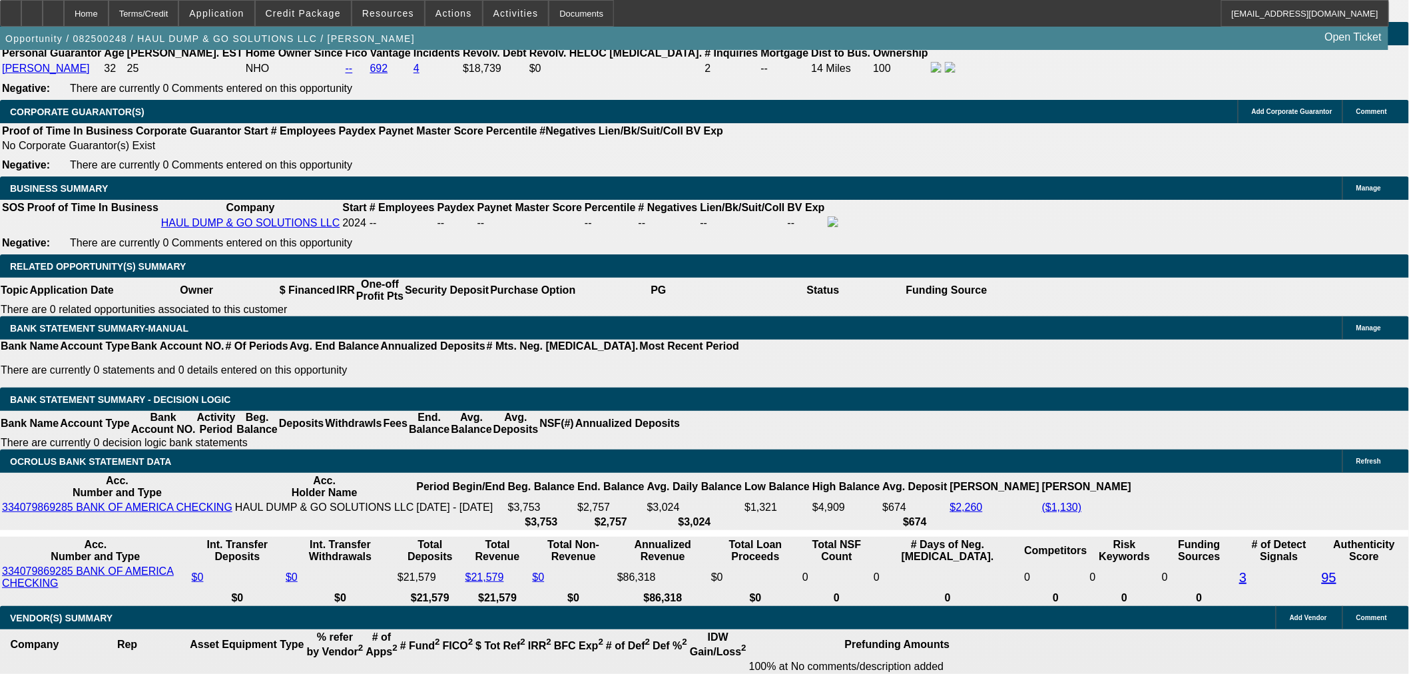
type input "24.6"
type input "$415.00"
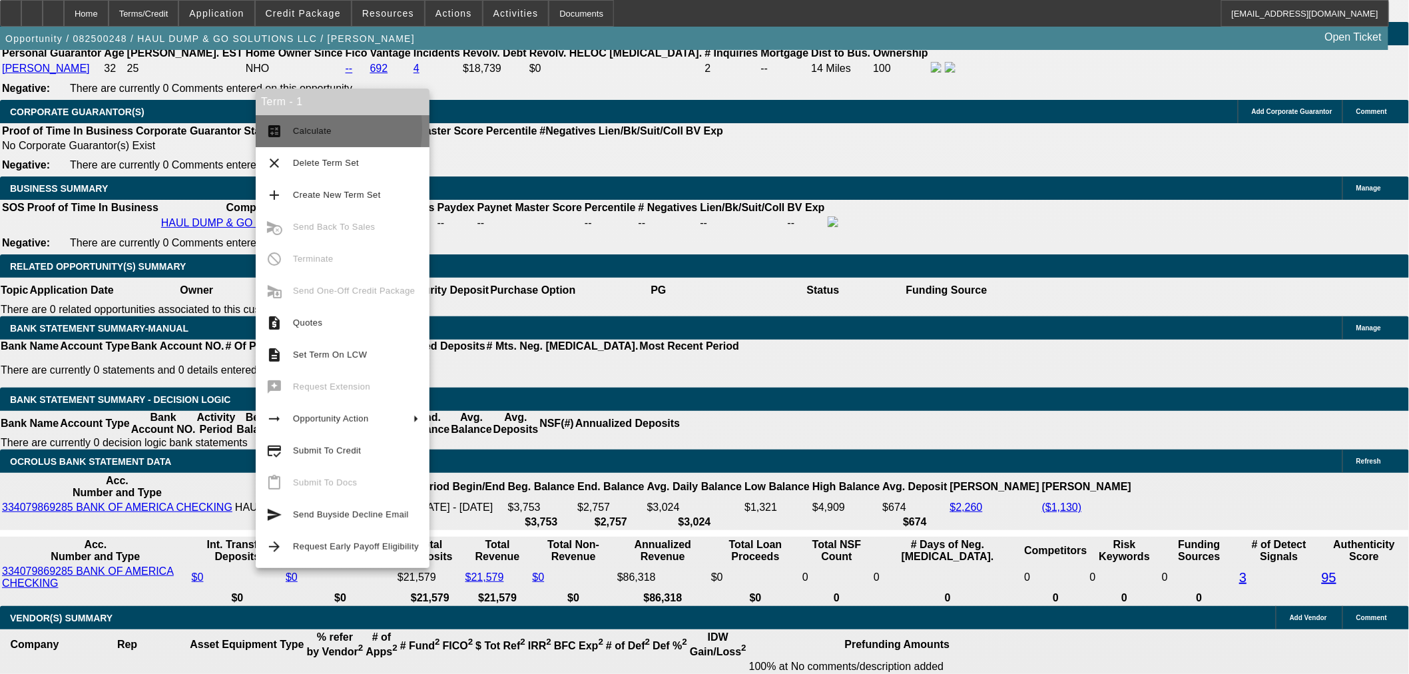
click at [291, 129] on button "calculate Calculate" at bounding box center [343, 131] width 174 height 32
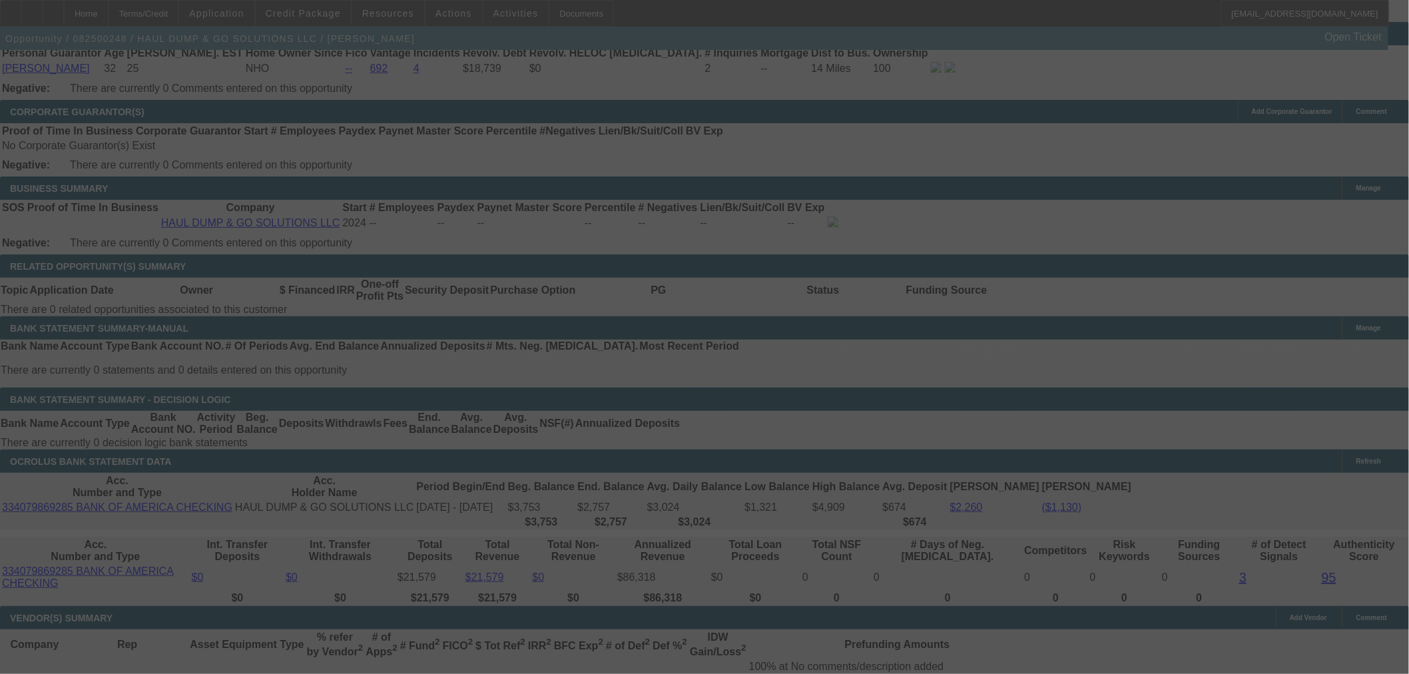
select select "0.2"
select select "2"
select select "0"
select select "6"
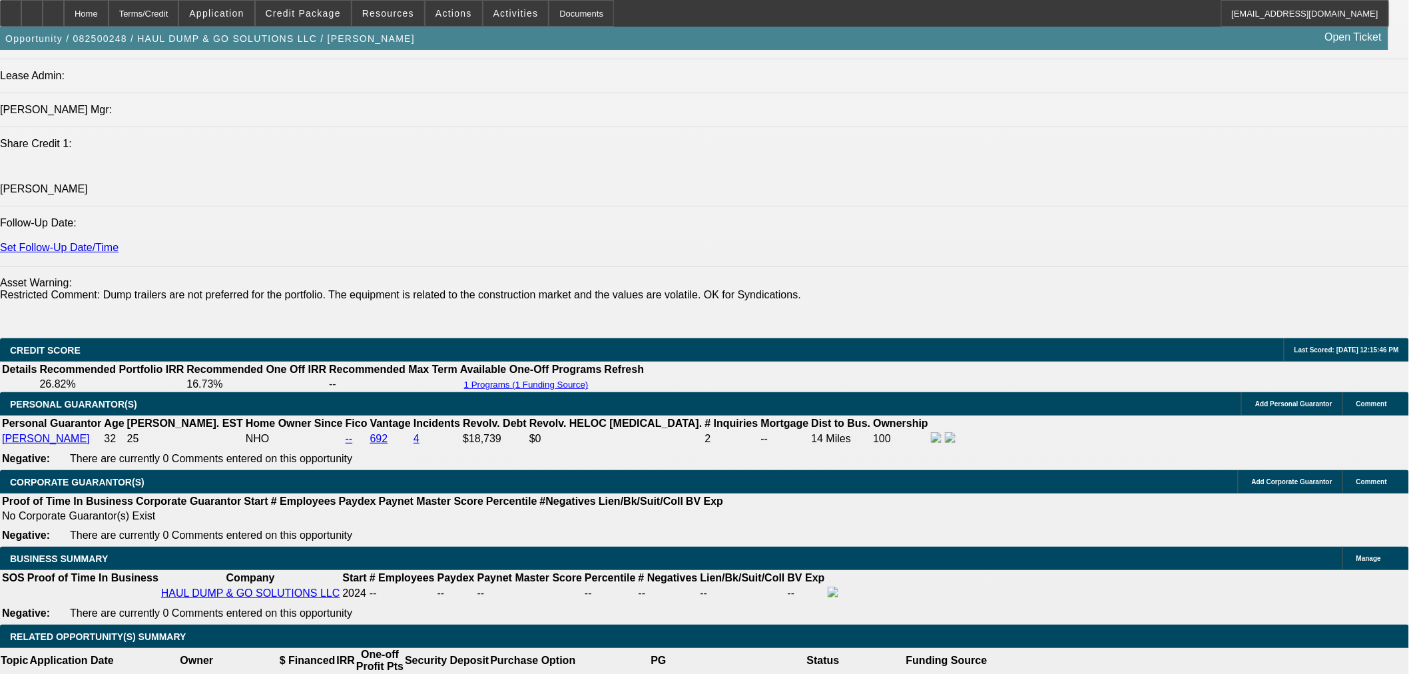
scroll to position [1602, 0]
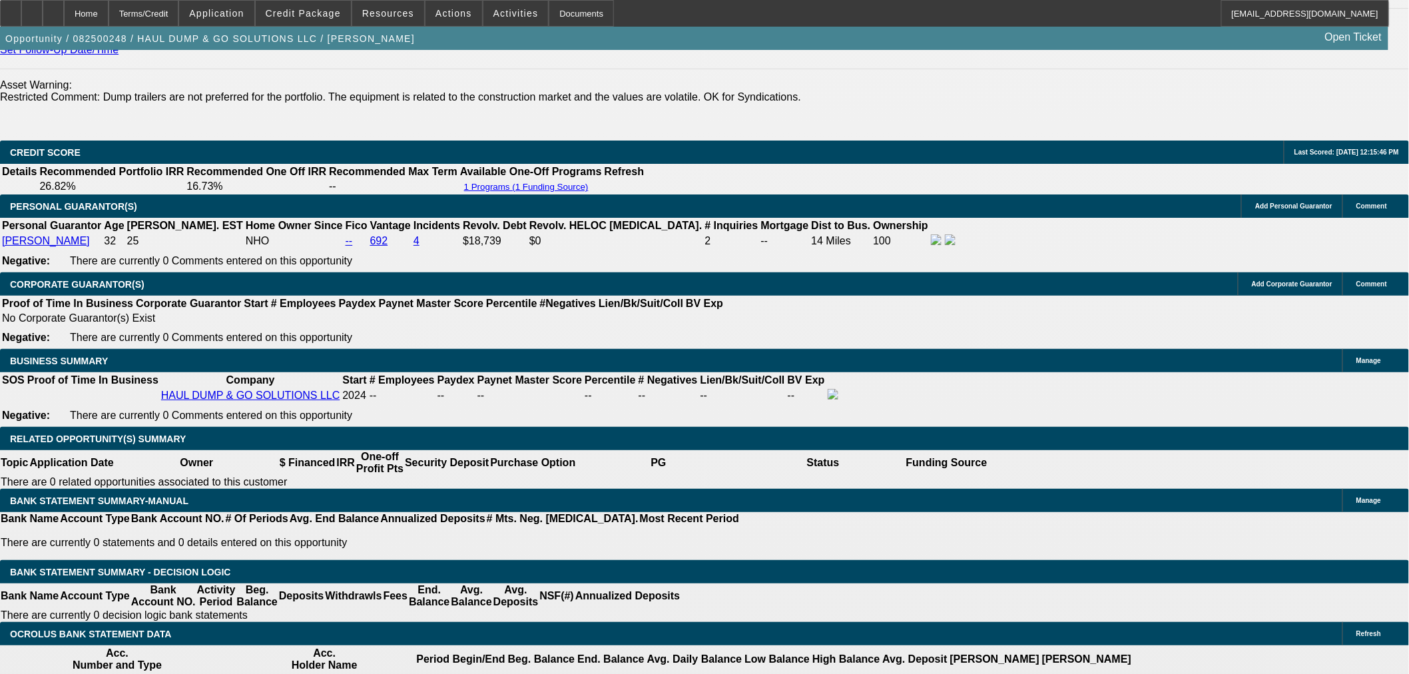
scroll to position [1972, 0]
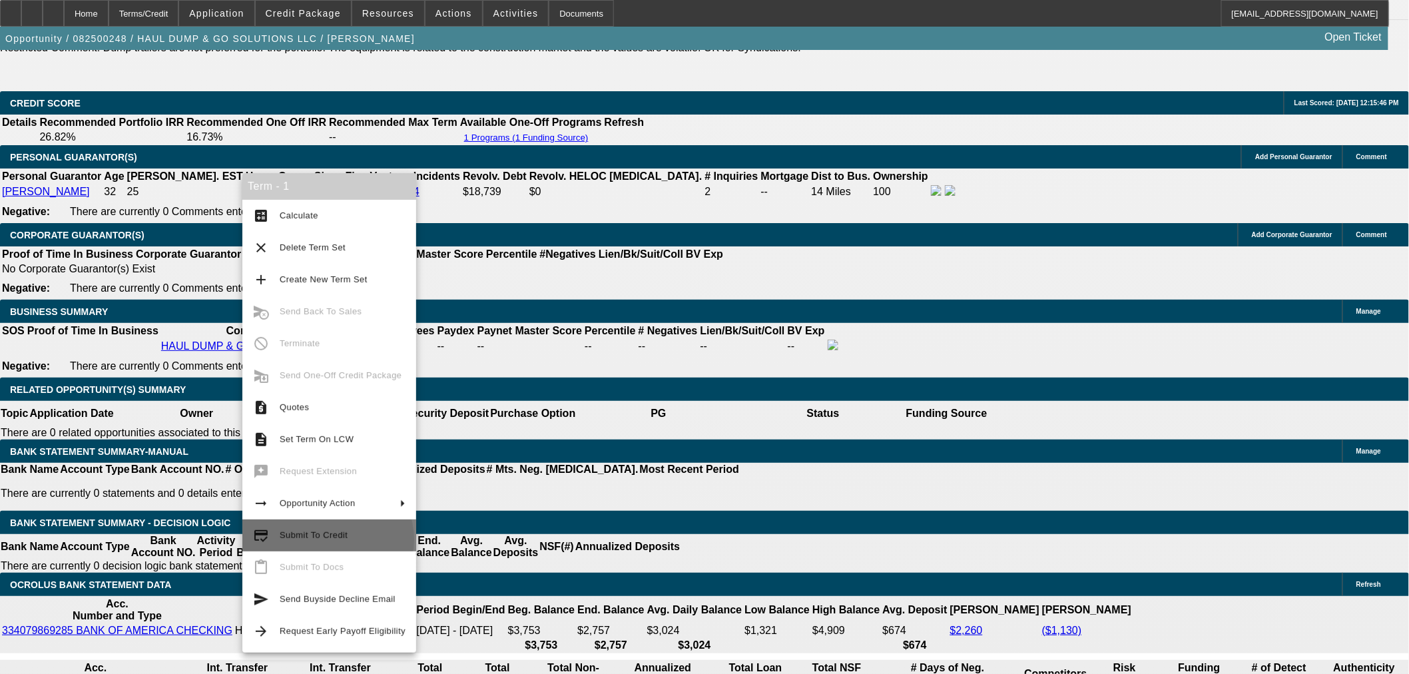
click at [327, 539] on span "Submit To Credit" at bounding box center [314, 535] width 68 height 10
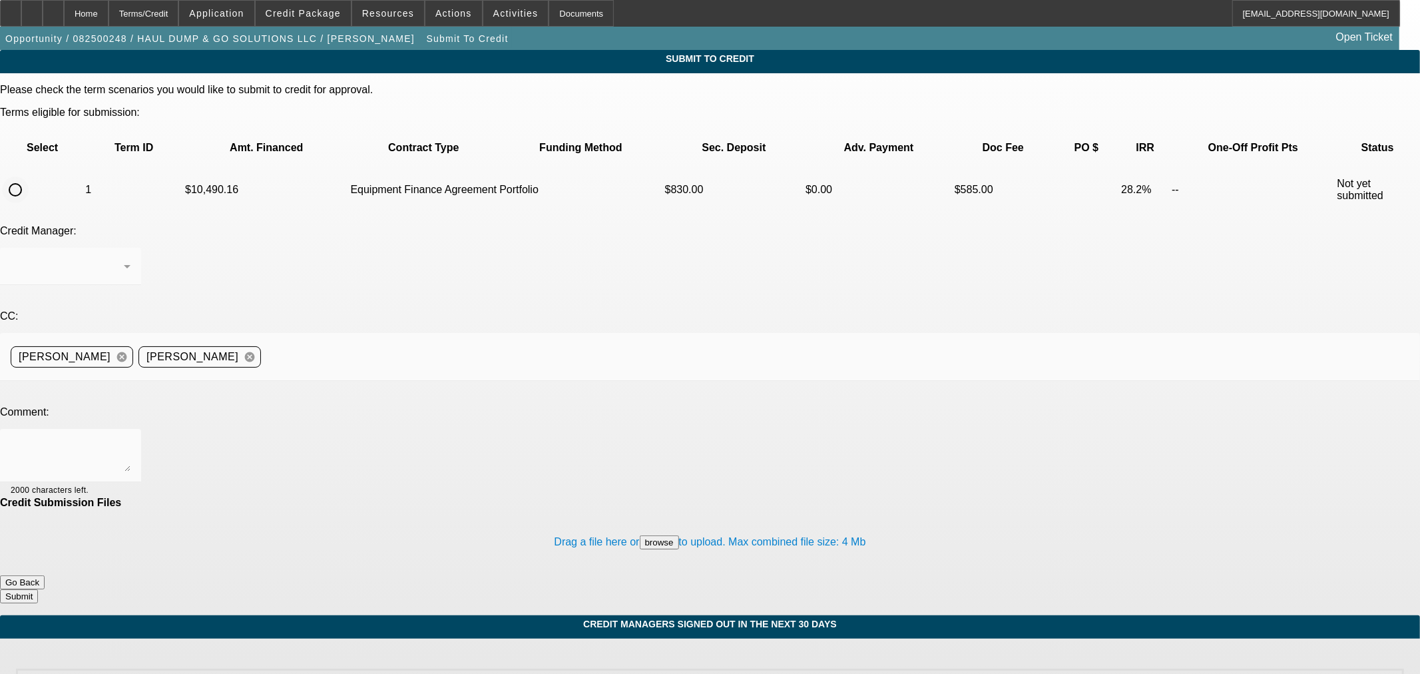
click at [29, 176] on input "radio" at bounding box center [15, 189] width 27 height 27
radio input "true"
click at [124, 258] on div "Arida, George" at bounding box center [67, 266] width 113 height 16
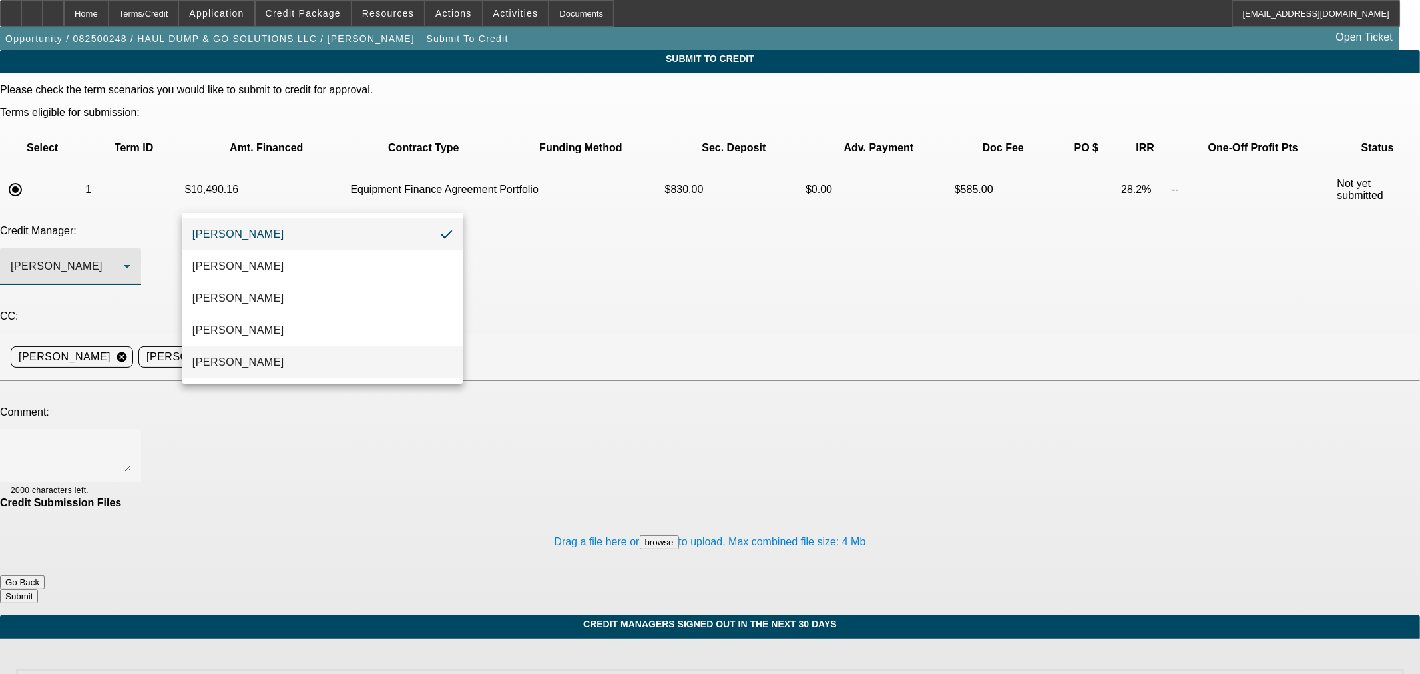
click at [338, 354] on mat-option "[PERSON_NAME]" at bounding box center [323, 362] width 282 height 32
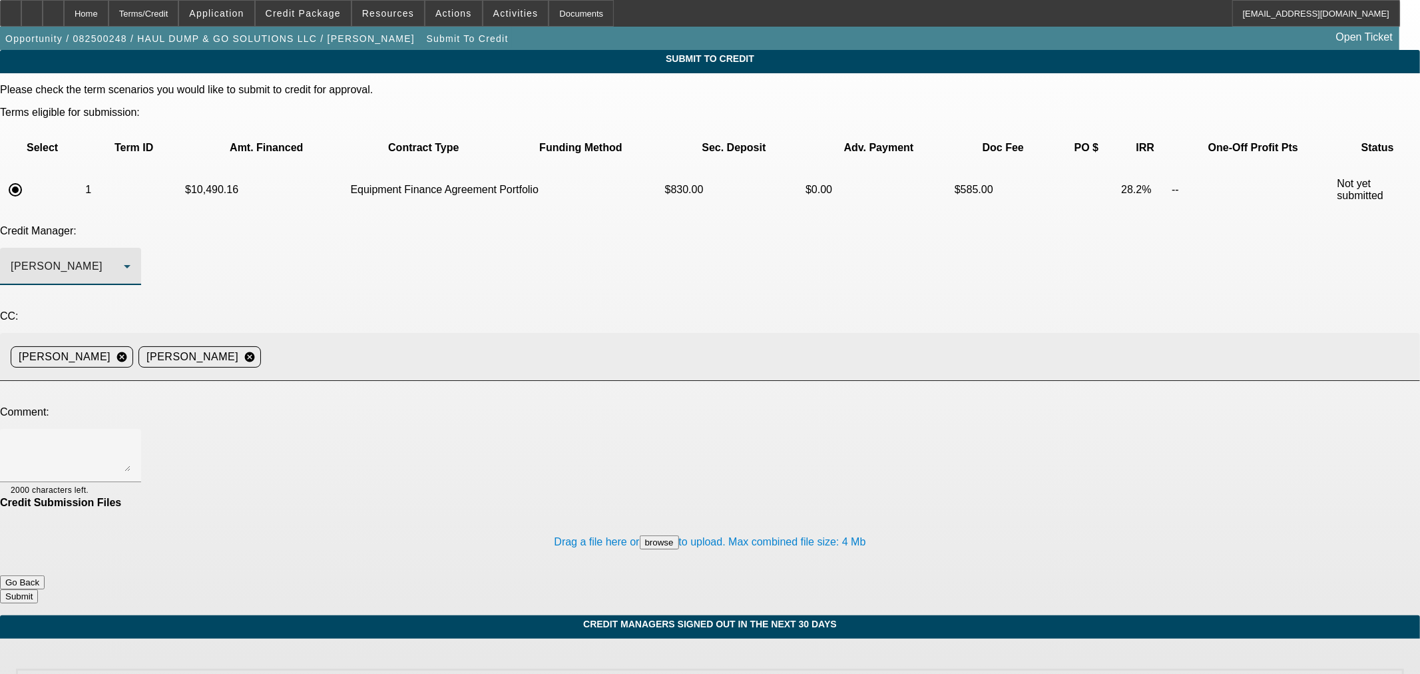
click at [465, 344] on input at bounding box center [835, 357] width 1138 height 27
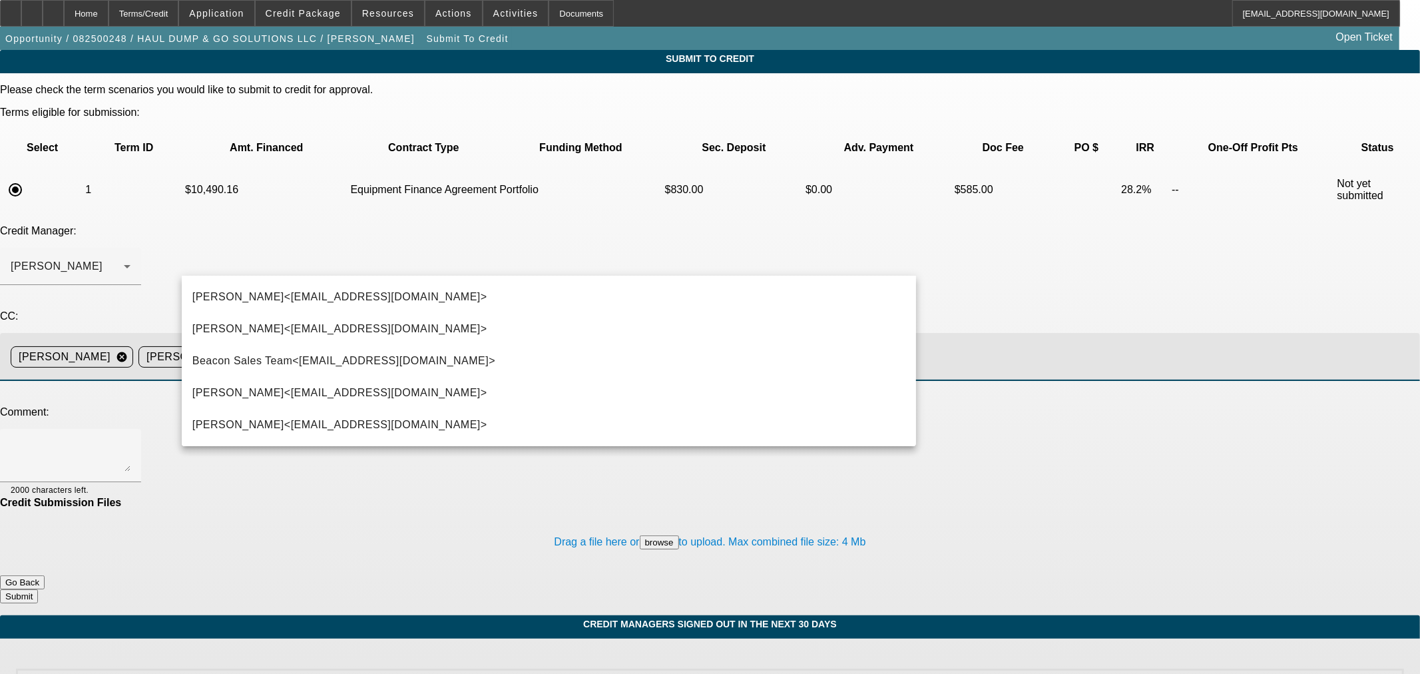
type input "step"
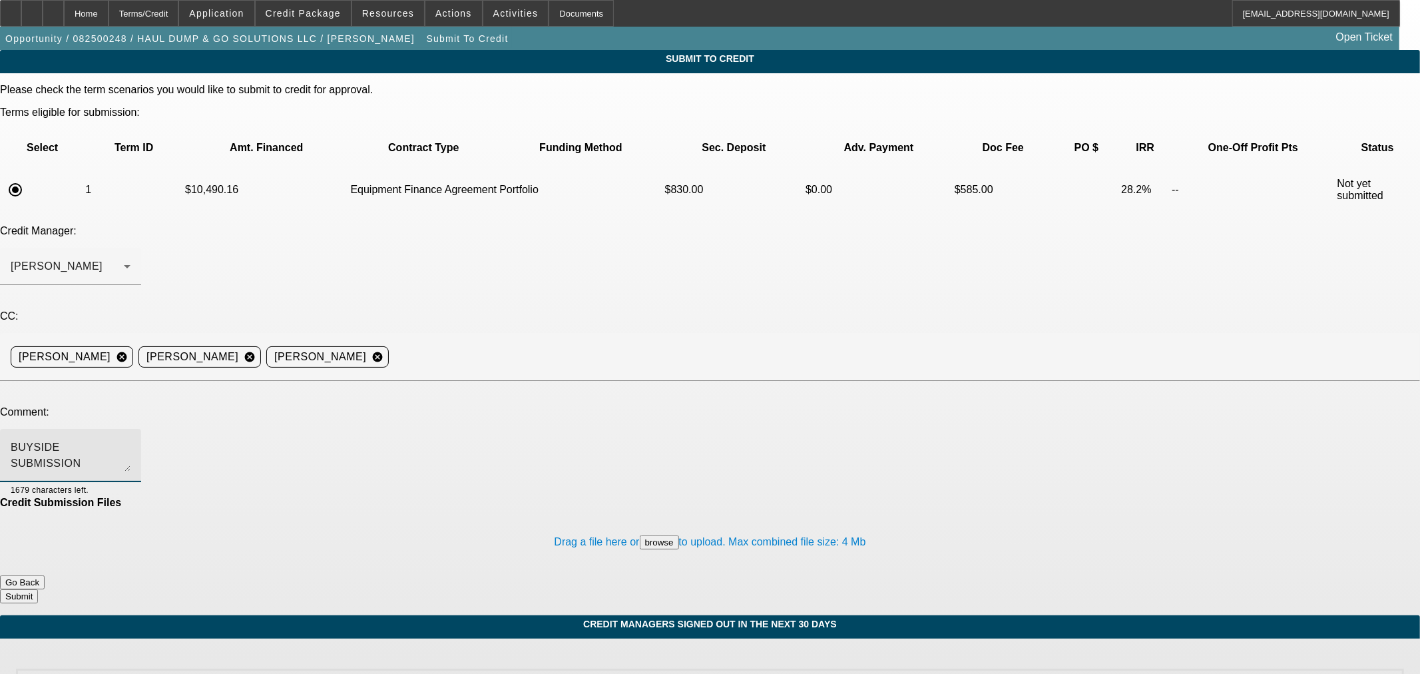
click at [131, 439] on textarea "BUYSIDE SUBMISSION CURRENCY - Sam, Please review this trailer purchase. Reps wr…" at bounding box center [71, 455] width 120 height 32
type textarea "BUYSIDE SUBMISSION CURRENCY - Sam, please review this trailer purchase. Reps wr…"
click at [38, 589] on button "Submit" at bounding box center [19, 596] width 38 height 14
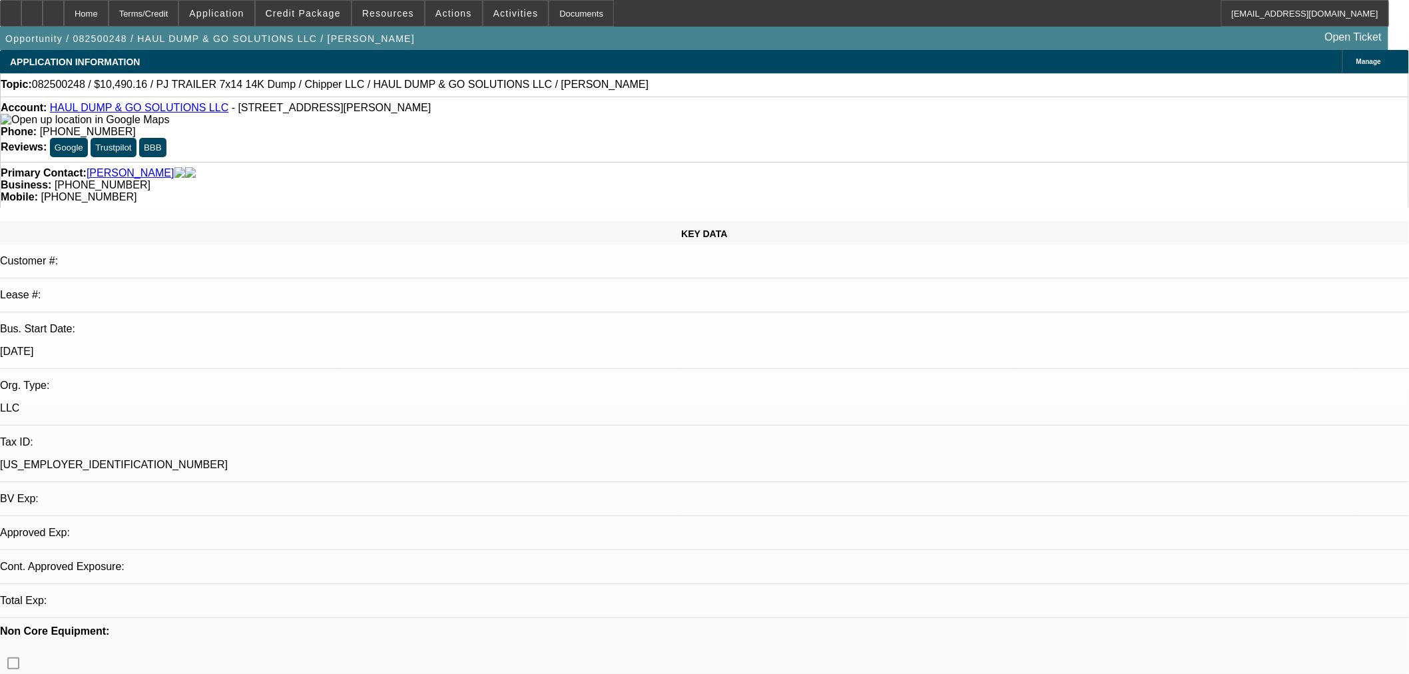
select select "0.2"
select select "2"
select select "0"
select select "6"
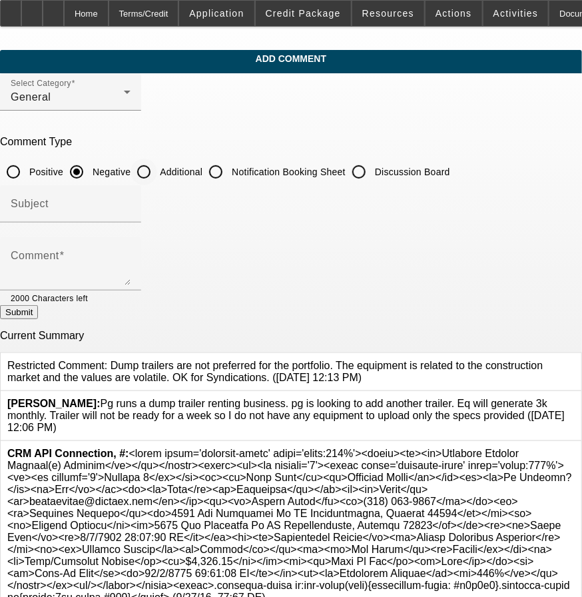
click at [157, 172] on input "Additional" at bounding box center [144, 171] width 27 height 27
radio input "true"
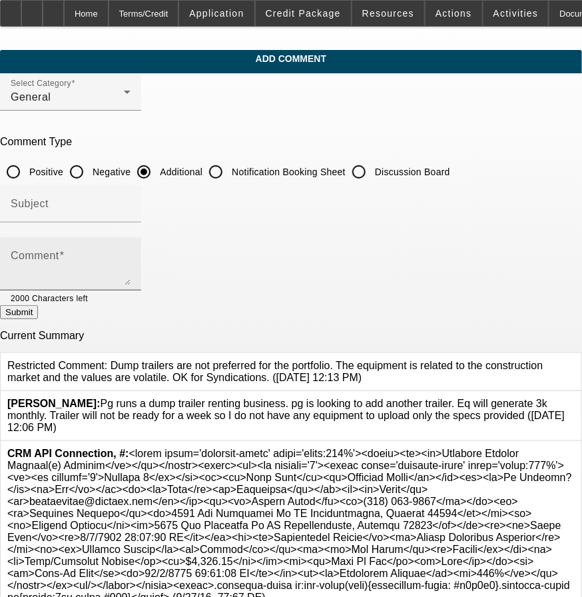
click at [131, 254] on textarea "Comment" at bounding box center [71, 269] width 120 height 32
type textarea "Pictures of equipment provided by [PERSON_NAME] as an example of the trailer."
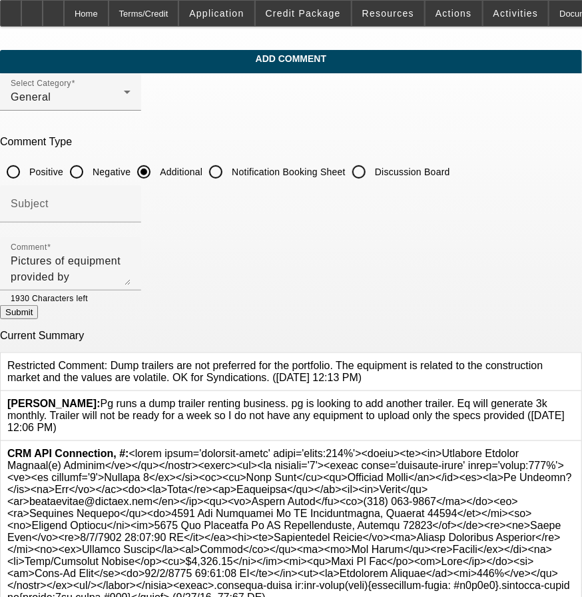
click at [38, 314] on button "Submit" at bounding box center [19, 312] width 38 height 14
radio input "true"
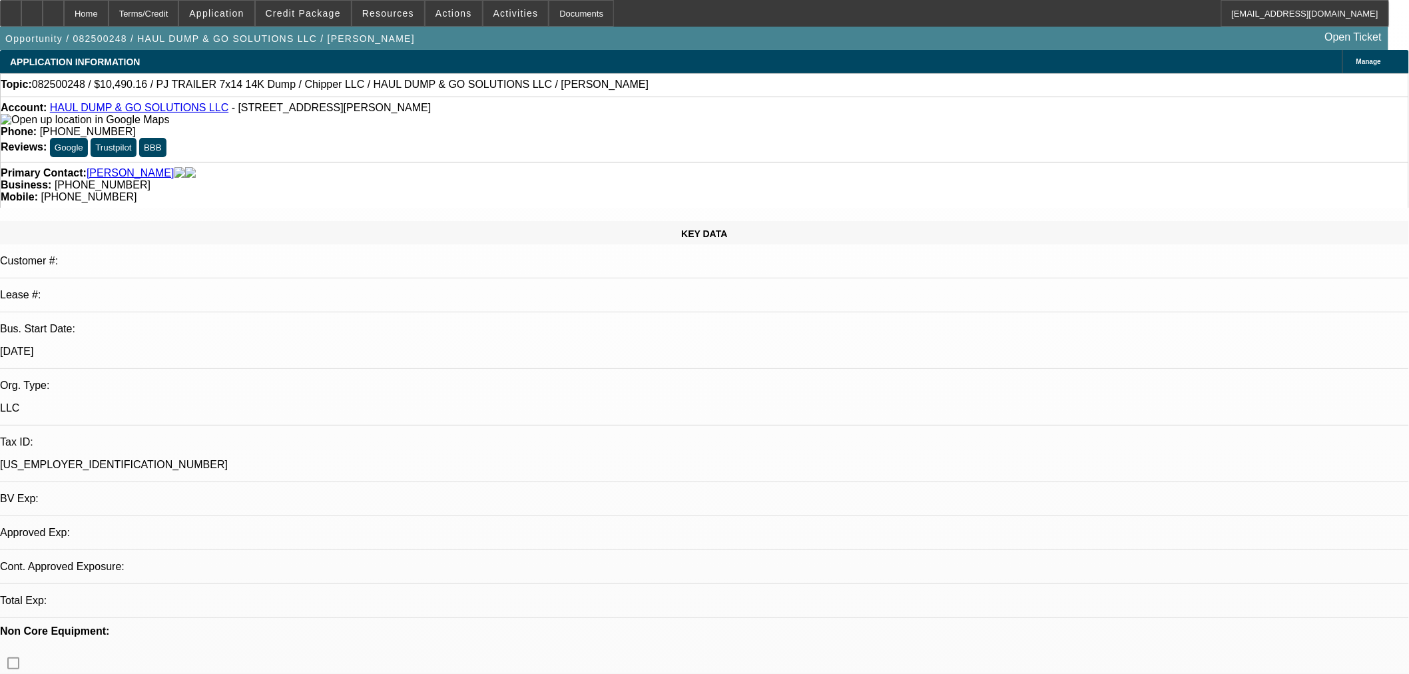
select select "0.2"
select select "2"
select select "0"
select select "6"
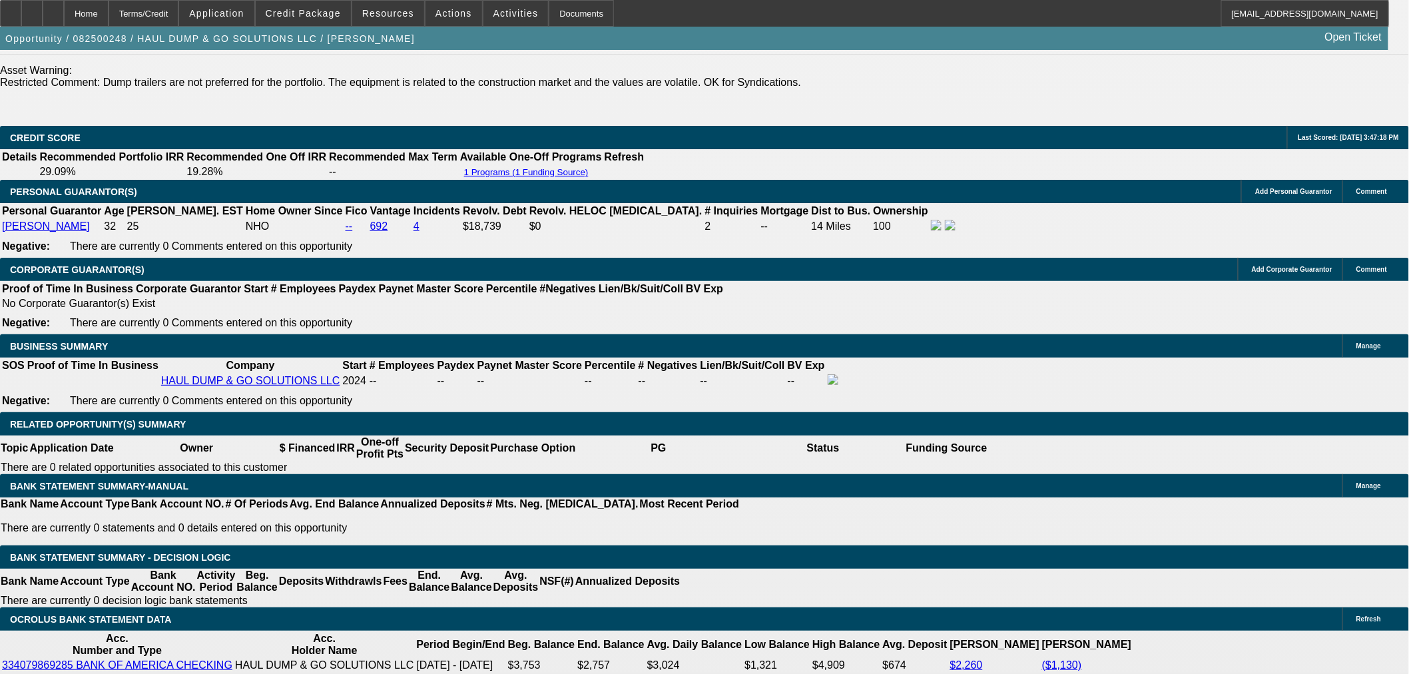
scroll to position [1973, 0]
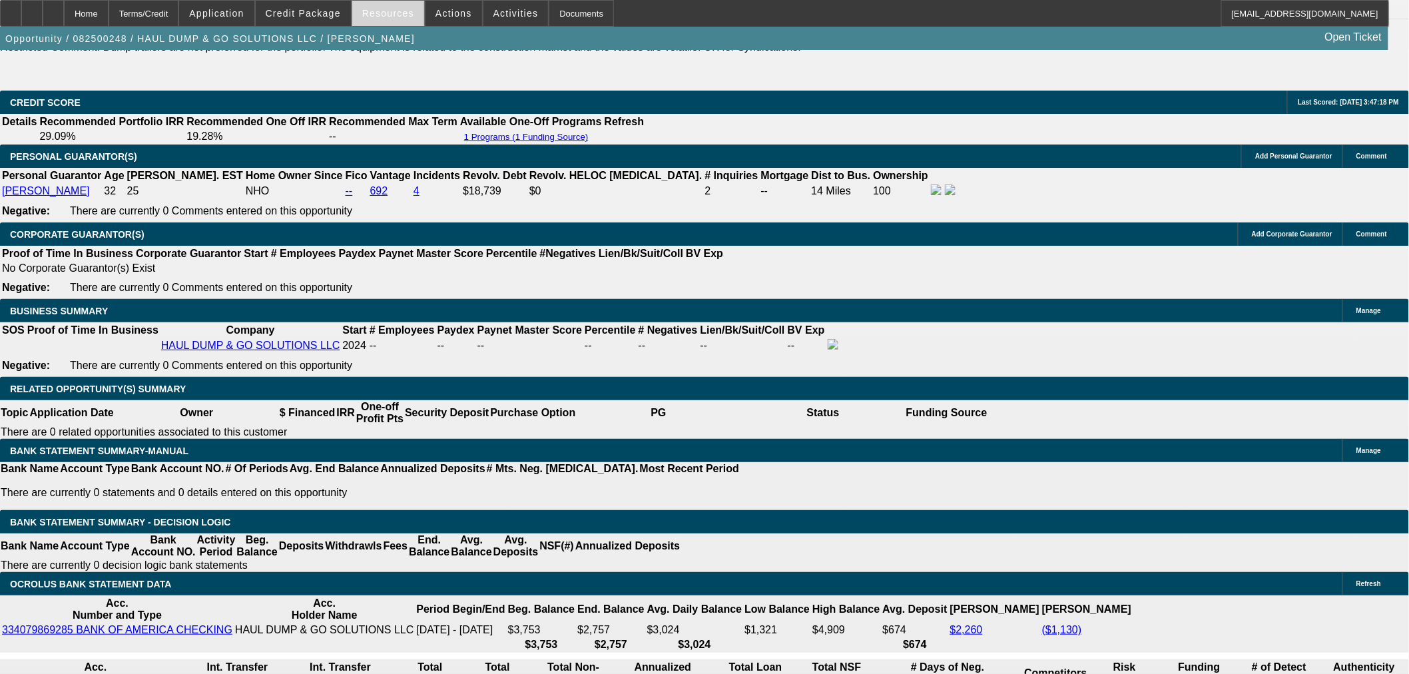
click at [376, 16] on span "Resources" at bounding box center [388, 13] width 52 height 11
drag, startPoint x: 413, startPoint y: 14, endPoint x: 444, endPoint y: 14, distance: 30.6
click at [421, 14] on div at bounding box center [704, 337] width 1409 height 674
click at [444, 13] on span "Actions" at bounding box center [453, 13] width 37 height 11
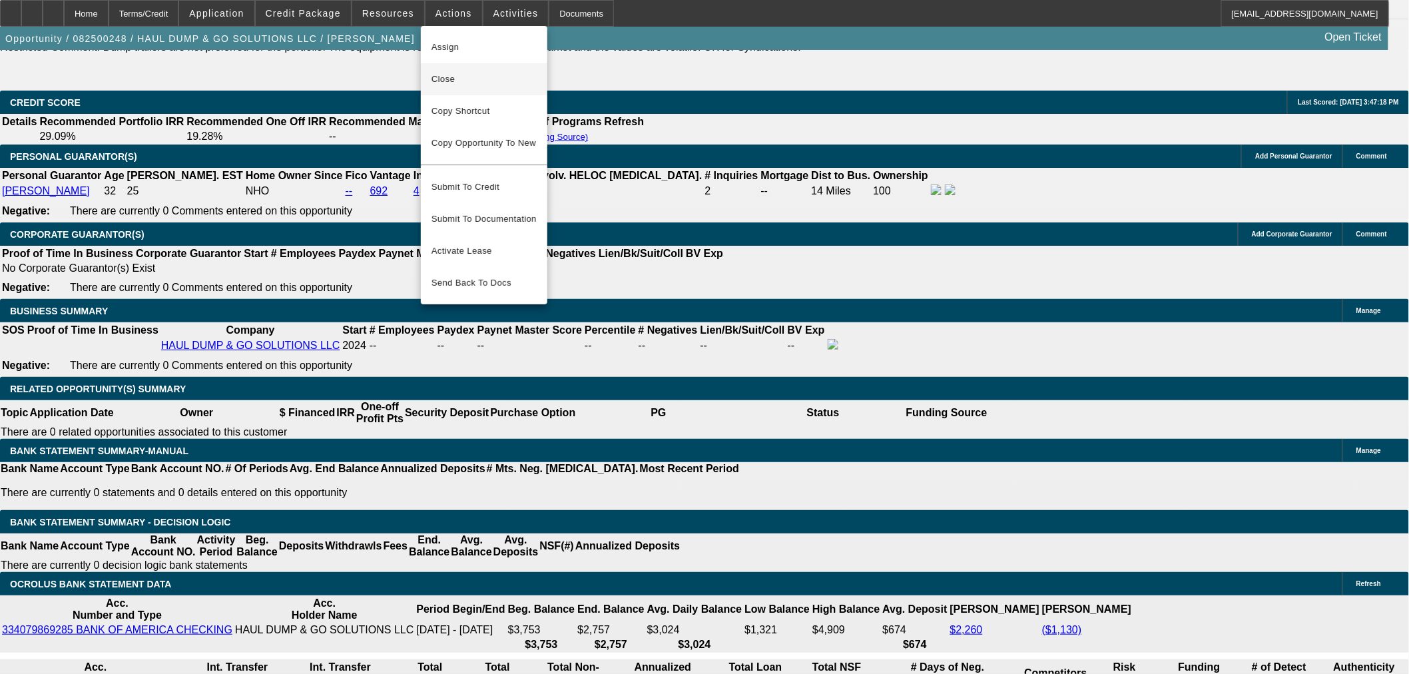
click at [442, 81] on span "Close" at bounding box center [483, 79] width 105 height 16
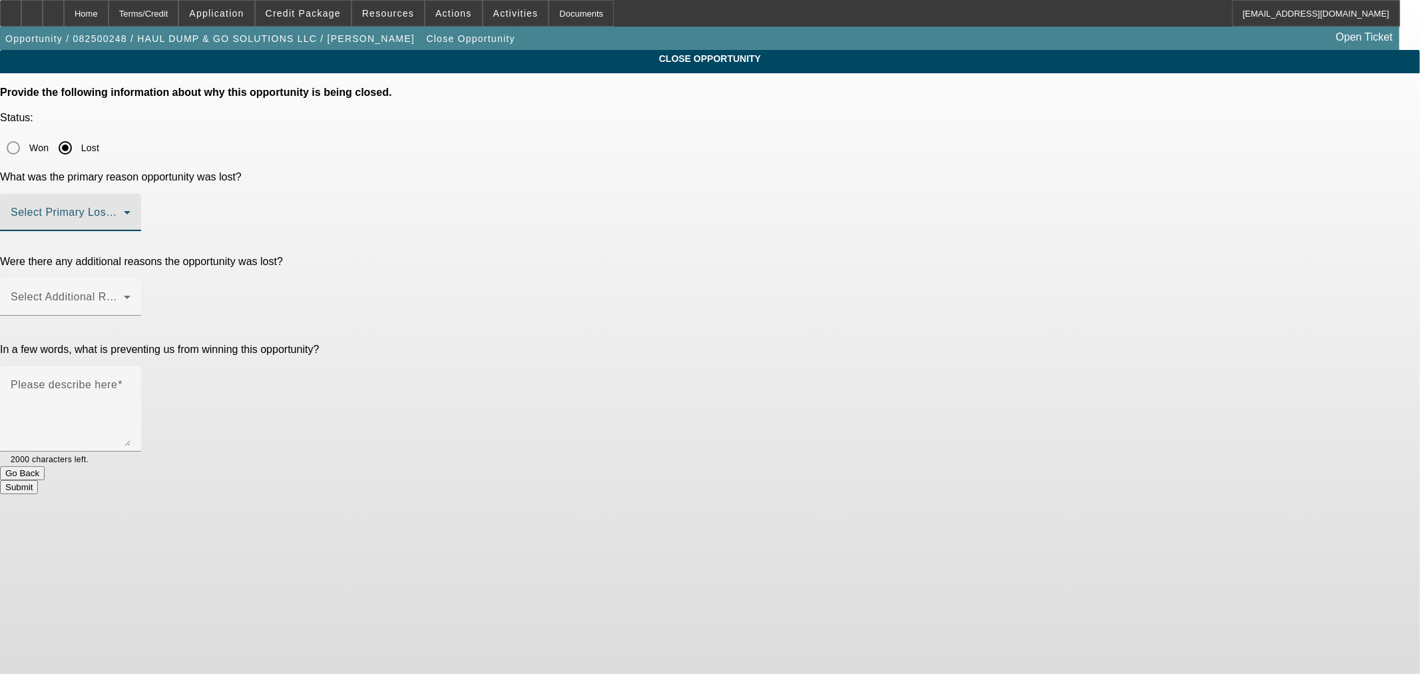
click at [124, 210] on span at bounding box center [67, 218] width 113 height 16
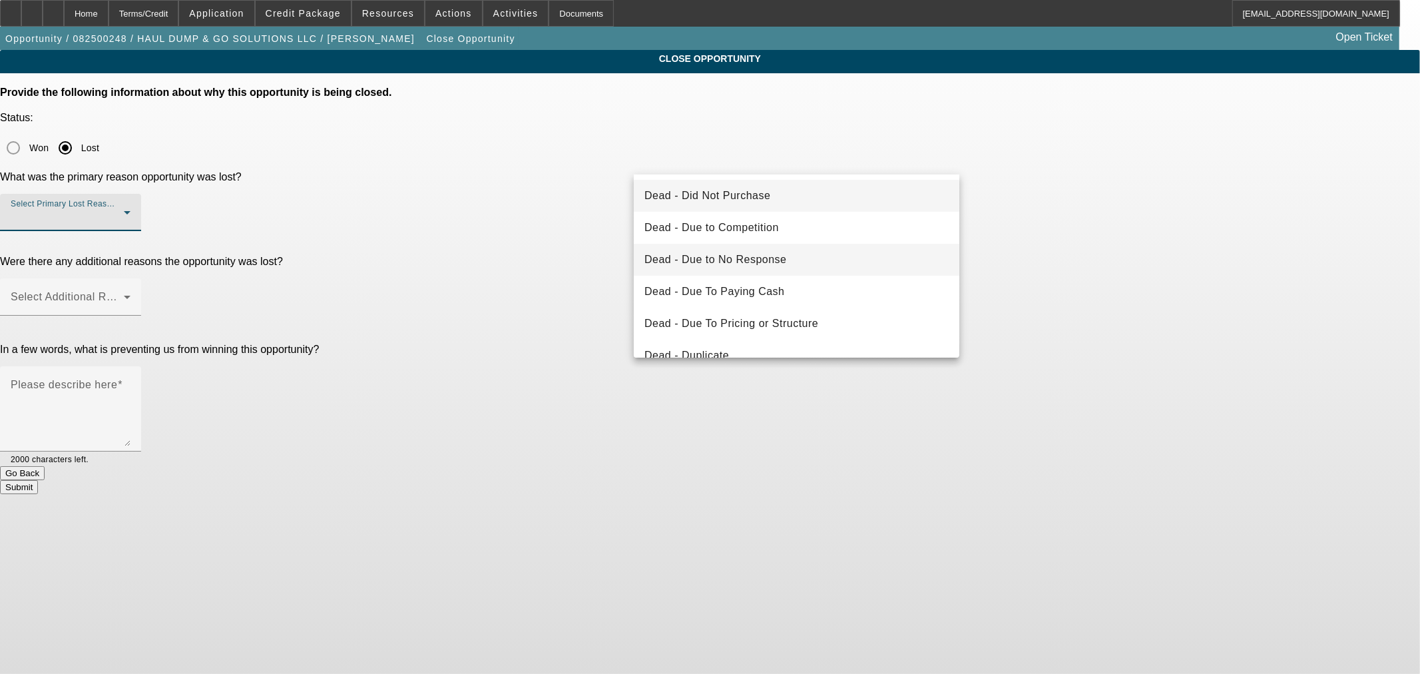
scroll to position [123, 0]
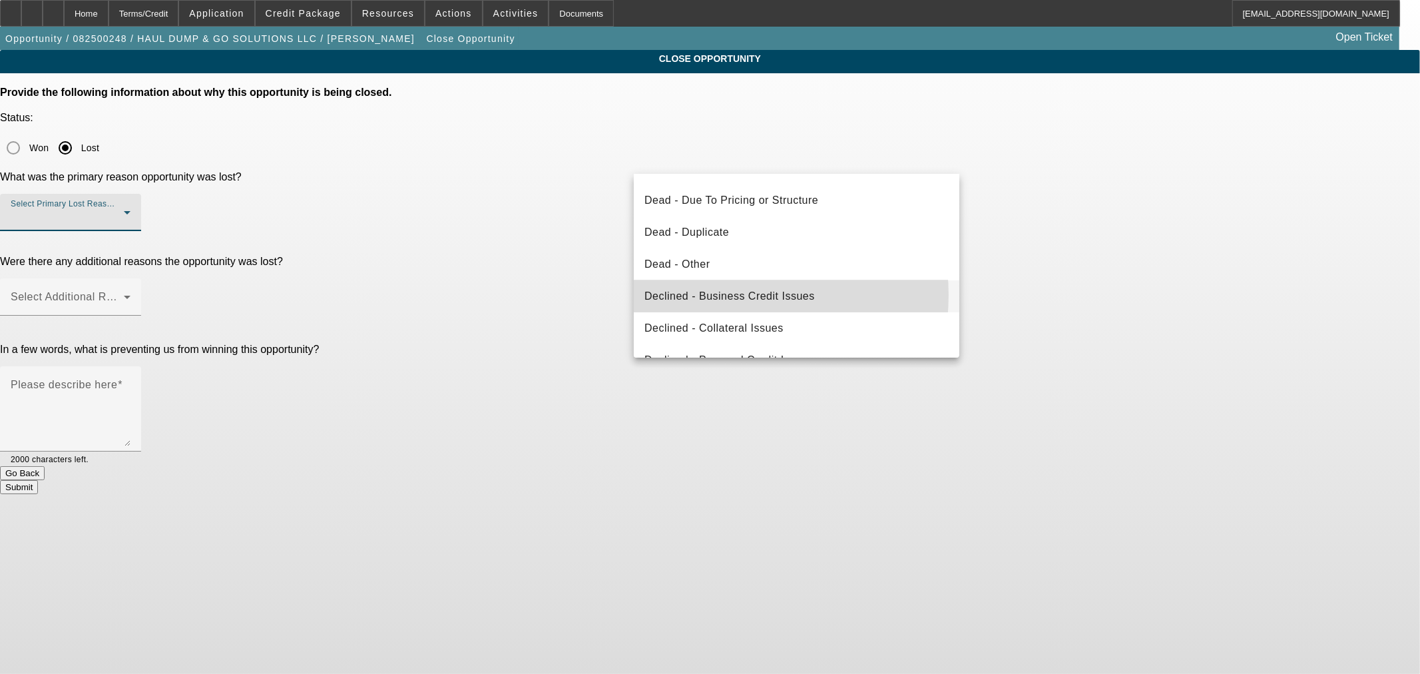
click at [722, 294] on span "Declined - Business Credit Issues" at bounding box center [730, 296] width 170 height 16
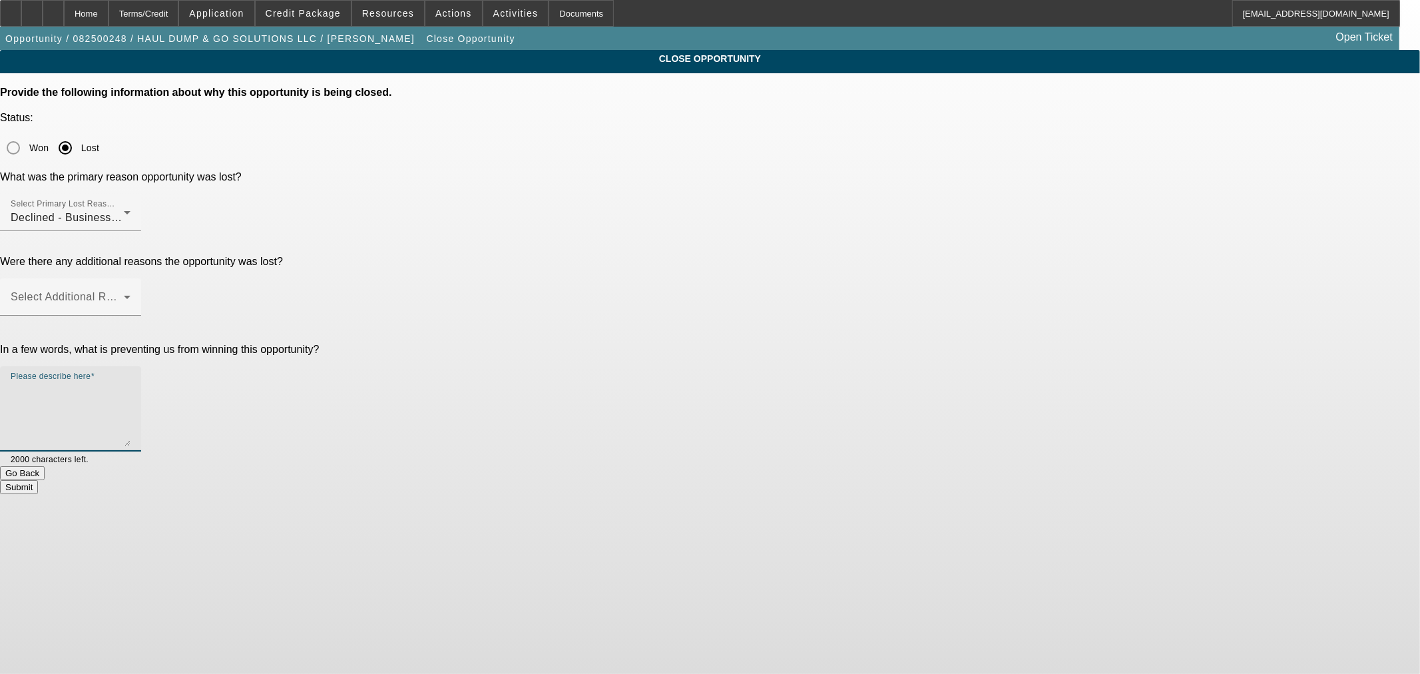
click at [131, 382] on textarea "Please describe here" at bounding box center [71, 414] width 120 height 64
paste textarea "• Startup • Non homeowner • $18K in revolving debt • Collections present • Low …"
type textarea "• Startup • Non homeowner • $18K in revolving debt • Collections present • Low …"
click at [131, 278] on div "Select Additional Reasons" at bounding box center [71, 296] width 120 height 37
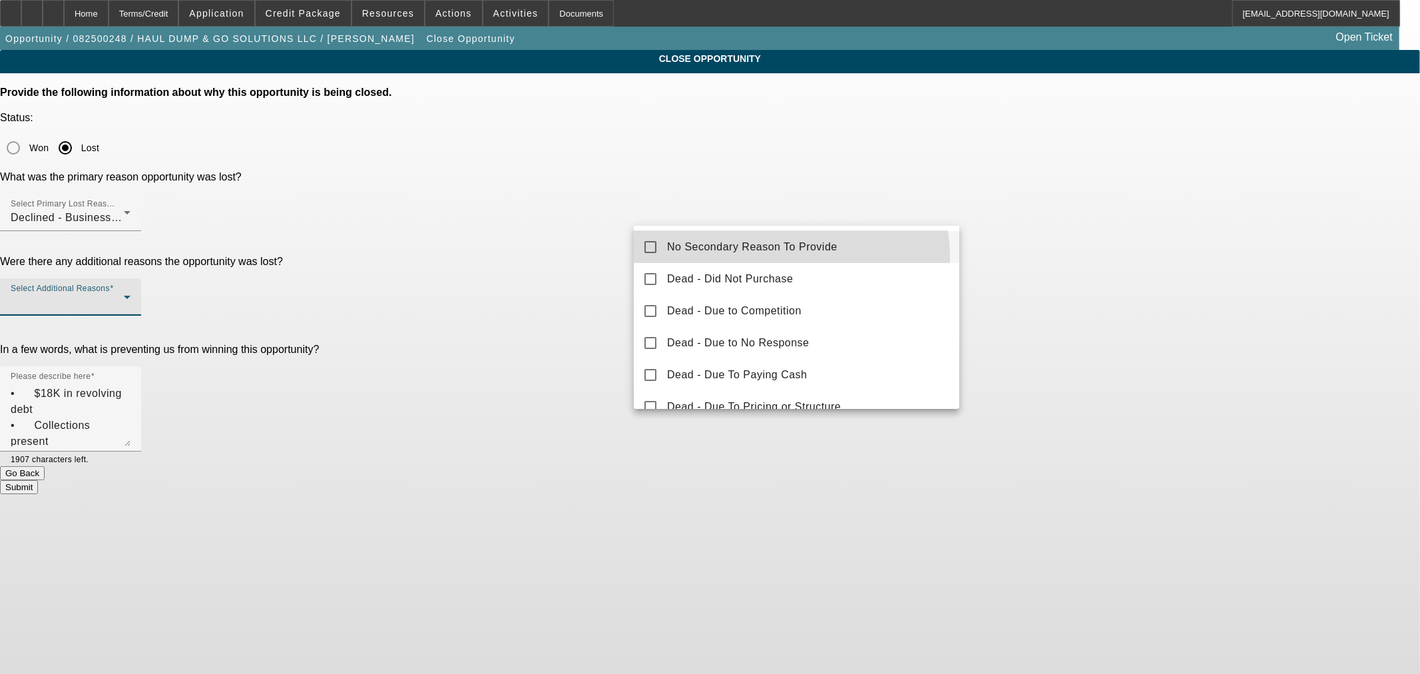
click at [789, 257] on mat-option "No Secondary Reason To Provide" at bounding box center [797, 247] width 326 height 32
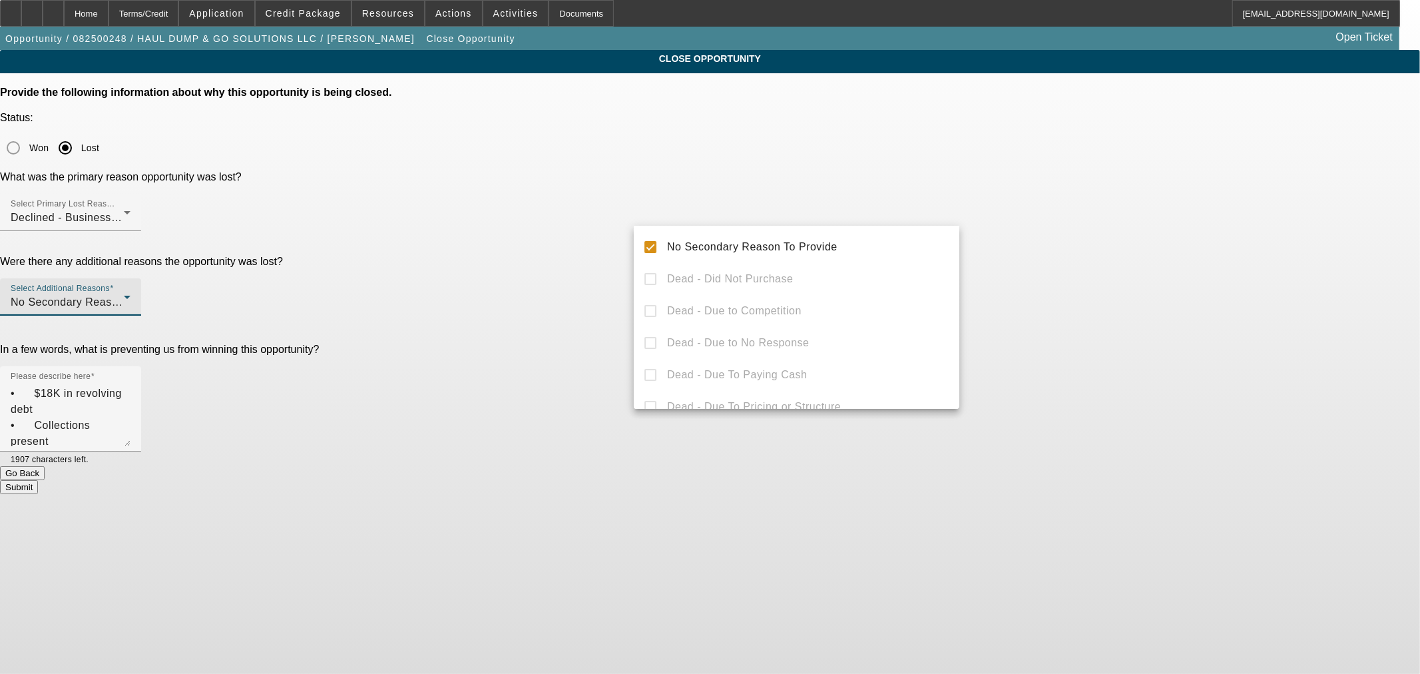
click at [762, 490] on div at bounding box center [710, 337] width 1420 height 674
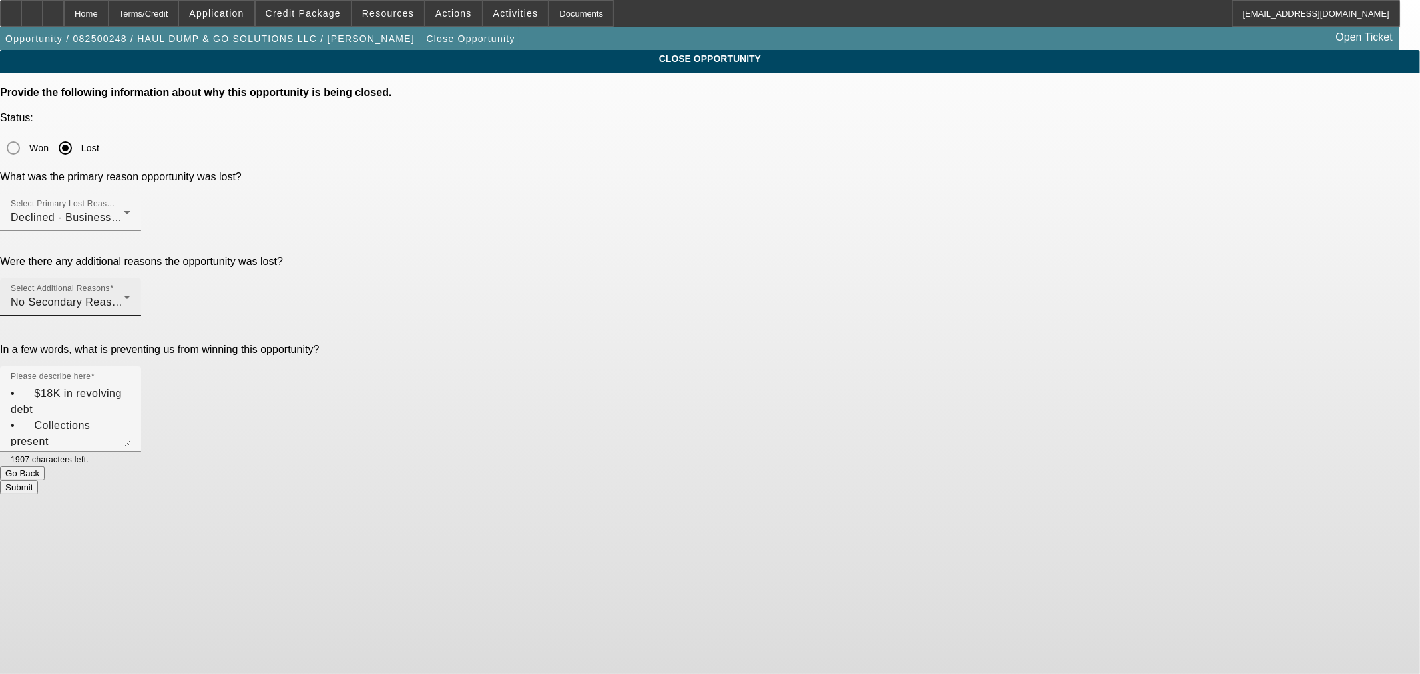
click at [110, 284] on mat-label "Select Additional Reasons" at bounding box center [60, 288] width 99 height 9
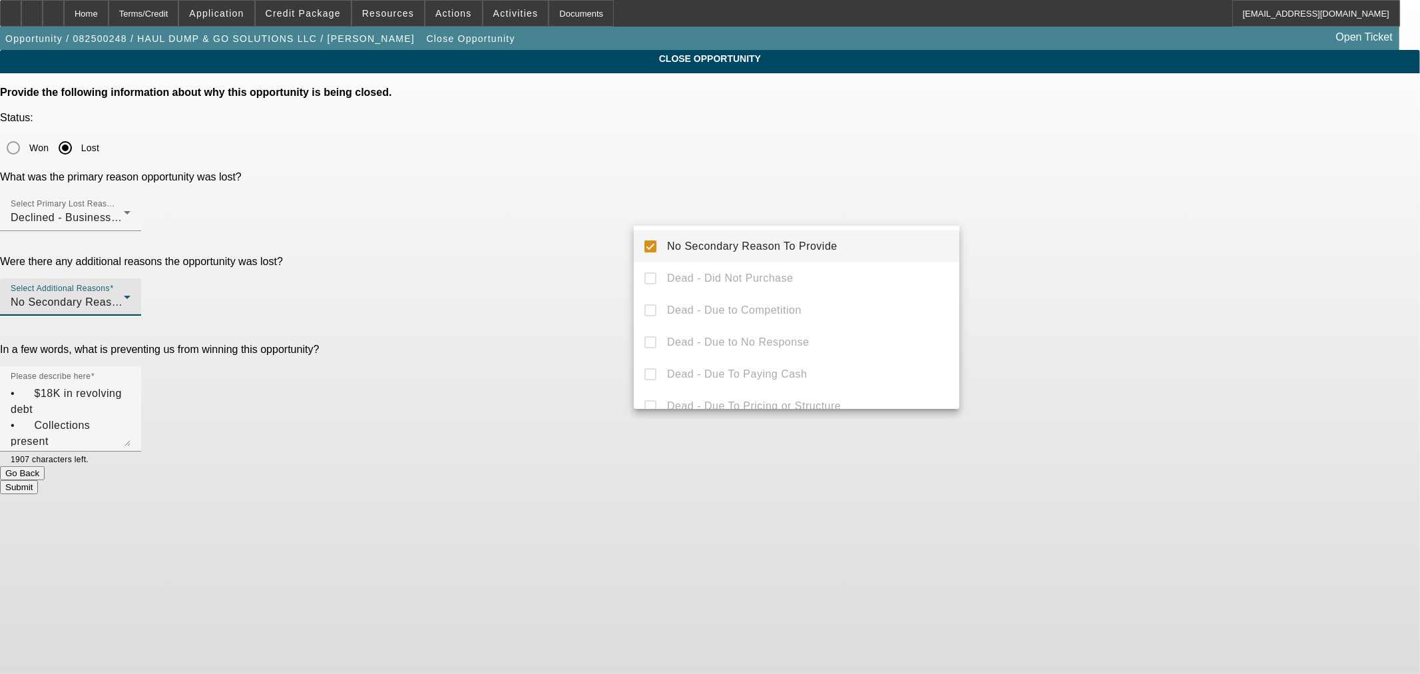
scroll to position [0, 0]
click at [654, 253] on mat-pseudo-checkbox at bounding box center [651, 247] width 12 height 12
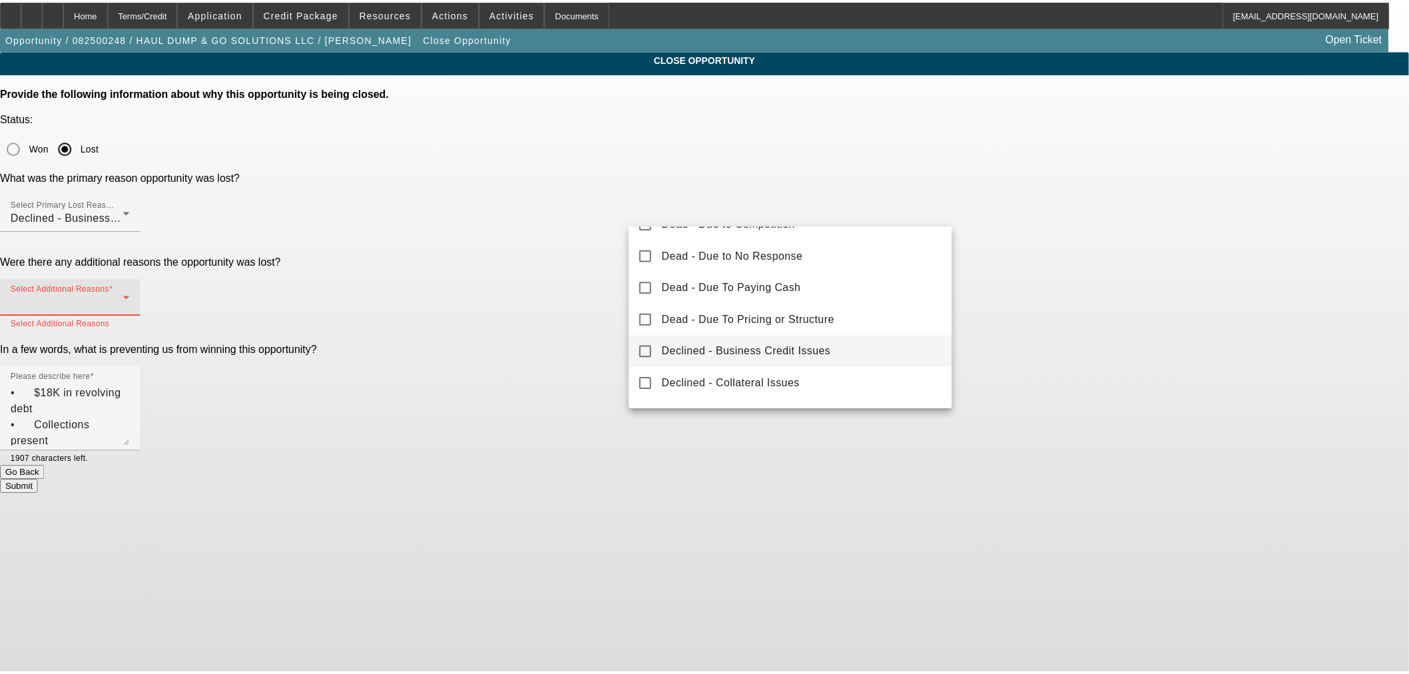
scroll to position [123, 0]
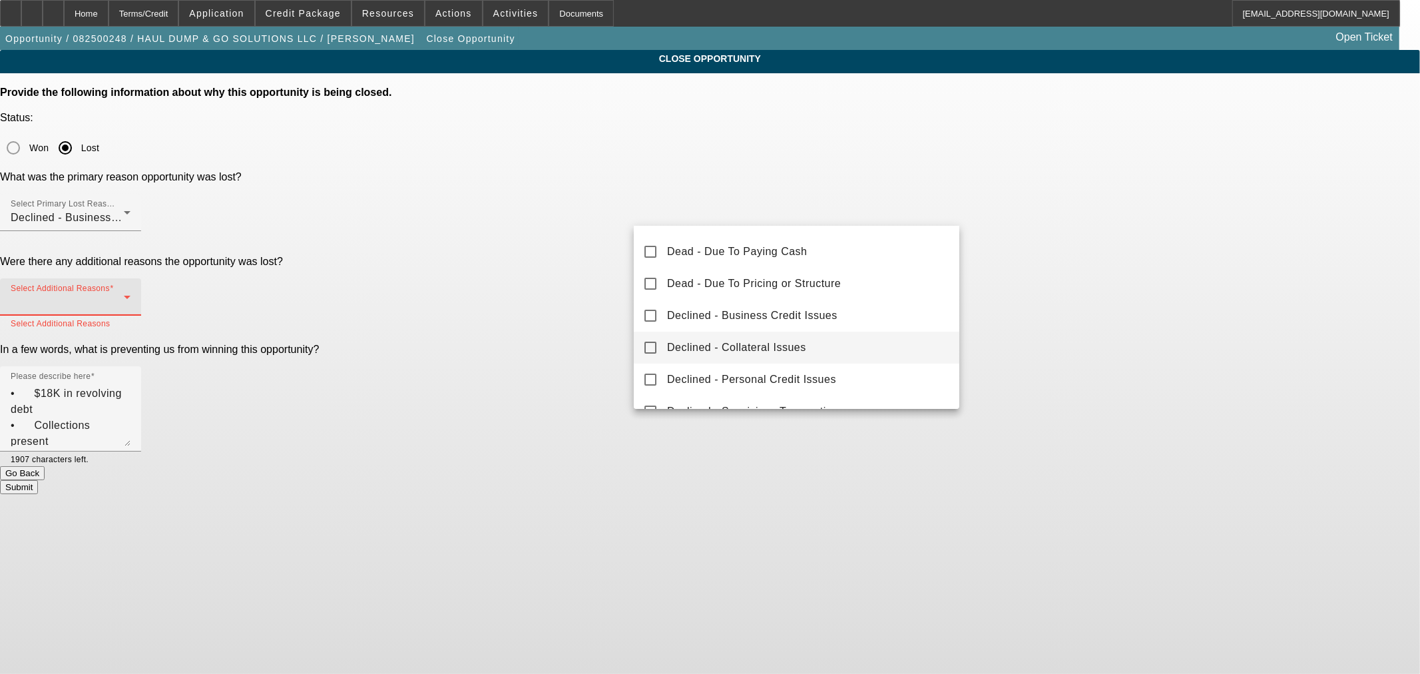
click at [709, 354] on span "Declined - Collateral Issues" at bounding box center [736, 348] width 139 height 16
click at [719, 491] on div at bounding box center [710, 337] width 1420 height 674
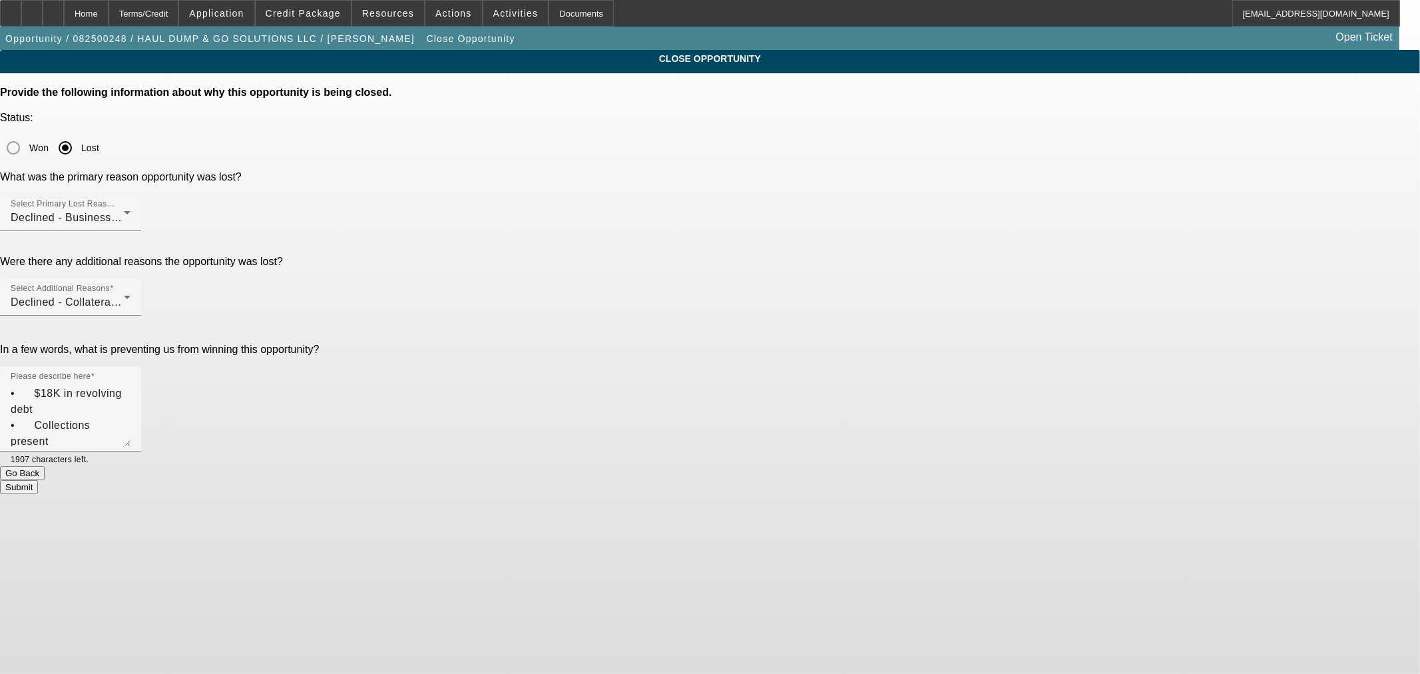
click at [38, 480] on button "Submit" at bounding box center [19, 487] width 38 height 14
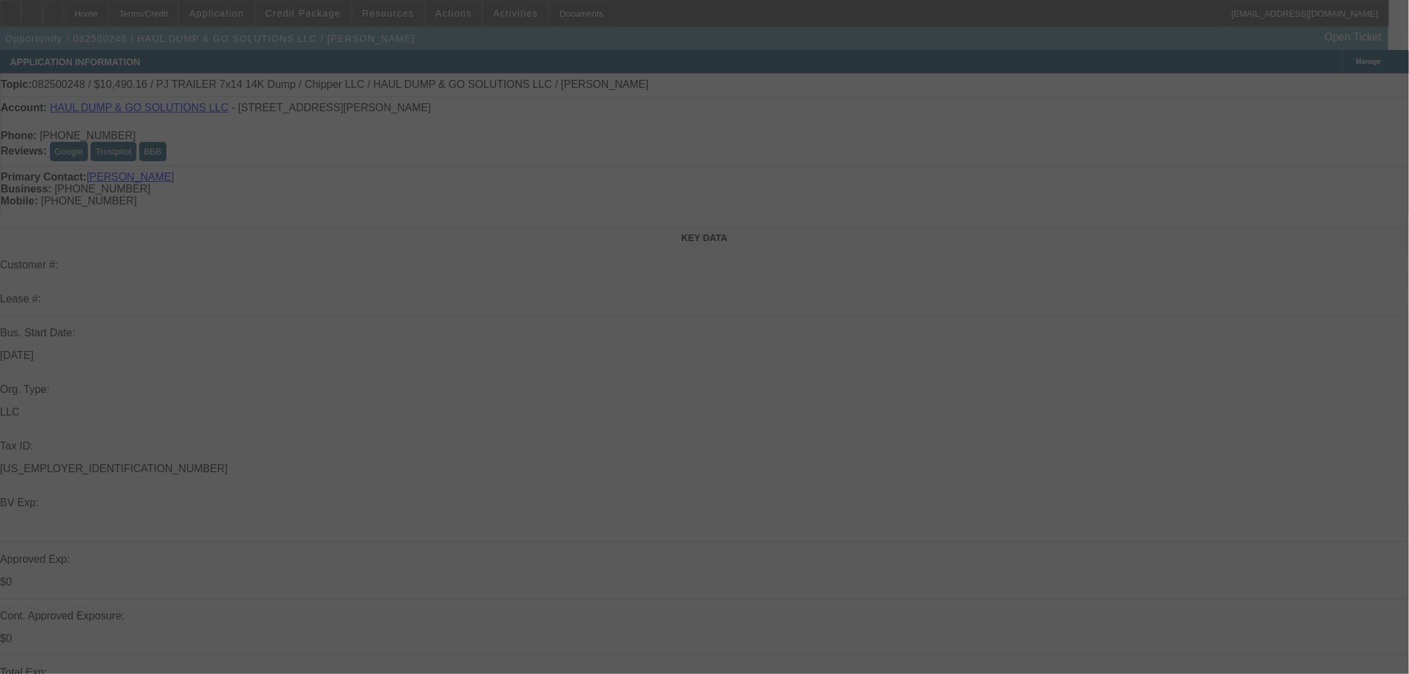
select select "0.2"
select select "2"
select select "0"
select select "6"
